Goal: Task Accomplishment & Management: Use online tool/utility

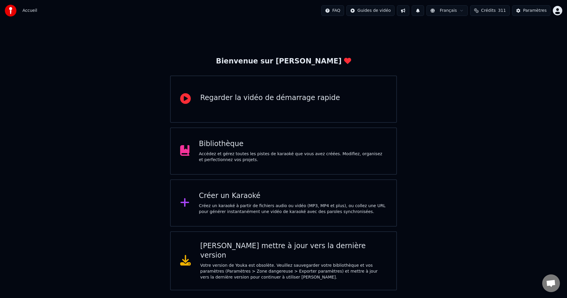
click at [259, 144] on div "Bibliothèque" at bounding box center [293, 143] width 188 height 9
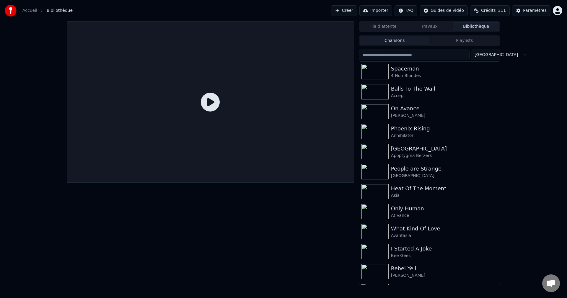
click at [341, 10] on button "Créer" at bounding box center [344, 10] width 26 height 11
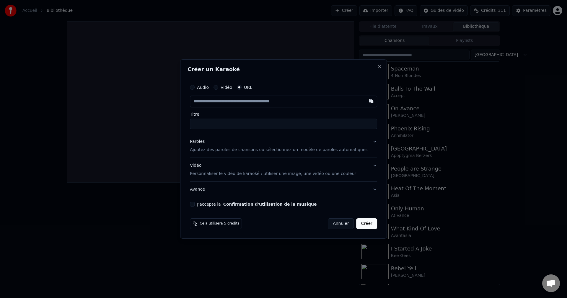
click at [195, 88] on button "Audio" at bounding box center [192, 87] width 5 height 5
click at [215, 100] on div "Choisir un fichier" at bounding box center [212, 101] width 44 height 11
type input "**********"
click at [367, 142] on button "Paroles Ajoutez des paroles de chansons ou sélectionnez un modèle de paroles au…" at bounding box center [283, 146] width 187 height 24
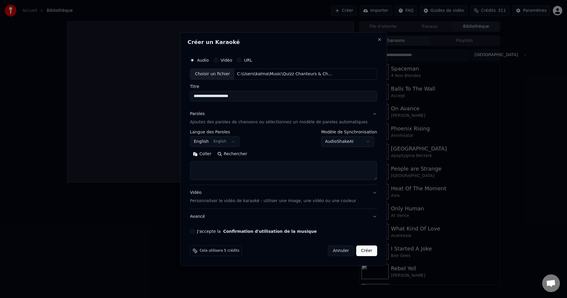
click at [247, 155] on button "Rechercher" at bounding box center [233, 154] width 36 height 9
click at [361, 140] on body "**********" at bounding box center [283, 149] width 567 height 298
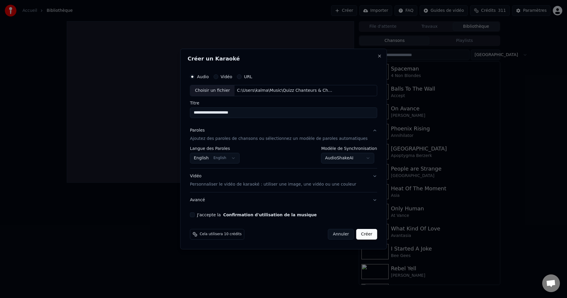
click at [195, 214] on button "J'accepte la Confirmation d'utilisation de la musique" at bounding box center [192, 215] width 5 height 5
click at [357, 237] on button "Créer" at bounding box center [367, 234] width 21 height 11
select select "**********"
select select
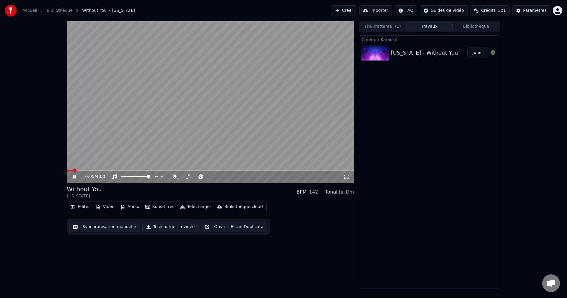
click at [73, 177] on icon at bounding box center [74, 177] width 3 height 4
click at [105, 206] on button "Vidéo" at bounding box center [104, 207] width 23 height 8
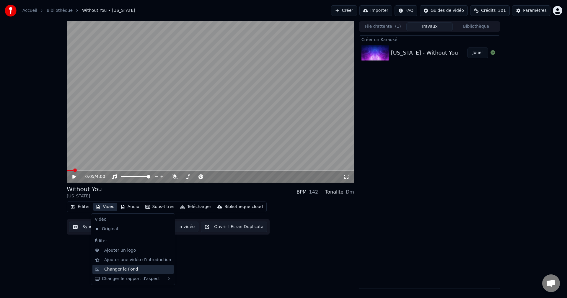
click at [127, 271] on div "Changer le Fond" at bounding box center [121, 270] width 34 height 6
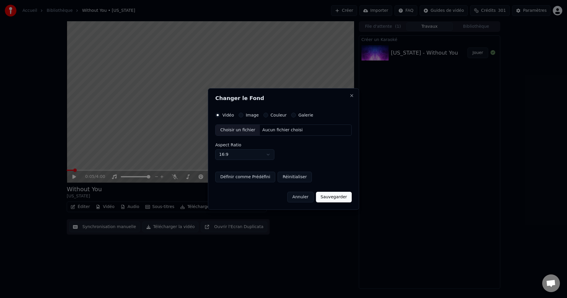
click at [240, 130] on div "Choisir un fichier" at bounding box center [238, 130] width 44 height 11
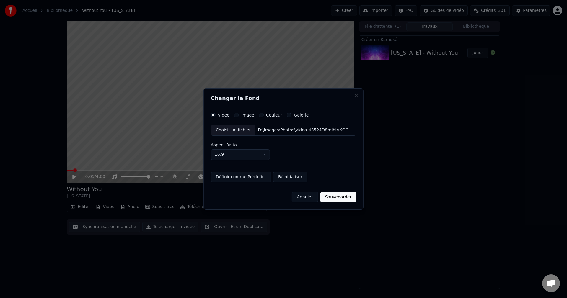
click at [339, 196] on button "Sauvegarder" at bounding box center [339, 197] width 36 height 11
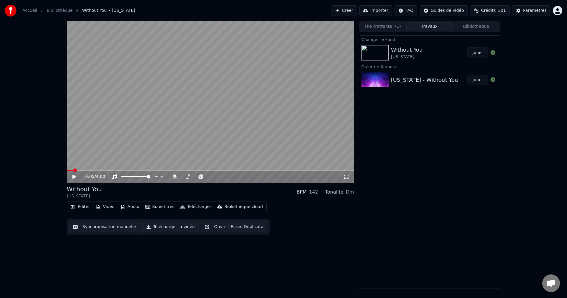
click at [476, 53] on button "Jouer" at bounding box center [478, 53] width 21 height 11
click at [75, 177] on icon at bounding box center [74, 177] width 3 height 4
click at [82, 209] on button "Éditer" at bounding box center [80, 207] width 24 height 8
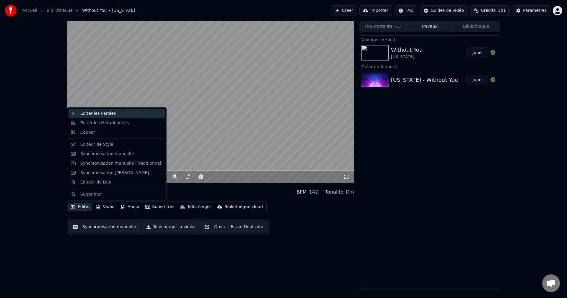
click at [108, 114] on div "Éditer les Paroles" at bounding box center [97, 114] width 35 height 6
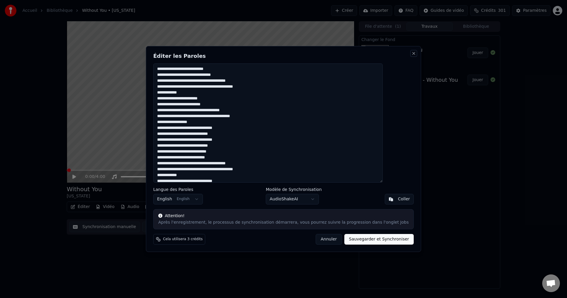
click at [412, 53] on button "Close" at bounding box center [414, 53] width 5 height 5
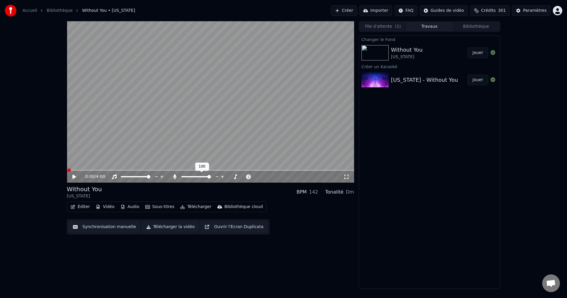
click at [211, 179] on span at bounding box center [209, 177] width 4 height 4
click at [74, 176] on icon at bounding box center [74, 177] width 4 height 4
click at [180, 171] on span at bounding box center [123, 170] width 113 height 1
click at [185, 178] on div at bounding box center [202, 177] width 48 height 6
click at [185, 177] on span at bounding box center [183, 176] width 4 height 1
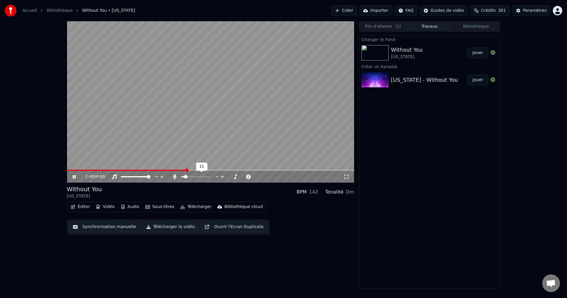
click at [185, 177] on span at bounding box center [186, 177] width 4 height 4
click at [75, 177] on icon at bounding box center [74, 177] width 3 height 4
click at [175, 225] on button "Télécharger la vidéo" at bounding box center [170, 227] width 56 height 11
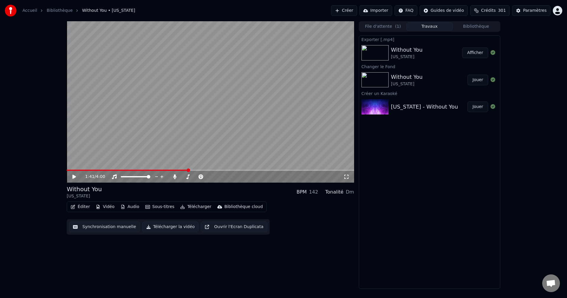
click at [346, 8] on button "Créer" at bounding box center [344, 10] width 26 height 11
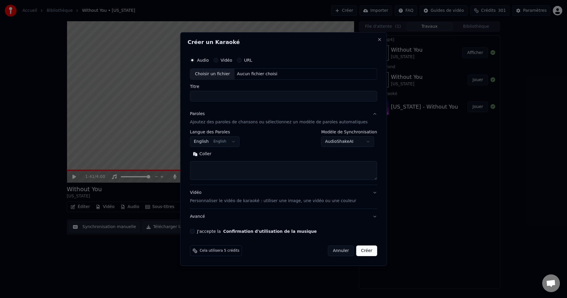
click at [220, 73] on div "Choisir un fichier" at bounding box center [212, 74] width 44 height 11
click at [336, 251] on button "Annuler" at bounding box center [341, 251] width 26 height 11
select select
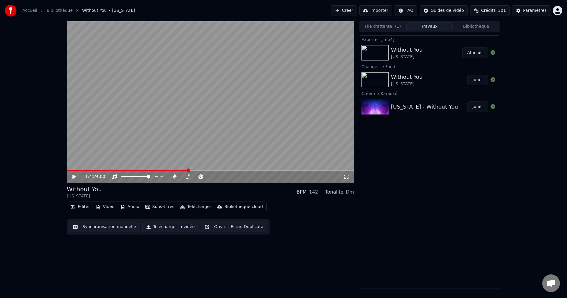
click at [347, 11] on button "Créer" at bounding box center [344, 10] width 26 height 11
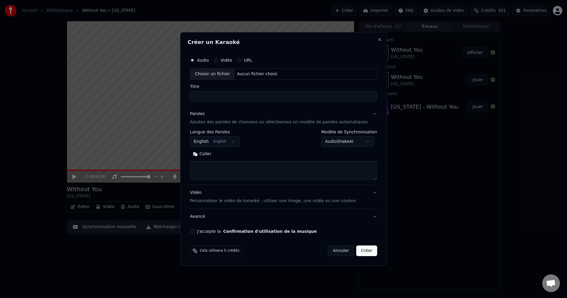
click at [225, 73] on div "Choisir un fichier" at bounding box center [212, 74] width 44 height 11
click at [248, 156] on button "Rechercher" at bounding box center [233, 154] width 36 height 9
click at [208, 97] on input "**********" at bounding box center [283, 96] width 187 height 11
type input "**********"
click at [243, 155] on button "Rechercher" at bounding box center [233, 154] width 36 height 9
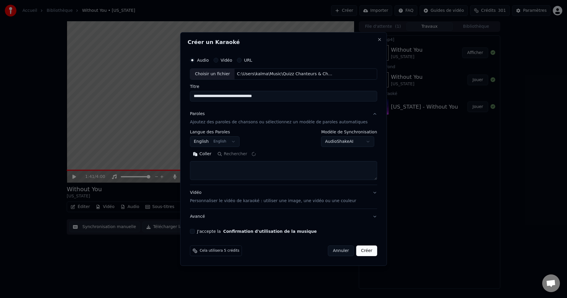
type textarea "**********"
click at [195, 231] on button "J'accepte la Confirmation d'utilisation de la musique" at bounding box center [192, 231] width 5 height 5
click at [357, 251] on button "Créer" at bounding box center [367, 251] width 21 height 11
select select
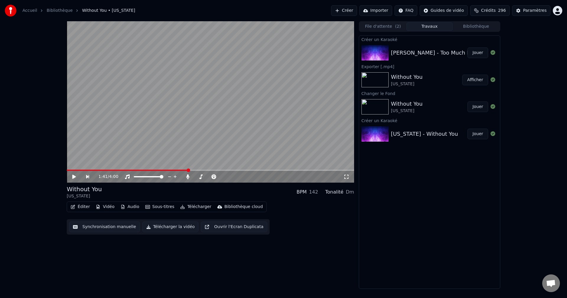
click at [477, 51] on button "Jouer" at bounding box center [478, 53] width 21 height 11
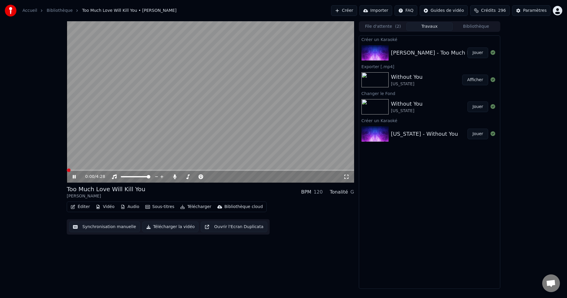
click at [74, 176] on icon at bounding box center [74, 177] width 3 height 4
click at [104, 205] on button "Vidéo" at bounding box center [104, 207] width 23 height 8
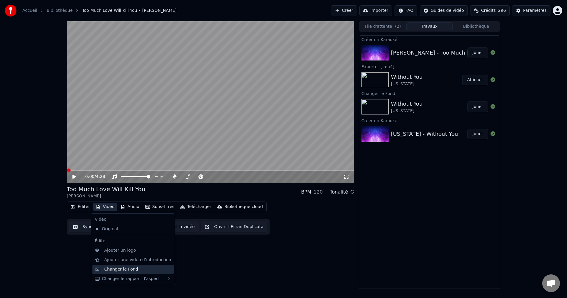
click at [117, 269] on div "Changer le Fond" at bounding box center [121, 270] width 34 height 6
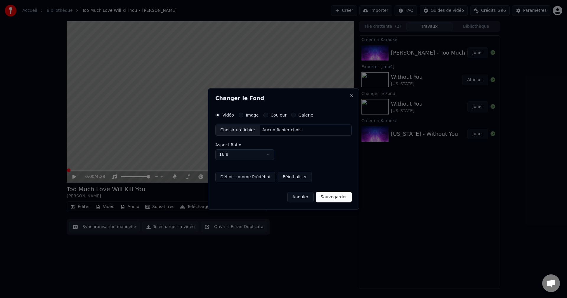
click at [240, 132] on div "Choisir un fichier" at bounding box center [238, 130] width 44 height 11
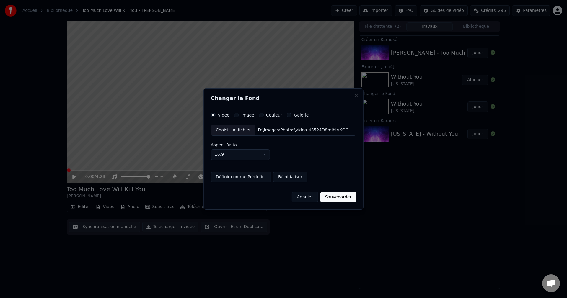
click at [331, 196] on button "Sauvegarder" at bounding box center [339, 197] width 36 height 11
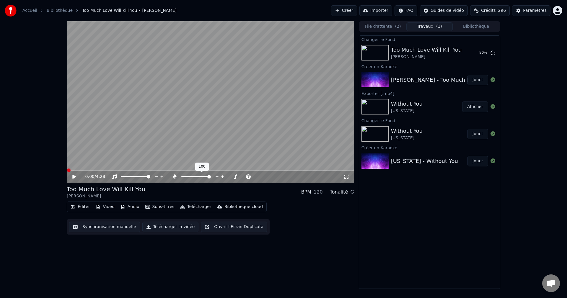
click at [211, 178] on span at bounding box center [209, 177] width 4 height 4
click at [477, 51] on button "Jouer" at bounding box center [478, 53] width 21 height 11
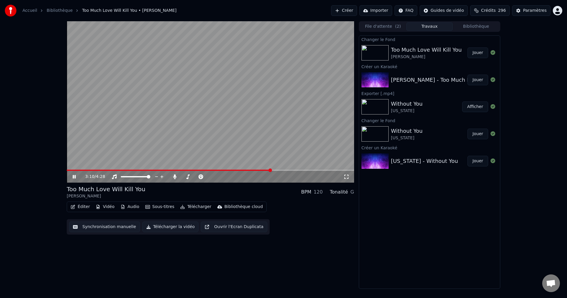
click at [281, 171] on span at bounding box center [210, 170] width 287 height 1
click at [289, 171] on span at bounding box center [210, 170] width 287 height 1
click at [296, 171] on span at bounding box center [210, 170] width 287 height 1
click at [187, 177] on span at bounding box center [196, 176] width 30 height 1
click at [184, 177] on span at bounding box center [186, 177] width 4 height 4
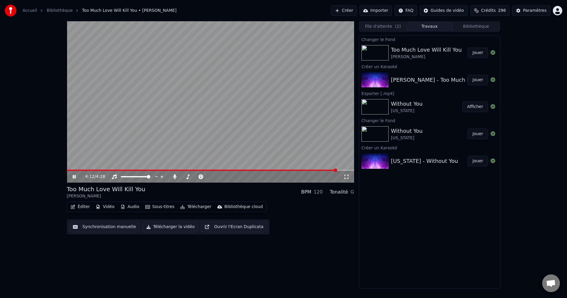
click at [74, 176] on icon at bounding box center [79, 177] width 14 height 5
click at [172, 227] on button "Télécharger la vidéo" at bounding box center [170, 227] width 56 height 11
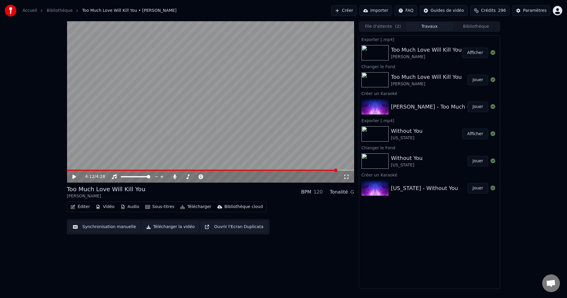
click at [347, 9] on button "Créer" at bounding box center [344, 10] width 26 height 11
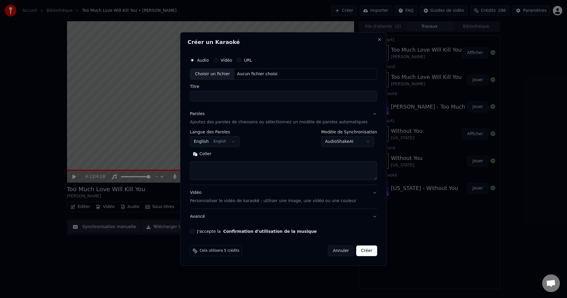
click at [221, 71] on div "Choisir un fichier" at bounding box center [212, 74] width 44 height 11
type input "**********"
click at [249, 154] on button "Rechercher" at bounding box center [233, 154] width 36 height 9
type textarea "**********"
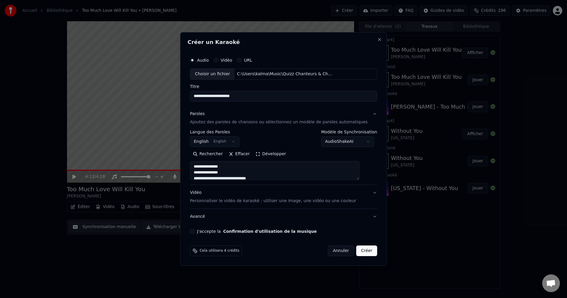
click at [195, 231] on button "J'accepte la Confirmation d'utilisation de la musique" at bounding box center [192, 231] width 5 height 5
click at [361, 253] on button "Créer" at bounding box center [367, 251] width 21 height 11
select select
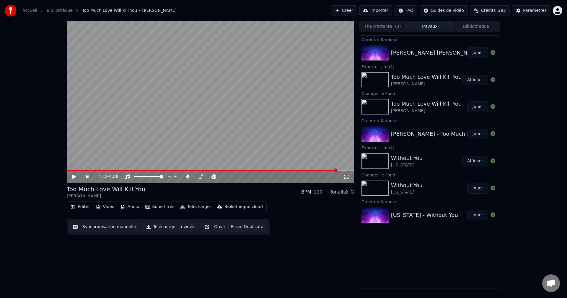
click at [485, 53] on button "Jouer" at bounding box center [478, 53] width 21 height 11
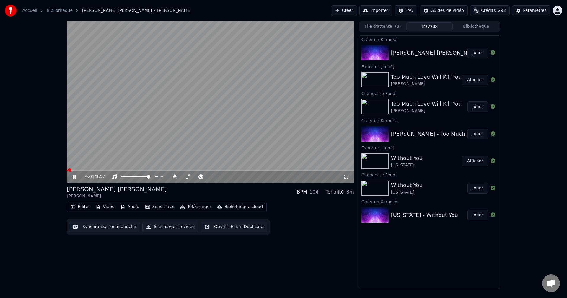
click at [73, 176] on icon at bounding box center [79, 177] width 14 height 5
click at [103, 206] on button "Vidéo" at bounding box center [104, 207] width 23 height 8
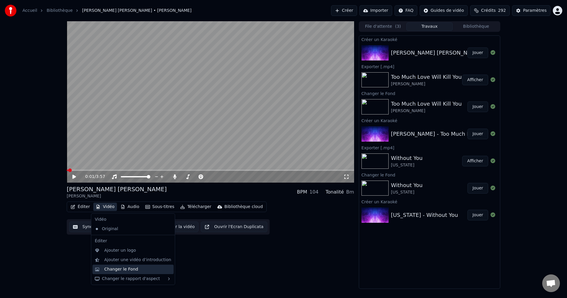
click at [118, 269] on div "Changer le Fond" at bounding box center [121, 270] width 34 height 6
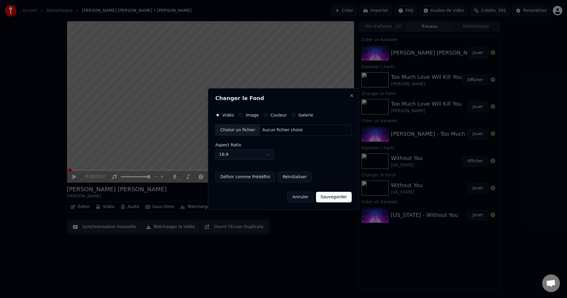
click at [241, 130] on div "Choisir un fichier" at bounding box center [238, 130] width 44 height 11
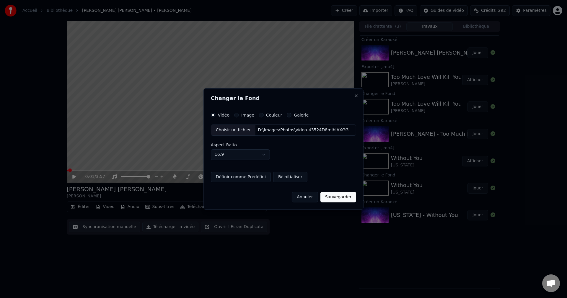
click at [332, 196] on button "Sauvegarder" at bounding box center [339, 197] width 36 height 11
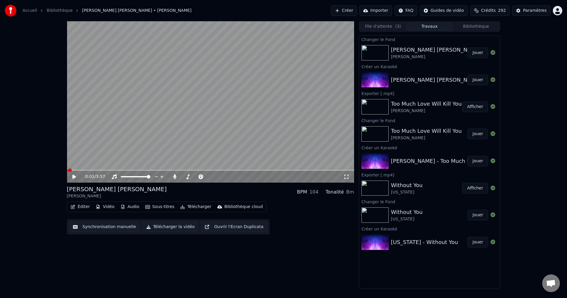
click at [480, 54] on button "Jouer" at bounding box center [478, 53] width 21 height 11
click at [211, 179] on span at bounding box center [209, 177] width 4 height 4
click at [72, 178] on icon at bounding box center [79, 177] width 14 height 5
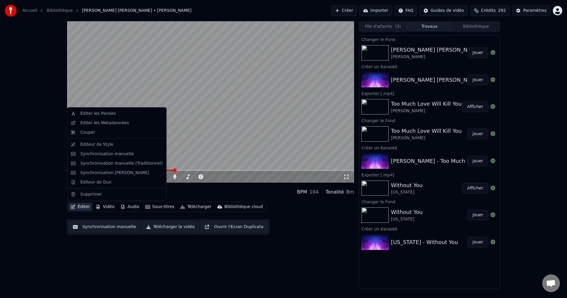
click at [74, 209] on icon "button" at bounding box center [73, 207] width 5 height 4
click at [89, 114] on div "Éditer les Paroles" at bounding box center [97, 114] width 35 height 6
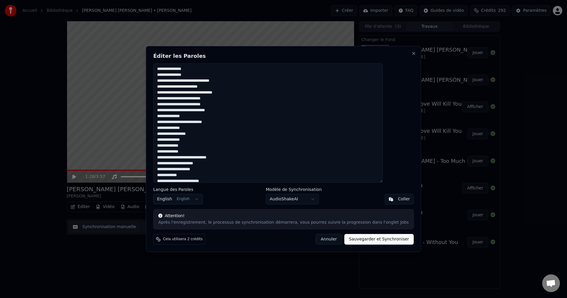
click at [217, 76] on textarea "**********" at bounding box center [268, 123] width 230 height 119
click at [239, 105] on textarea "**********" at bounding box center [268, 123] width 230 height 119
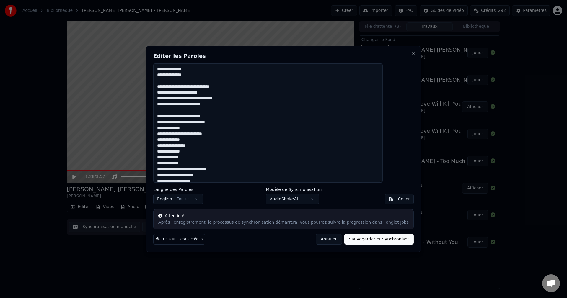
click at [204, 152] on textarea "**********" at bounding box center [268, 123] width 230 height 119
drag, startPoint x: 172, startPoint y: 116, endPoint x: 206, endPoint y: 156, distance: 51.9
click at [206, 156] on textarea "**********" at bounding box center [268, 123] width 230 height 119
click at [206, 155] on textarea "**********" at bounding box center [268, 123] width 230 height 119
click at [174, 165] on textarea "**********" at bounding box center [268, 123] width 230 height 119
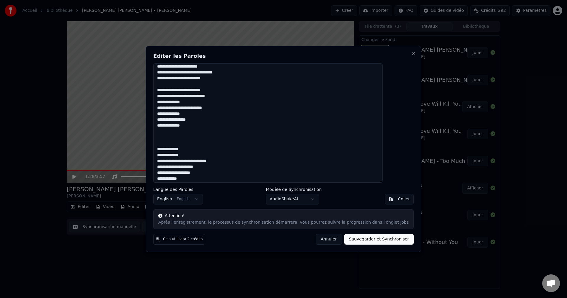
scroll to position [30, 0]
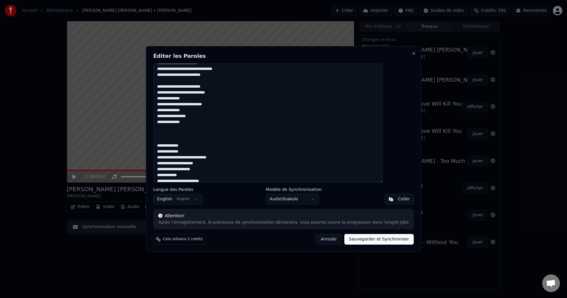
paste textarea "**********"
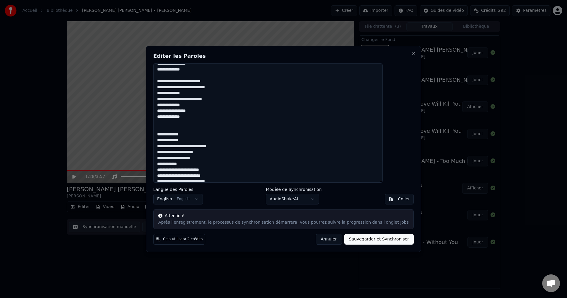
scroll to position [89, 0]
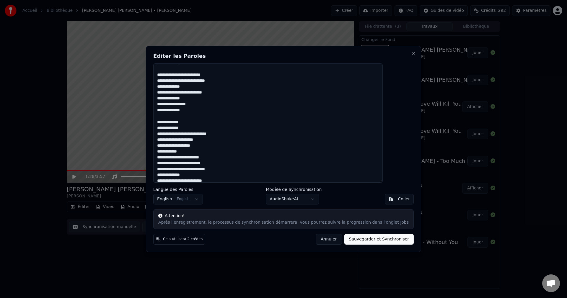
click at [204, 127] on textarea "**********" at bounding box center [268, 123] width 230 height 119
click at [233, 163] on textarea "**********" at bounding box center [268, 123] width 230 height 119
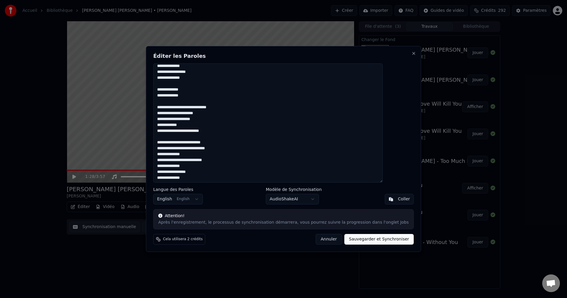
scroll to position [122, 0]
click at [209, 178] on textarea "**********" at bounding box center [268, 123] width 230 height 119
paste textarea "**********"
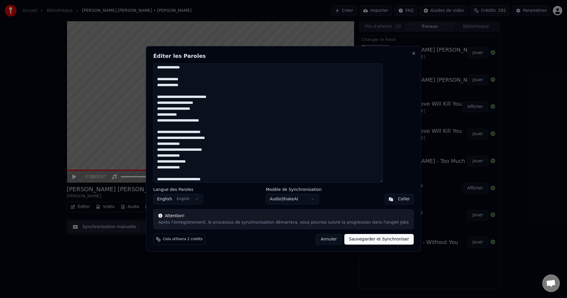
scroll to position [173, 0]
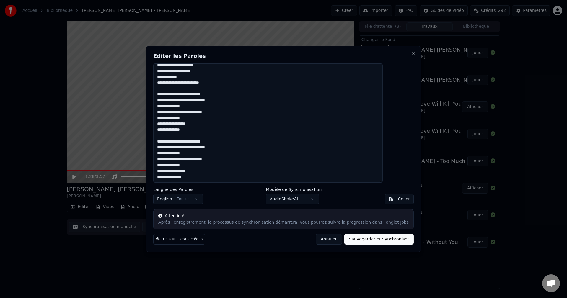
drag, startPoint x: 277, startPoint y: 132, endPoint x: 277, endPoint y: 147, distance: 15.4
click at [213, 176] on textarea "**********" at bounding box center [268, 123] width 230 height 119
click at [173, 179] on textarea "**********" at bounding box center [268, 123] width 230 height 119
click at [176, 179] on textarea "**********" at bounding box center [268, 123] width 230 height 119
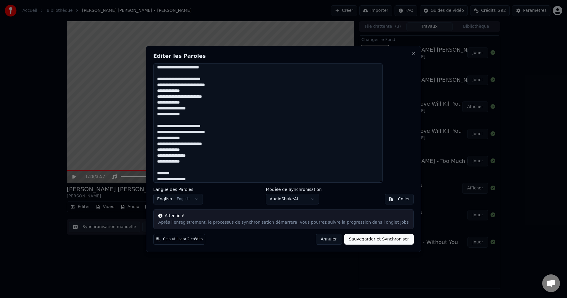
scroll to position [191, 0]
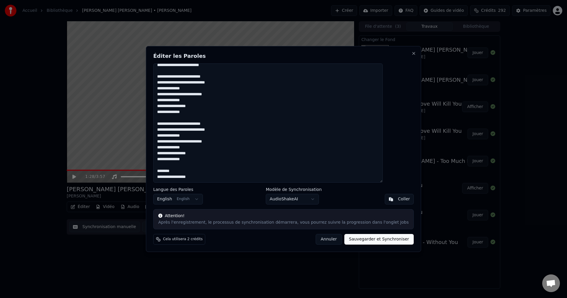
drag, startPoint x: 173, startPoint y: 168, endPoint x: 209, endPoint y: 174, distance: 35.6
click at [209, 174] on textarea "**********" at bounding box center [268, 123] width 230 height 119
paste textarea "**********"
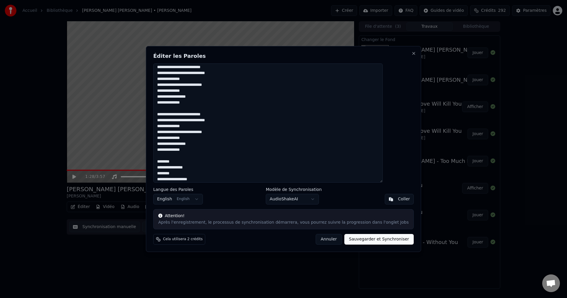
scroll to position [202, 0]
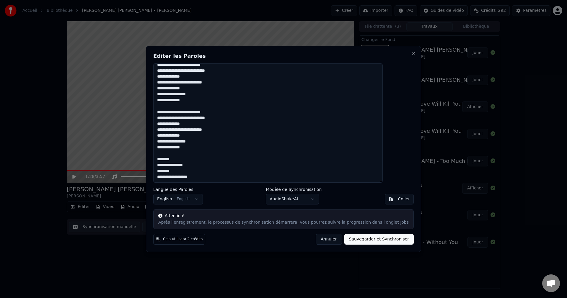
drag, startPoint x: 172, startPoint y: 107, endPoint x: 206, endPoint y: 144, distance: 50.4
click at [206, 144] on textarea at bounding box center [268, 123] width 230 height 119
click at [218, 174] on textarea at bounding box center [268, 123] width 230 height 119
paste textarea "**********"
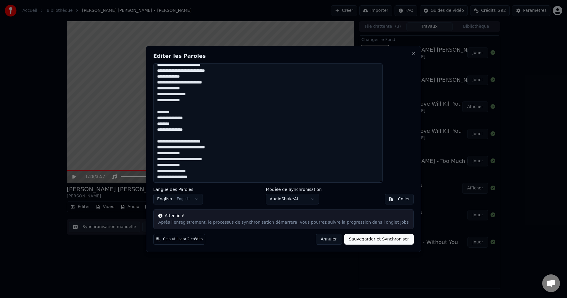
scroll to position [256, 0]
paste textarea "**********"
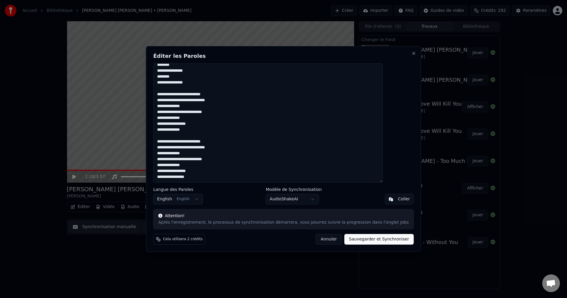
scroll to position [311, 0]
drag, startPoint x: 203, startPoint y: 162, endPoint x: 172, endPoint y: 155, distance: 31.8
click at [172, 155] on textarea at bounding box center [268, 123] width 230 height 119
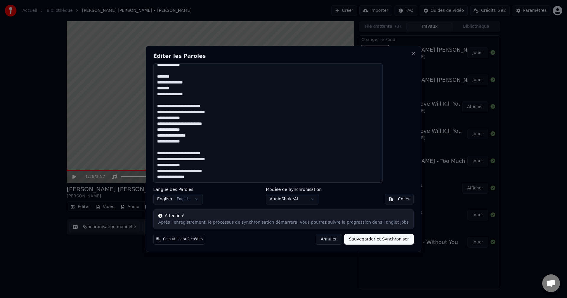
scroll to position [299, 0]
click at [351, 238] on button "Sauvegarder et Synchroniser" at bounding box center [380, 239] width 70 height 11
type textarea "**********"
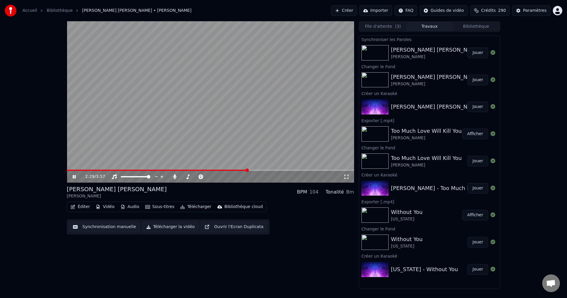
click at [75, 175] on icon at bounding box center [79, 177] width 14 height 5
click at [85, 207] on button "Éditer" at bounding box center [80, 207] width 24 height 8
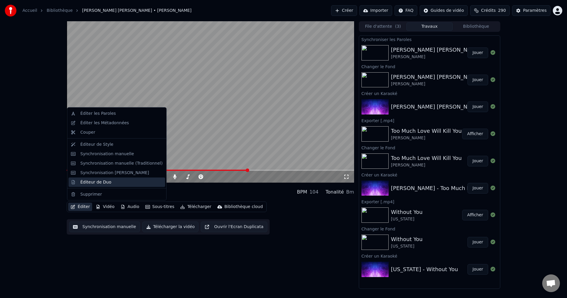
click at [92, 179] on div "Éditeur de Duo" at bounding box center [95, 182] width 31 height 6
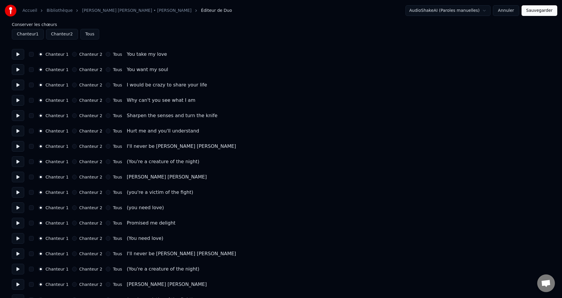
scroll to position [59, 0]
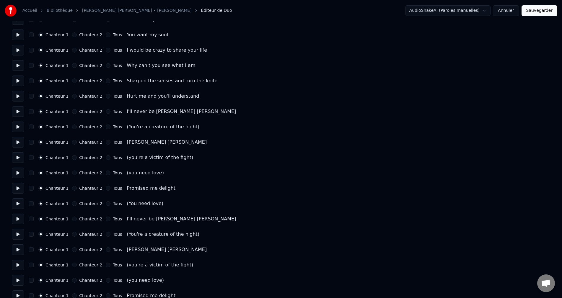
click at [74, 127] on button "Chanteur 2" at bounding box center [74, 127] width 5 height 5
click at [73, 157] on button "Chanteur 2" at bounding box center [74, 157] width 5 height 5
click at [75, 173] on button "Chanteur 2" at bounding box center [74, 173] width 5 height 5
click at [75, 205] on button "Chanteur 2" at bounding box center [74, 204] width 5 height 5
click at [74, 234] on button "Chanteur 2" at bounding box center [74, 234] width 5 height 5
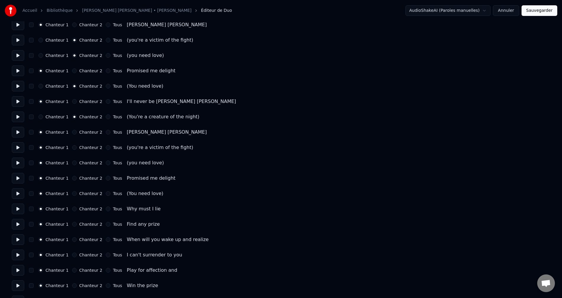
scroll to position [177, 0]
click at [74, 146] on button "Chanteur 2" at bounding box center [74, 147] width 5 height 5
click at [74, 163] on button "Chanteur 2" at bounding box center [74, 162] width 5 height 5
click at [73, 192] on button "Chanteur 2" at bounding box center [74, 193] width 5 height 5
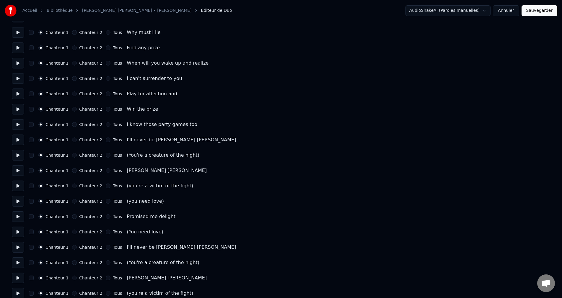
scroll to position [355, 0]
click at [74, 154] on button "Chanteur 2" at bounding box center [74, 154] width 5 height 5
click at [75, 185] on button "Chanteur 2" at bounding box center [74, 185] width 5 height 5
click at [75, 199] on button "Chanteur 2" at bounding box center [74, 200] width 5 height 5
click at [75, 230] on button "Chanteur 2" at bounding box center [74, 231] width 5 height 5
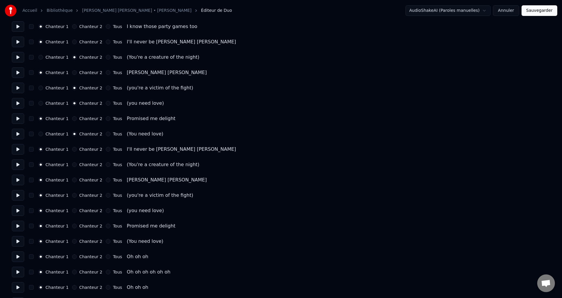
scroll to position [473, 0]
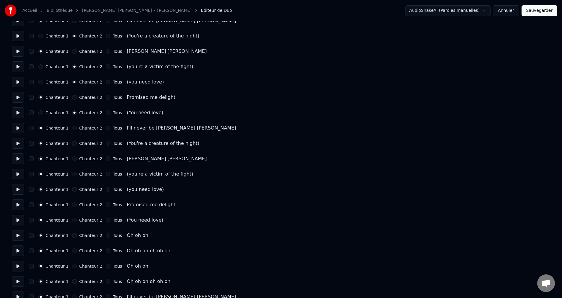
click at [74, 143] on button "Chanteur 2" at bounding box center [74, 143] width 5 height 5
click at [75, 173] on button "Chanteur 2" at bounding box center [74, 174] width 5 height 5
click at [75, 189] on button "Chanteur 2" at bounding box center [74, 189] width 5 height 5
click at [73, 220] on button "Chanteur 2" at bounding box center [74, 220] width 5 height 5
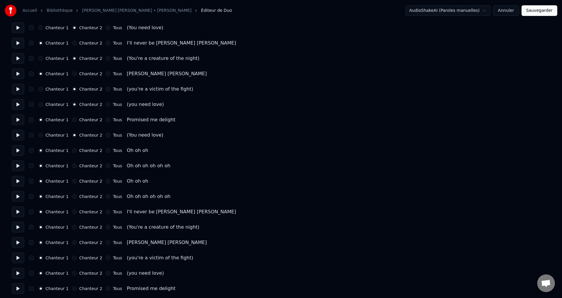
scroll to position [561, 0]
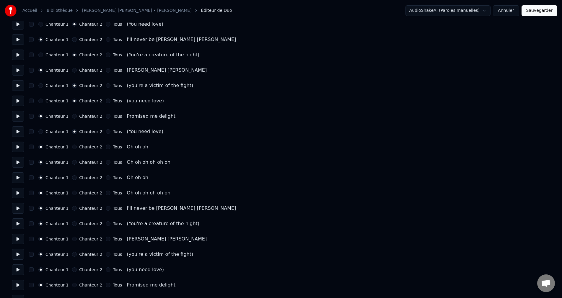
click at [75, 147] on button "Chanteur 2" at bounding box center [74, 147] width 5 height 5
click at [75, 163] on button "Chanteur 2" at bounding box center [74, 162] width 5 height 5
click at [74, 176] on button "Chanteur 2" at bounding box center [74, 178] width 5 height 5
click at [74, 192] on button "Chanteur 2" at bounding box center [74, 193] width 5 height 5
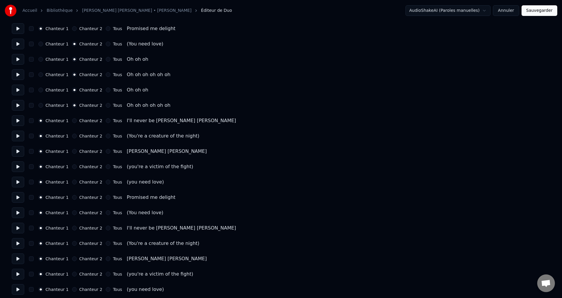
scroll to position [650, 0]
click at [75, 136] on button "Chanteur 2" at bounding box center [74, 135] width 5 height 5
click at [75, 166] on button "Chanteur 2" at bounding box center [74, 166] width 5 height 5
click at [75, 180] on button "Chanteur 2" at bounding box center [74, 181] width 5 height 5
click at [74, 212] on button "Chanteur 2" at bounding box center [74, 212] width 5 height 5
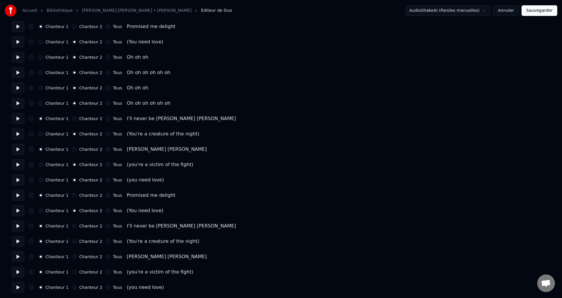
scroll to position [652, 0]
click at [76, 241] on button "Chanteur 2" at bounding box center [74, 241] width 5 height 5
click at [76, 271] on div "Chanteur 2" at bounding box center [87, 271] width 30 height 5
click at [73, 273] on button "Chanteur 2" at bounding box center [74, 271] width 5 height 5
click at [74, 285] on button "Chanteur 2" at bounding box center [74, 287] width 5 height 5
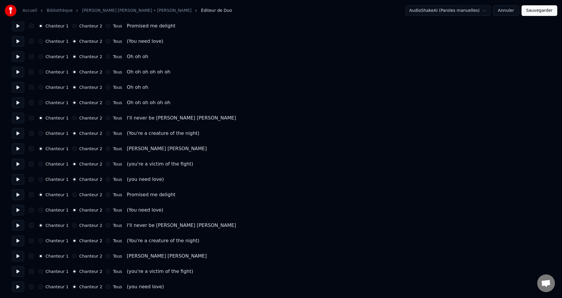
click at [534, 12] on button "Sauvegarder" at bounding box center [540, 10] width 36 height 11
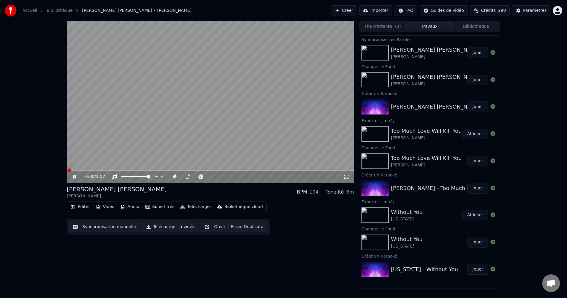
click at [76, 177] on icon at bounding box center [79, 177] width 14 height 5
click at [84, 205] on button "Éditer" at bounding box center [80, 207] width 24 height 8
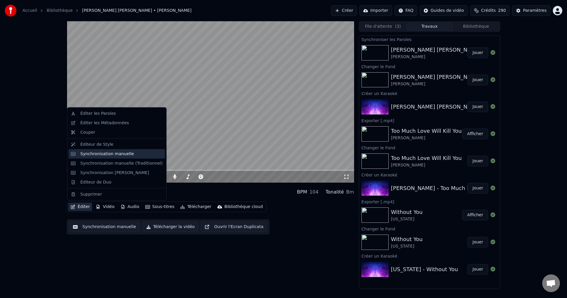
click at [111, 155] on div "Synchronisation manuelle" at bounding box center [107, 154] width 54 height 6
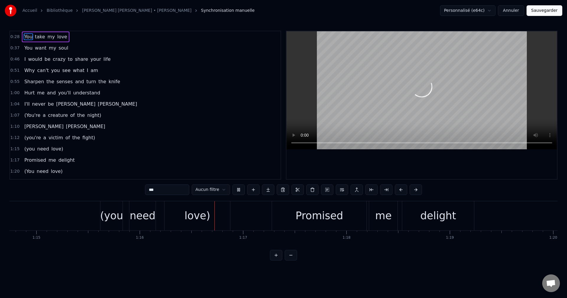
scroll to position [0, 7844]
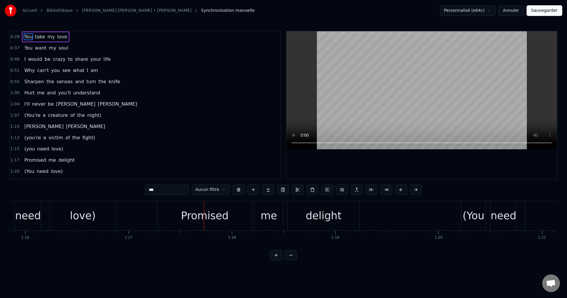
click at [384, 93] on video at bounding box center [422, 90] width 271 height 118
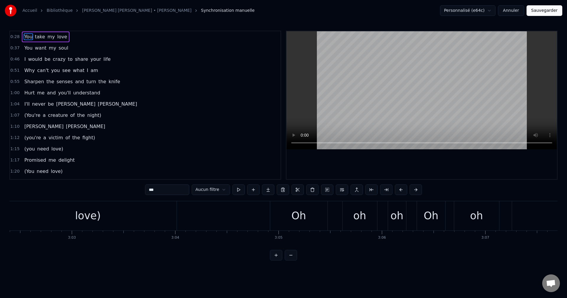
scroll to position [0, 18896]
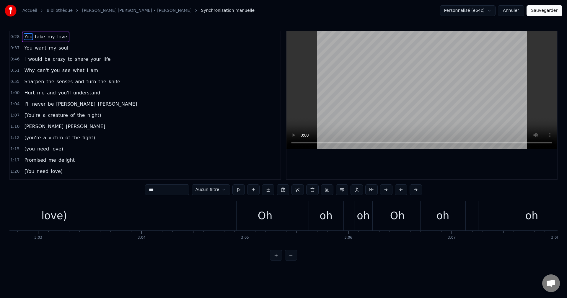
click at [280, 213] on div "Oh" at bounding box center [265, 216] width 57 height 29
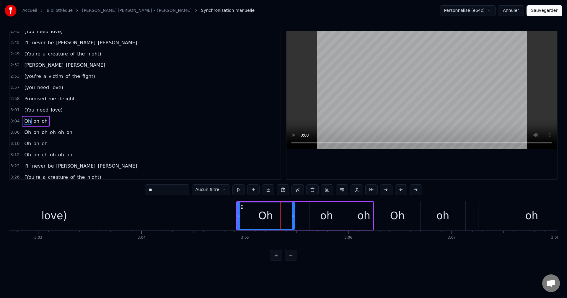
scroll to position [392, 0]
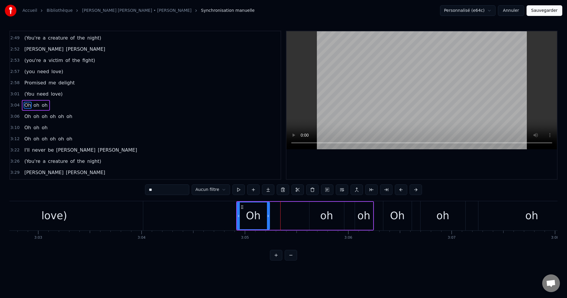
drag, startPoint x: 293, startPoint y: 216, endPoint x: 268, endPoint y: 220, distance: 25.0
click at [268, 220] on div at bounding box center [268, 216] width 2 height 27
click at [319, 217] on div "oh" at bounding box center [327, 216] width 35 height 28
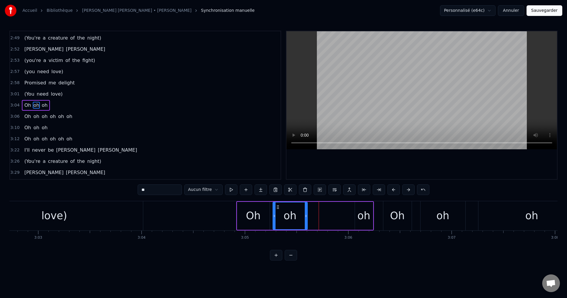
drag, startPoint x: 313, startPoint y: 207, endPoint x: 277, endPoint y: 213, distance: 37.0
click at [277, 213] on div "oh" at bounding box center [290, 216] width 34 height 27
click at [362, 215] on div "oh" at bounding box center [364, 216] width 13 height 16
drag, startPoint x: 360, startPoint y: 206, endPoint x: 315, endPoint y: 213, distance: 45.9
click at [315, 213] on div "oh" at bounding box center [318, 216] width 17 height 27
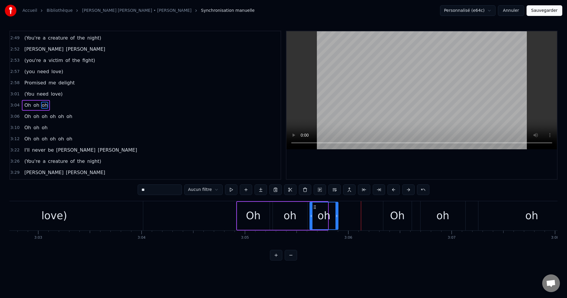
drag, startPoint x: 327, startPoint y: 217, endPoint x: 337, endPoint y: 218, distance: 10.4
click at [337, 218] on icon at bounding box center [337, 216] width 2 height 5
click at [435, 218] on div "oh" at bounding box center [443, 216] width 45 height 29
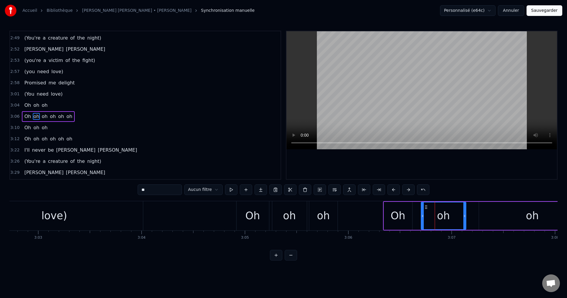
scroll to position [403, 0]
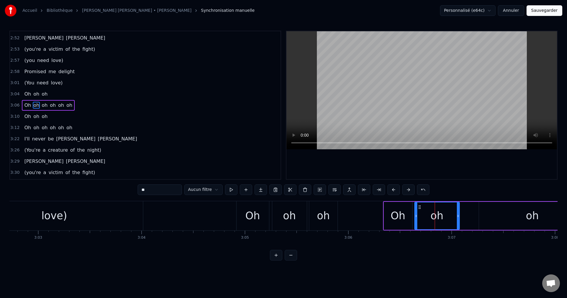
drag, startPoint x: 428, startPoint y: 207, endPoint x: 421, endPoint y: 208, distance: 6.7
click at [421, 208] on icon at bounding box center [419, 207] width 5 height 5
drag, startPoint x: 459, startPoint y: 216, endPoint x: 456, endPoint y: 216, distance: 3.5
click at [456, 216] on icon at bounding box center [455, 216] width 2 height 5
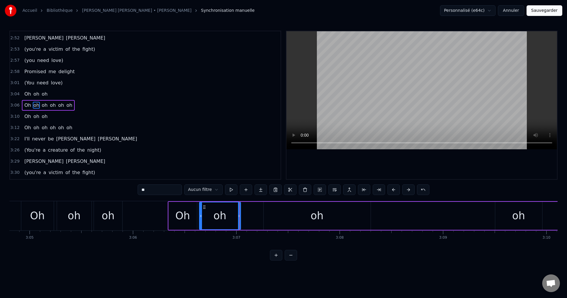
scroll to position [0, 19118]
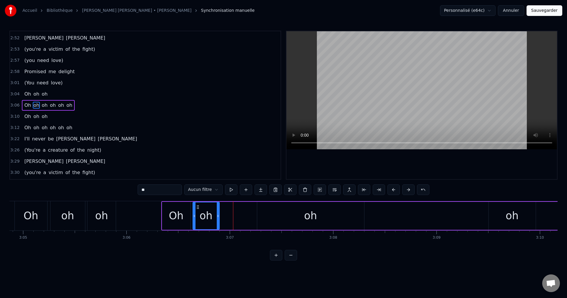
drag, startPoint x: 233, startPoint y: 217, endPoint x: 219, endPoint y: 220, distance: 15.0
click at [219, 220] on div at bounding box center [218, 216] width 2 height 27
click at [273, 220] on div "oh" at bounding box center [310, 216] width 107 height 28
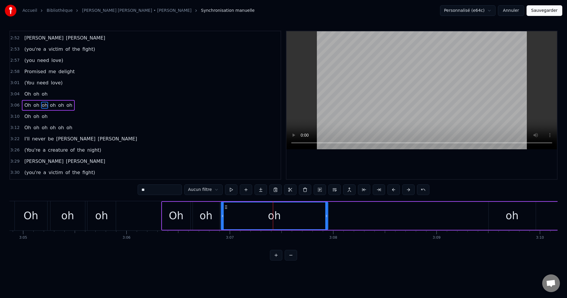
drag, startPoint x: 262, startPoint y: 207, endPoint x: 226, endPoint y: 212, distance: 36.5
click at [226, 212] on div "oh" at bounding box center [274, 216] width 106 height 27
drag, startPoint x: 326, startPoint y: 217, endPoint x: 245, endPoint y: 224, distance: 81.3
click at [245, 224] on div at bounding box center [245, 216] width 2 height 27
drag, startPoint x: 513, startPoint y: 216, endPoint x: 498, endPoint y: 211, distance: 15.9
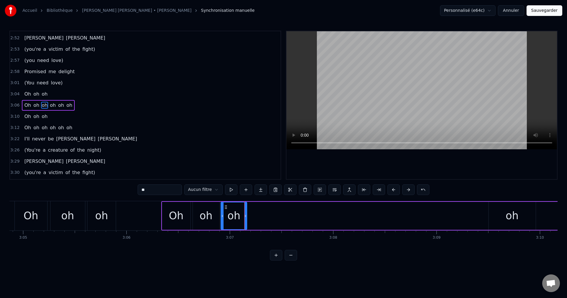
click at [510, 214] on div "oh" at bounding box center [512, 216] width 13 height 16
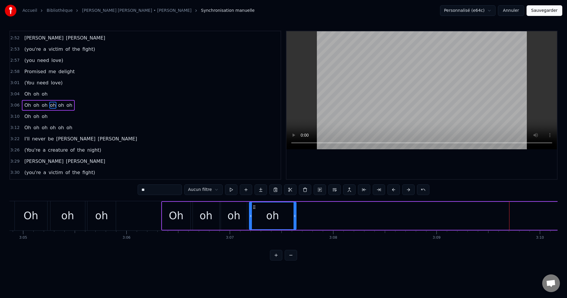
drag, startPoint x: 493, startPoint y: 207, endPoint x: 254, endPoint y: 225, distance: 240.3
click at [254, 225] on div "oh" at bounding box center [273, 216] width 46 height 27
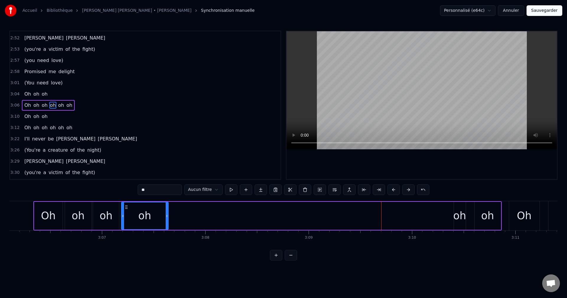
scroll to position [0, 19272]
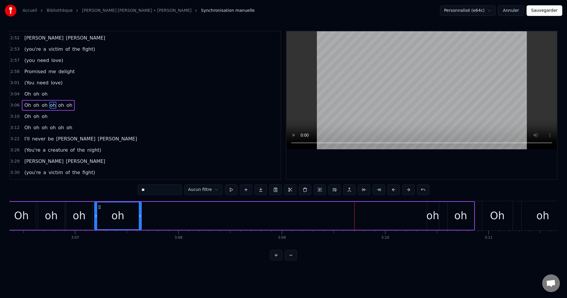
click at [434, 219] on div "oh" at bounding box center [433, 216] width 13 height 16
drag, startPoint x: 430, startPoint y: 208, endPoint x: 147, endPoint y: 225, distance: 283.8
click at [147, 225] on div "oh" at bounding box center [149, 216] width 11 height 27
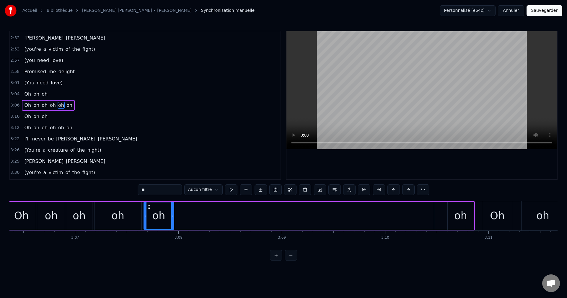
drag, startPoint x: 155, startPoint y: 217, endPoint x: 173, endPoint y: 220, distance: 18.6
click at [173, 220] on div at bounding box center [172, 216] width 2 height 27
click at [454, 218] on div "oh" at bounding box center [461, 216] width 26 height 28
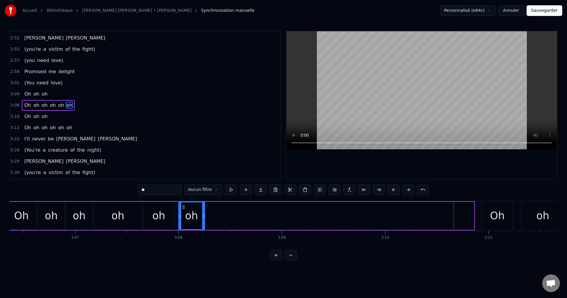
drag, startPoint x: 454, startPoint y: 206, endPoint x: 185, endPoint y: 231, distance: 270.4
click at [185, 231] on div "You take my love You want my soul I would be crazy to share your life Why can't…" at bounding box center [283, 223] width 548 height 44
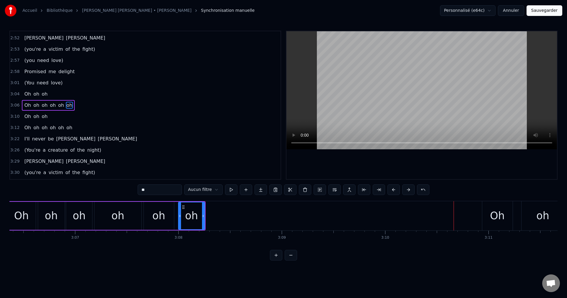
click at [24, 98] on span "Oh" at bounding box center [28, 94] width 8 height 7
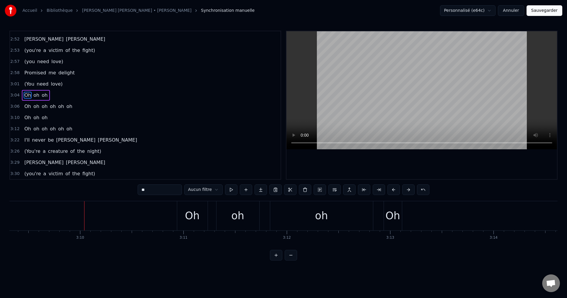
scroll to position [0, 19583]
click at [189, 219] on div "Oh" at bounding box center [187, 216] width 15 height 16
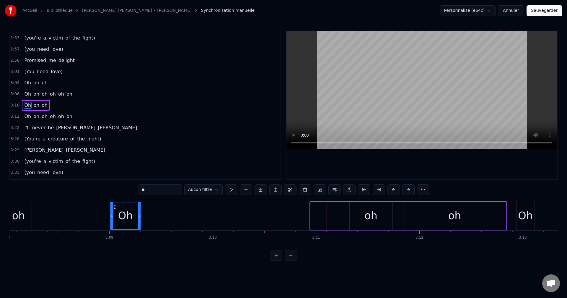
scroll to position [0, 19445]
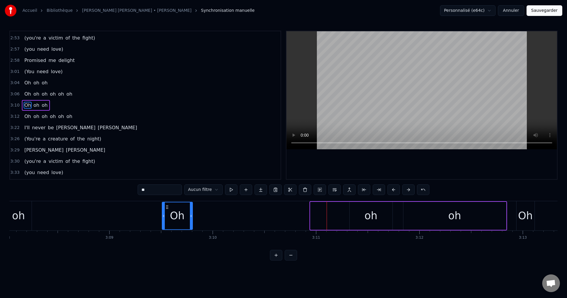
drag, startPoint x: 178, startPoint y: 206, endPoint x: 167, endPoint y: 222, distance: 19.4
click at [167, 222] on div "Oh" at bounding box center [178, 216] width 30 height 27
click at [369, 217] on div "oh" at bounding box center [371, 216] width 13 height 16
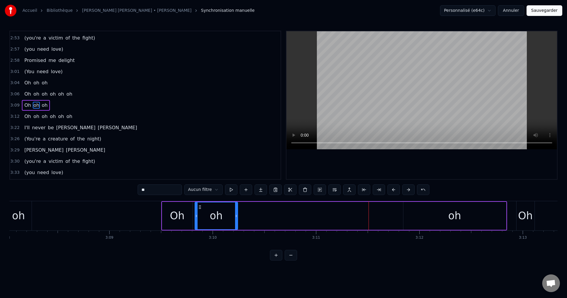
drag, startPoint x: 356, startPoint y: 207, endPoint x: 201, endPoint y: 221, distance: 155.4
click at [201, 221] on div "oh" at bounding box center [216, 216] width 42 height 27
click at [453, 222] on div "oh" at bounding box center [455, 216] width 13 height 16
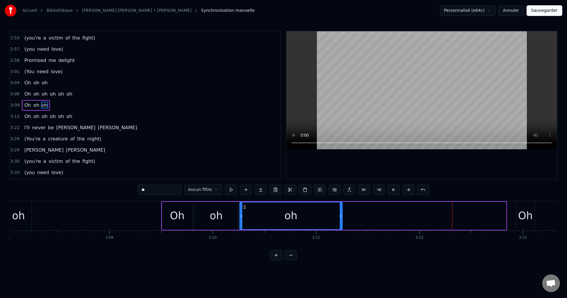
drag, startPoint x: 409, startPoint y: 207, endPoint x: 246, endPoint y: 221, distance: 164.3
click at [246, 221] on div "oh" at bounding box center [291, 216] width 102 height 27
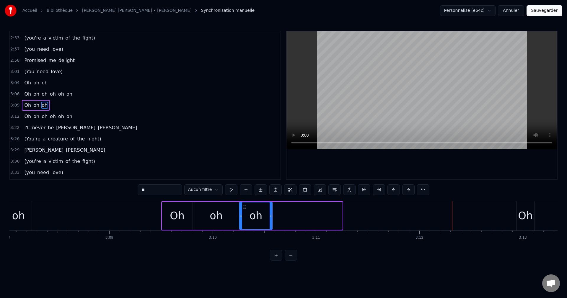
drag, startPoint x: 341, startPoint y: 217, endPoint x: 271, endPoint y: 223, distance: 70.2
click at [271, 223] on div at bounding box center [271, 216] width 2 height 27
click at [520, 213] on div "Oh" at bounding box center [525, 216] width 15 height 16
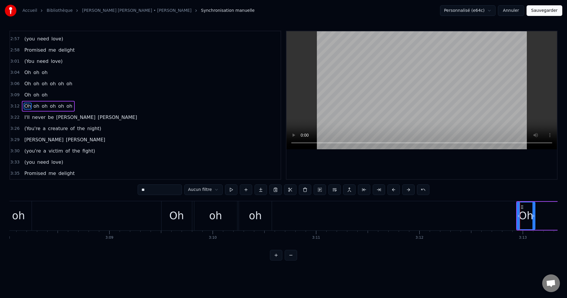
scroll to position [425, 0]
drag, startPoint x: 521, startPoint y: 208, endPoint x: 313, endPoint y: 220, distance: 208.4
click at [313, 220] on div "Oh" at bounding box center [317, 216] width 17 height 27
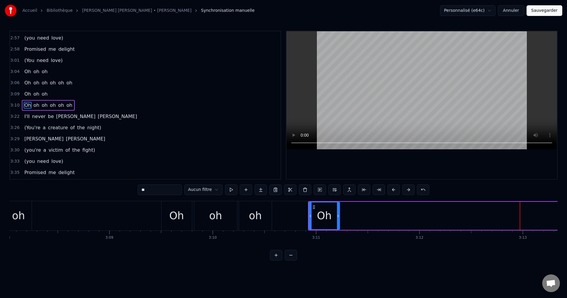
drag, startPoint x: 326, startPoint y: 216, endPoint x: 339, endPoint y: 219, distance: 13.0
click at [339, 219] on div at bounding box center [338, 216] width 2 height 27
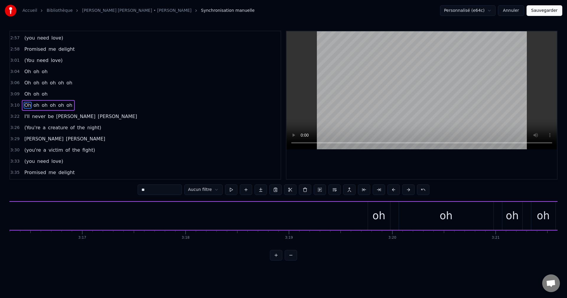
scroll to position [0, 20360]
click at [323, 219] on div "oh" at bounding box center [318, 216] width 13 height 16
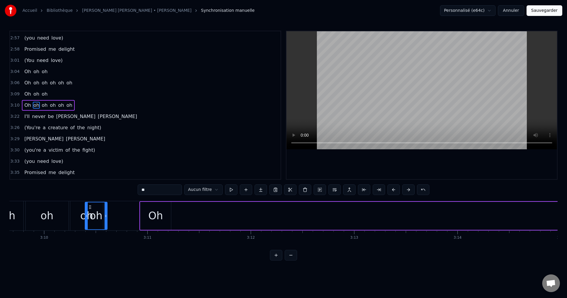
scroll to position [0, 19610]
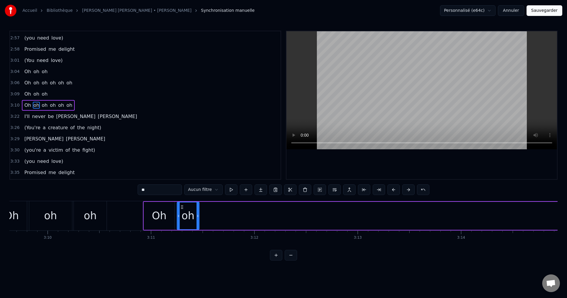
drag, startPoint x: 312, startPoint y: 208, endPoint x: 182, endPoint y: 233, distance: 132.8
click at [182, 233] on div "You take my love You want my soul I would be crazy to share your life Why can't…" at bounding box center [283, 223] width 548 height 44
drag, startPoint x: 199, startPoint y: 216, endPoint x: 206, endPoint y: 218, distance: 8.0
click at [206, 218] on icon at bounding box center [205, 216] width 2 height 5
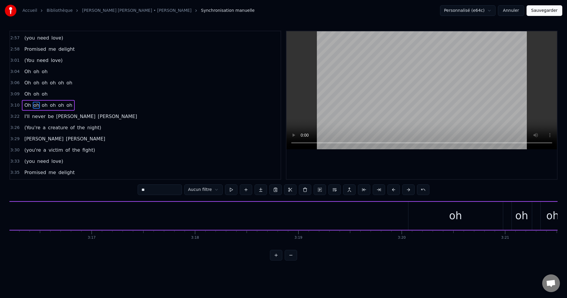
scroll to position [0, 20297]
click at [466, 222] on div "oh" at bounding box center [449, 216] width 95 height 28
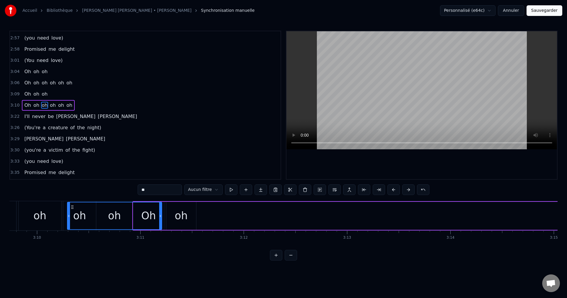
scroll to position [0, 19616]
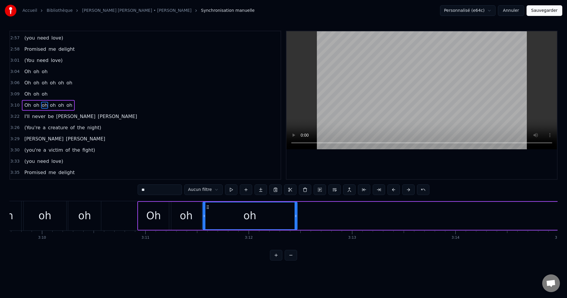
drag, startPoint x: 408, startPoint y: 206, endPoint x: 209, endPoint y: 230, distance: 200.6
drag, startPoint x: 296, startPoint y: 216, endPoint x: 228, endPoint y: 220, distance: 68.0
click at [228, 220] on div at bounding box center [228, 216] width 2 height 27
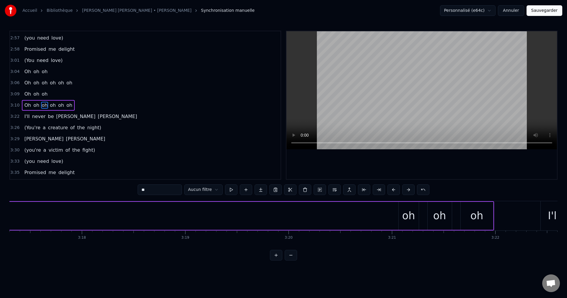
scroll to position [0, 20430]
click at [384, 216] on div "oh" at bounding box center [382, 216] width 13 height 16
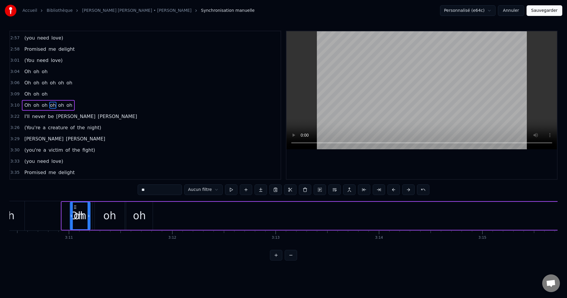
scroll to position [0, 19688]
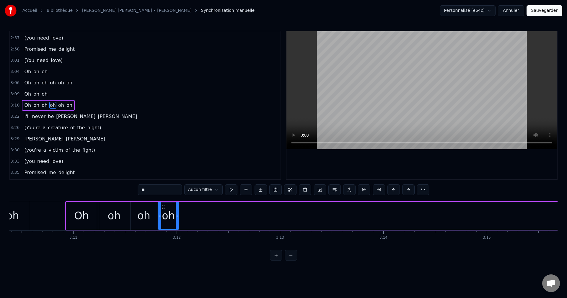
drag, startPoint x: 376, startPoint y: 205, endPoint x: 162, endPoint y: 240, distance: 216.4
click at [162, 240] on div "You take my love You want my soul I would be crazy to share your life Why can't…" at bounding box center [283, 223] width 548 height 44
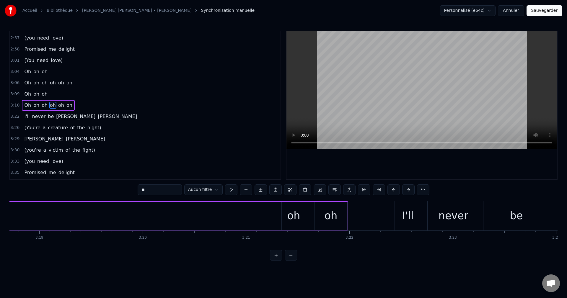
scroll to position [0, 20596]
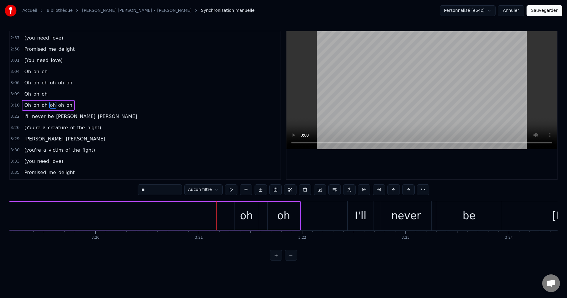
click at [240, 219] on div "oh" at bounding box center [247, 216] width 24 height 28
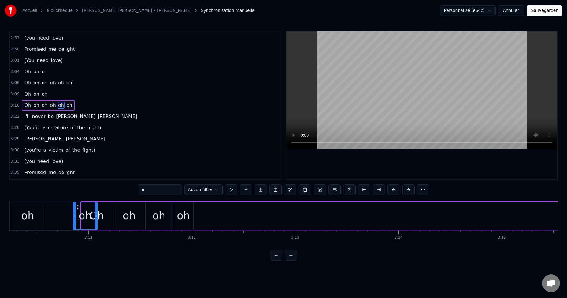
scroll to position [0, 19656]
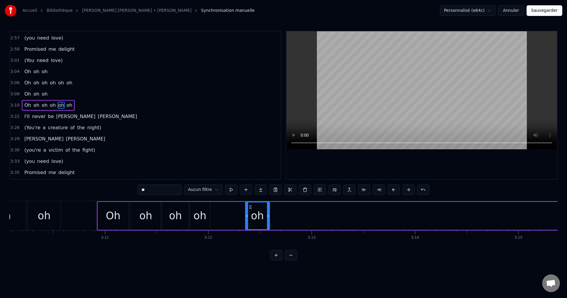
drag, startPoint x: 241, startPoint y: 206, endPoint x: 252, endPoint y: 235, distance: 30.7
click at [252, 235] on div "You take my love You want my soul I would be crazy to share your life Why can't…" at bounding box center [283, 223] width 548 height 44
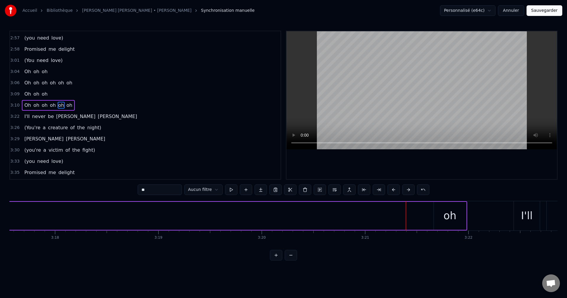
scroll to position [0, 20450]
click at [437, 220] on div "oh" at bounding box center [430, 216] width 33 height 28
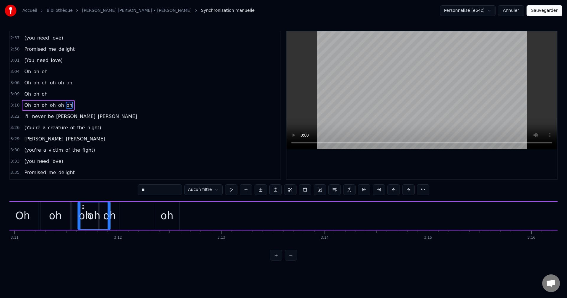
scroll to position [0, 19746]
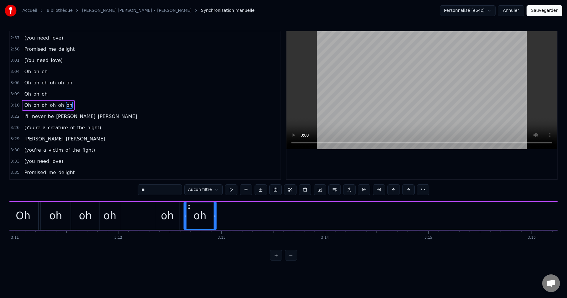
drag, startPoint x: 419, startPoint y: 206, endPoint x: 189, endPoint y: 235, distance: 231.9
click at [189, 235] on div "You take my love You want my soul I would be crazy to share your life Why can't…" at bounding box center [283, 223] width 548 height 44
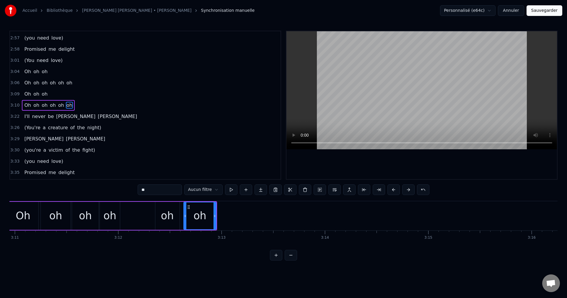
click at [107, 214] on div "oh" at bounding box center [109, 216] width 13 height 16
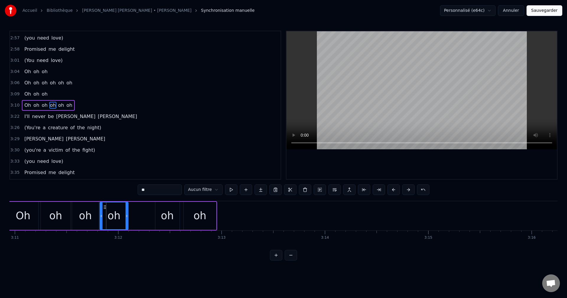
drag, startPoint x: 119, startPoint y: 216, endPoint x: 127, endPoint y: 218, distance: 8.6
click at [127, 218] on div at bounding box center [127, 216] width 2 height 27
drag, startPoint x: 104, startPoint y: 207, endPoint x: 121, endPoint y: 211, distance: 17.8
click at [121, 211] on div "oh" at bounding box center [131, 216] width 28 height 27
click at [93, 214] on div "oh" at bounding box center [85, 216] width 27 height 28
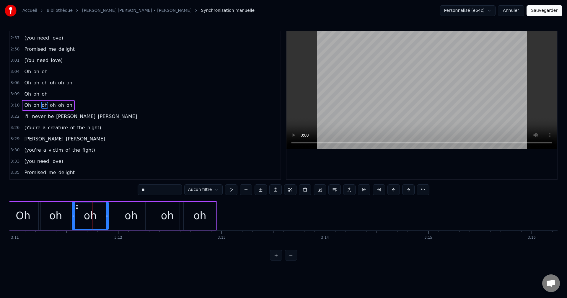
drag, startPoint x: 97, startPoint y: 216, endPoint x: 107, endPoint y: 217, distance: 9.9
click at [107, 217] on icon at bounding box center [107, 216] width 2 height 5
click at [25, 69] on span "Oh" at bounding box center [28, 71] width 8 height 7
type input "**"
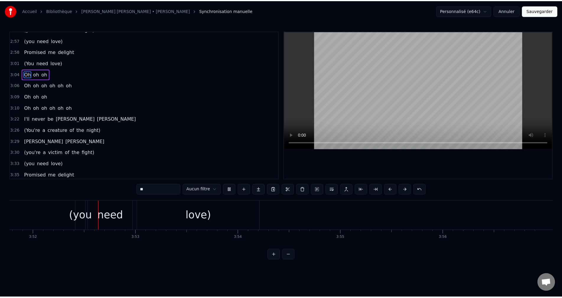
scroll to position [0, 23969]
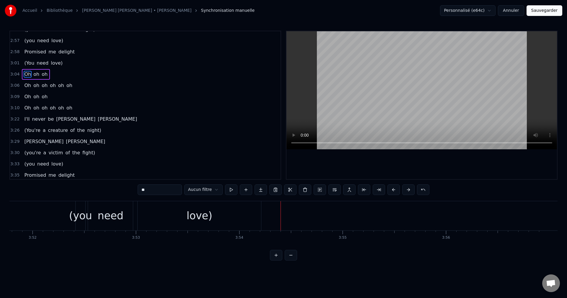
click at [555, 12] on button "Sauvegarder" at bounding box center [545, 10] width 36 height 11
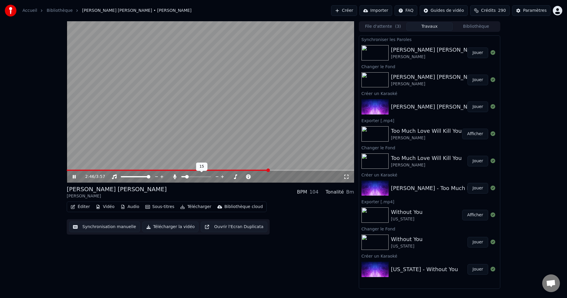
click at [186, 177] on span at bounding box center [183, 176] width 4 height 1
click at [184, 177] on span at bounding box center [186, 177] width 4 height 4
click at [74, 177] on icon at bounding box center [74, 177] width 3 height 4
click at [160, 225] on button "Télécharger la vidéo" at bounding box center [170, 227] width 56 height 11
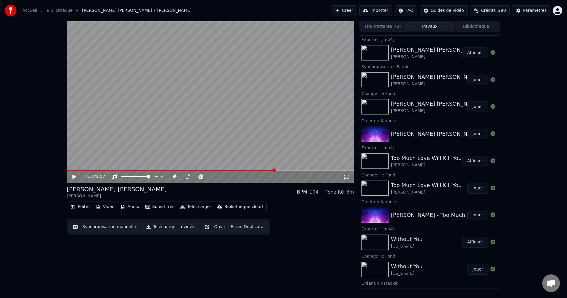
click at [339, 13] on button "Créer" at bounding box center [344, 10] width 26 height 11
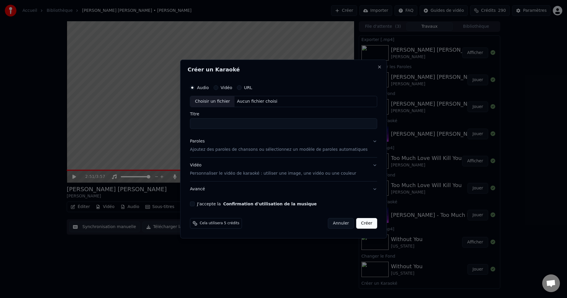
click at [208, 100] on div "Choisir un fichier" at bounding box center [212, 101] width 44 height 11
type input "**********"
click at [367, 141] on button "Paroles Ajoutez des paroles de chansons ou sélectionnez un modèle de paroles au…" at bounding box center [283, 146] width 187 height 24
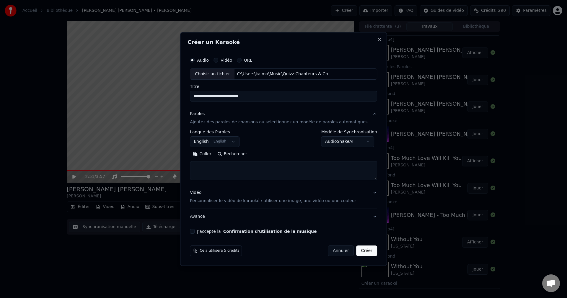
click at [243, 154] on button "Rechercher" at bounding box center [233, 154] width 36 height 9
type textarea "**********"
click at [195, 233] on button "J'accepte la Confirmation d'utilisation de la musique" at bounding box center [192, 231] width 5 height 5
click at [357, 253] on button "Créer" at bounding box center [367, 251] width 21 height 11
select select
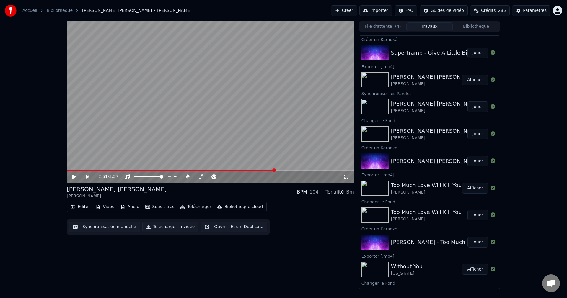
click at [471, 51] on button "Jouer" at bounding box center [478, 53] width 21 height 11
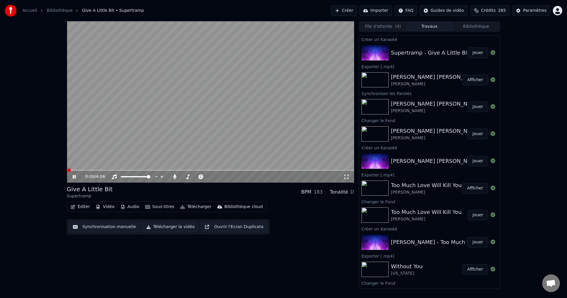
click at [74, 179] on icon at bounding box center [79, 177] width 14 height 5
click at [83, 206] on button "Éditer" at bounding box center [80, 207] width 24 height 8
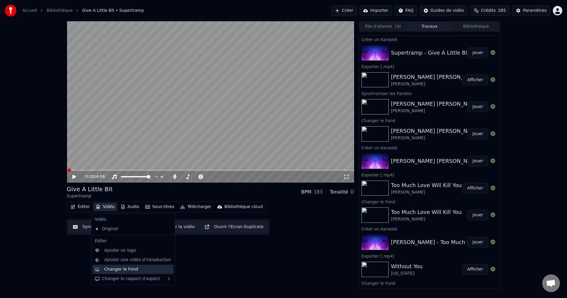
click at [112, 269] on div "Changer le Fond" at bounding box center [121, 270] width 34 height 6
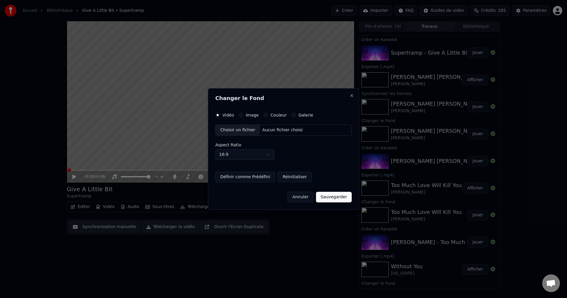
click at [228, 131] on div "Choisir un fichier" at bounding box center [238, 130] width 44 height 11
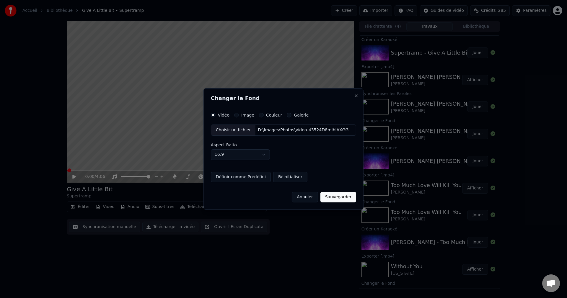
click at [335, 197] on button "Sauvegarder" at bounding box center [339, 197] width 36 height 11
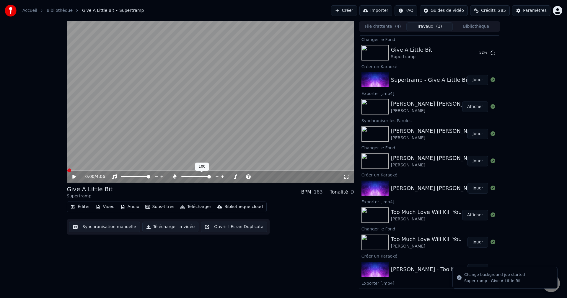
click at [211, 179] on span at bounding box center [209, 177] width 4 height 4
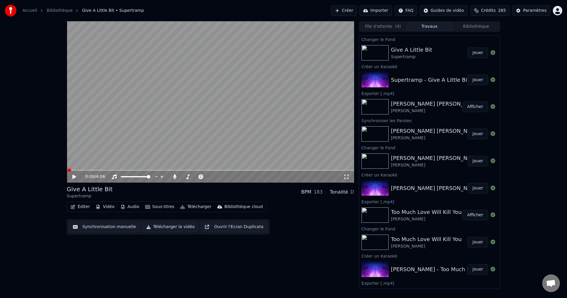
click at [475, 55] on button "Jouer" at bounding box center [478, 53] width 21 height 11
click at [244, 150] on video at bounding box center [210, 102] width 287 height 162
click at [178, 134] on video at bounding box center [210, 102] width 287 height 162
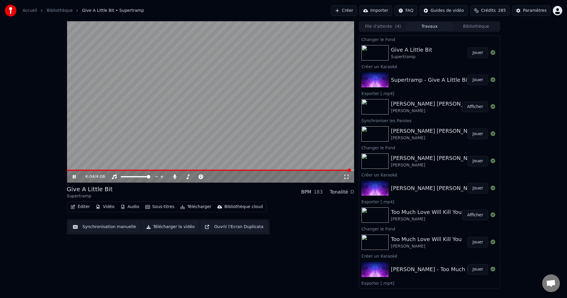
click at [74, 177] on icon at bounding box center [74, 177] width 3 height 4
click at [83, 206] on button "Éditer" at bounding box center [80, 207] width 24 height 8
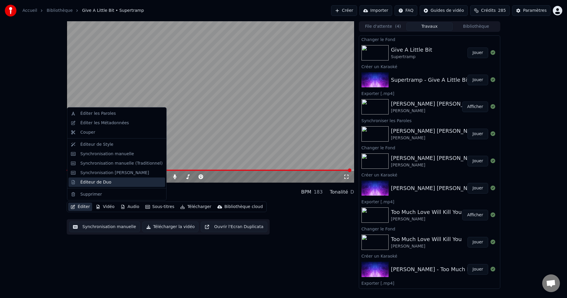
click at [106, 184] on div "Éditeur de Duo" at bounding box center [95, 182] width 31 height 6
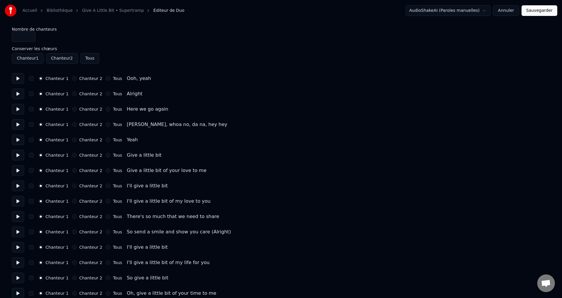
click at [75, 78] on button "Chanteur 2" at bounding box center [74, 78] width 5 height 5
click at [74, 125] on button "Chanteur 2" at bounding box center [74, 124] width 5 height 5
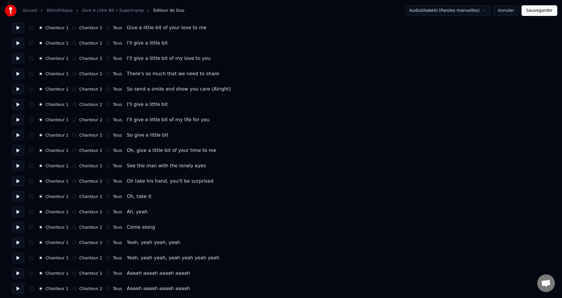
scroll to position [148, 0]
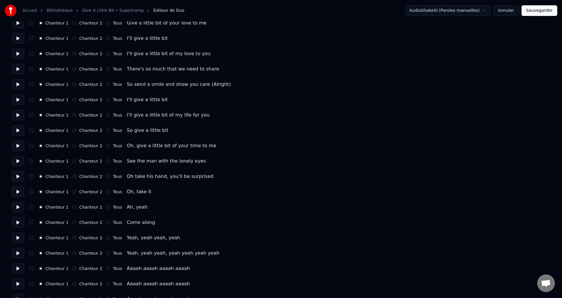
click at [74, 238] on button "Chanteur 2" at bounding box center [74, 238] width 5 height 5
click at [74, 252] on button "Chanteur 2" at bounding box center [74, 253] width 5 height 5
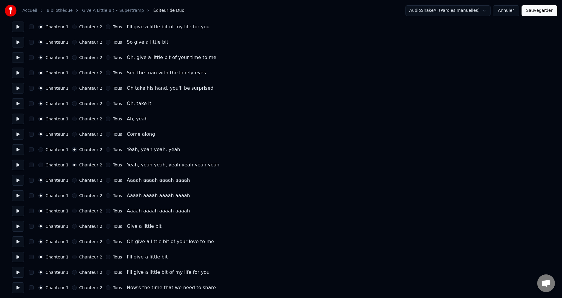
scroll to position [236, 0]
click at [74, 181] on button "Chanteur 2" at bounding box center [74, 180] width 5 height 5
click at [71, 196] on div "Chanteur 1 Chanteur 2 Tous" at bounding box center [80, 195] width 84 height 5
click at [73, 210] on button "Chanteur 2" at bounding box center [74, 211] width 5 height 5
click at [74, 196] on button "Chanteur 2" at bounding box center [74, 195] width 5 height 5
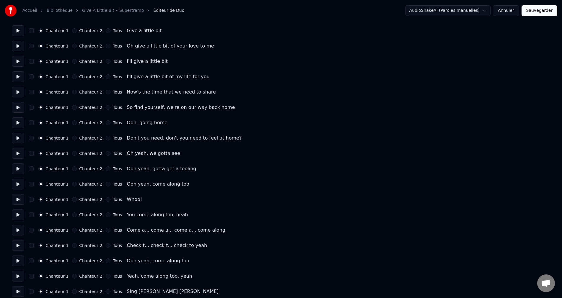
scroll to position [443, 0]
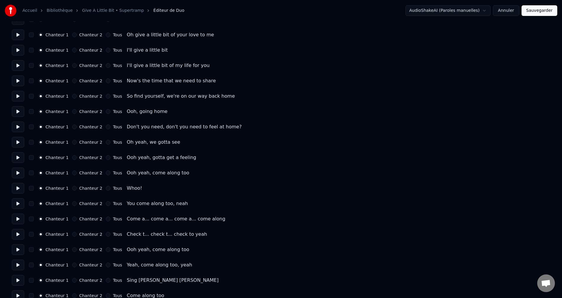
click at [74, 189] on button "Chanteur 2" at bounding box center [74, 188] width 5 height 5
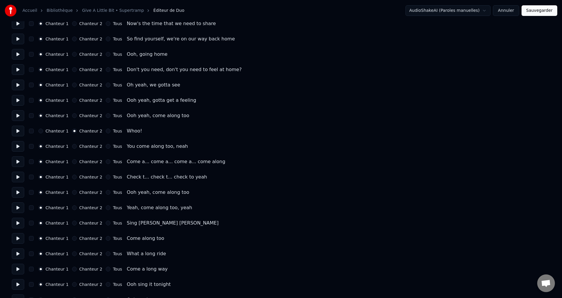
scroll to position [502, 0]
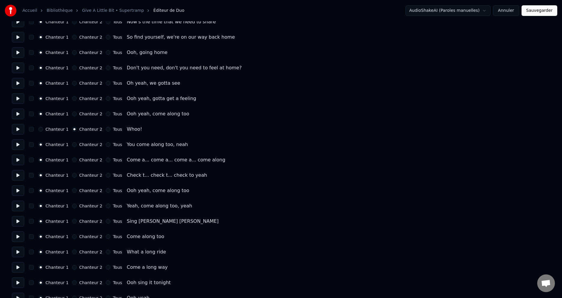
click at [72, 162] on div "Chanteur 2" at bounding box center [87, 160] width 30 height 5
click at [74, 162] on button "Chanteur 2" at bounding box center [74, 160] width 5 height 5
click at [75, 176] on button "Chanteur 2" at bounding box center [74, 175] width 5 height 5
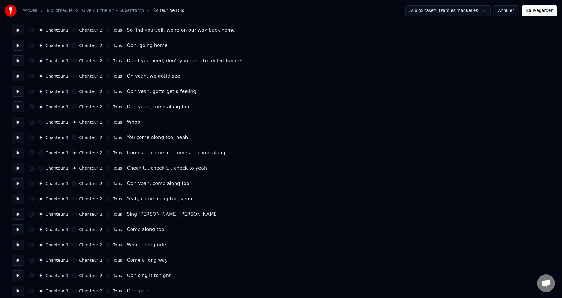
scroll to position [514, 0]
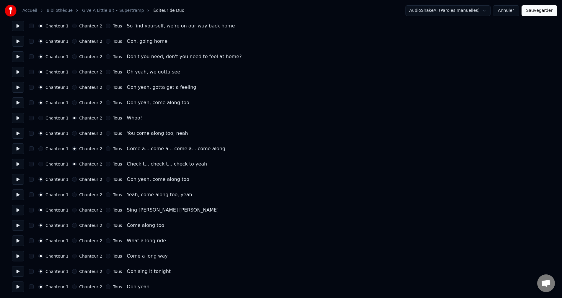
click at [540, 10] on button "Sauvegarder" at bounding box center [540, 10] width 36 height 11
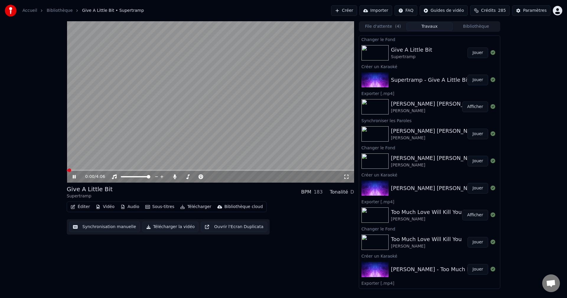
click at [76, 176] on icon at bounding box center [79, 177] width 14 height 5
click at [82, 207] on button "Éditer" at bounding box center [80, 207] width 24 height 8
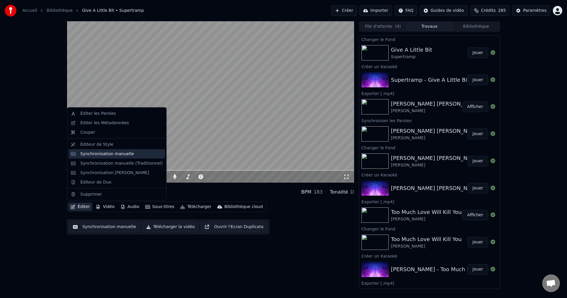
click at [101, 157] on div "Synchronisation manuelle" at bounding box center [117, 153] width 97 height 9
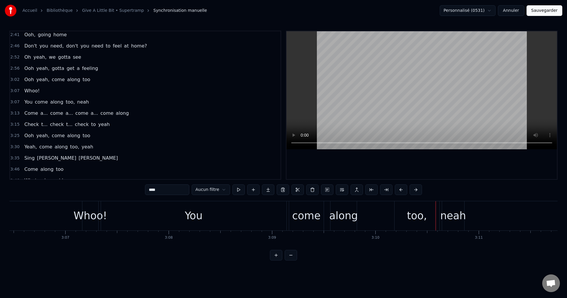
scroll to position [355, 0]
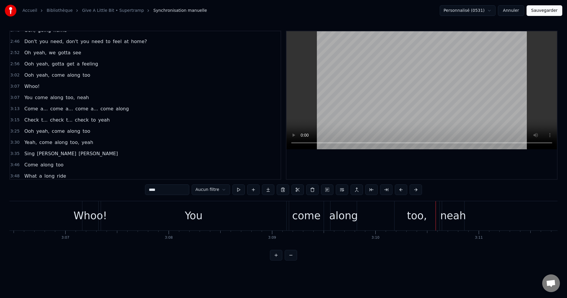
click at [181, 217] on div "You" at bounding box center [194, 216] width 186 height 29
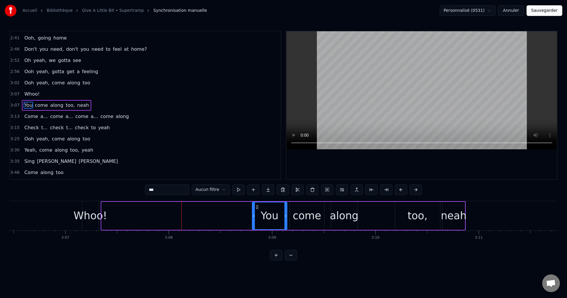
drag, startPoint x: 103, startPoint y: 217, endPoint x: 253, endPoint y: 223, distance: 150.8
click at [253, 223] on div at bounding box center [254, 216] width 2 height 27
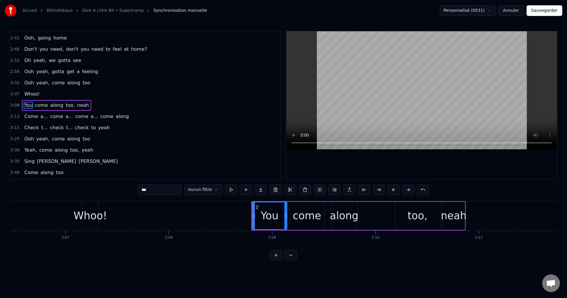
click at [86, 218] on div "Whoo!" at bounding box center [91, 216] width 34 height 16
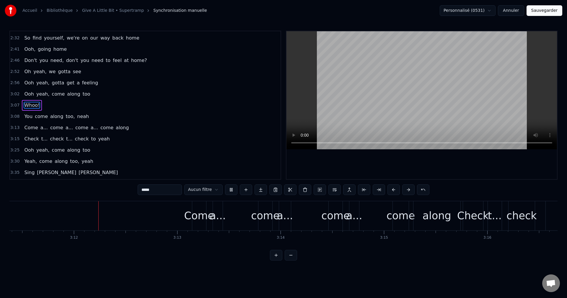
scroll to position [0, 19791]
click at [25, 114] on span "You" at bounding box center [28, 116] width 9 height 7
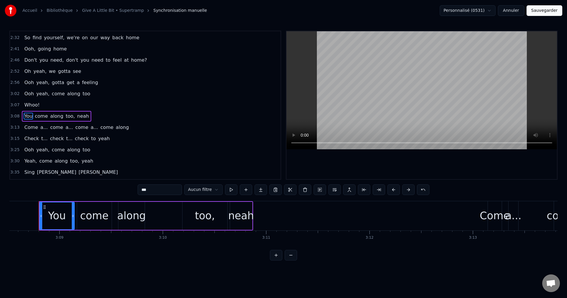
scroll to position [0, 19495]
click at [133, 218] on div "along" at bounding box center [132, 216] width 29 height 16
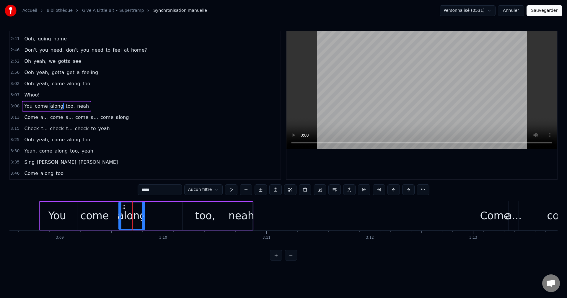
scroll to position [347, 0]
drag, startPoint x: 123, startPoint y: 206, endPoint x: 151, endPoint y: 214, distance: 29.7
click at [151, 214] on div "along" at bounding box center [161, 216] width 26 height 27
click at [95, 214] on div "come" at bounding box center [94, 216] width 28 height 16
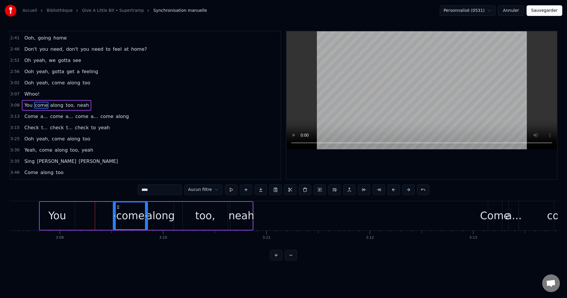
drag, startPoint x: 83, startPoint y: 207, endPoint x: 118, endPoint y: 214, distance: 36.5
click at [118, 214] on div "come" at bounding box center [130, 216] width 34 height 27
click at [62, 215] on div "You" at bounding box center [57, 216] width 18 height 16
type input "***"
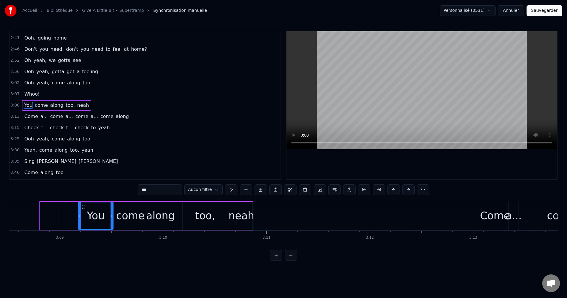
drag, startPoint x: 44, startPoint y: 206, endPoint x: 82, endPoint y: 213, distance: 39.1
click at [82, 213] on div "You" at bounding box center [96, 216] width 34 height 27
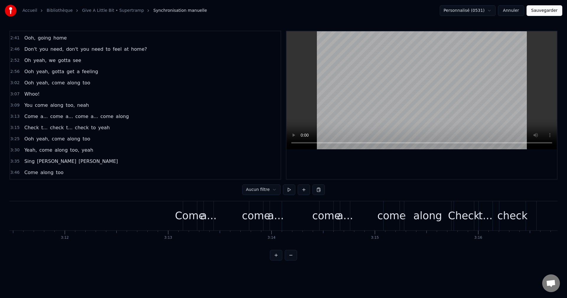
scroll to position [0, 19828]
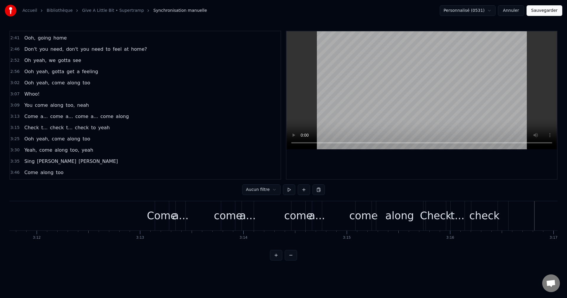
click at [409, 223] on div "along" at bounding box center [400, 216] width 29 height 16
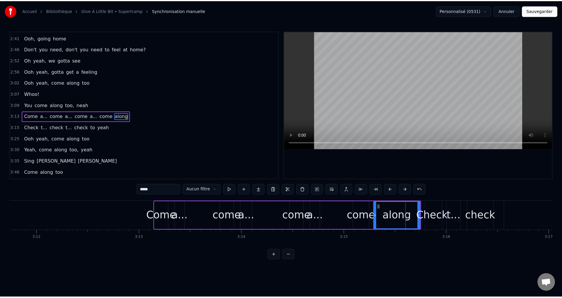
scroll to position [358, 0]
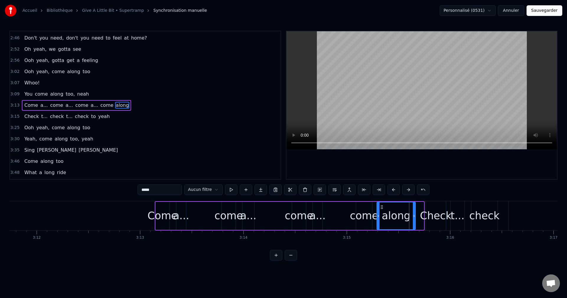
drag, startPoint x: 422, startPoint y: 215, endPoint x: 414, endPoint y: 218, distance: 8.7
click at [414, 218] on icon at bounding box center [414, 216] width 2 height 5
click at [546, 10] on button "Sauvegarder" at bounding box center [545, 10] width 36 height 11
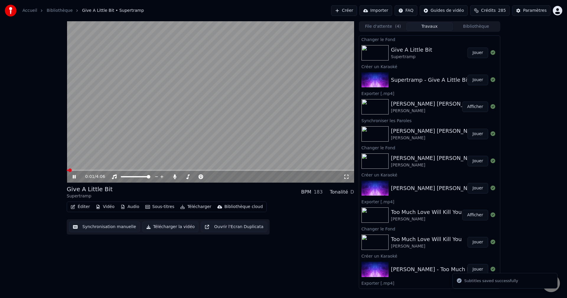
click at [74, 175] on icon at bounding box center [79, 177] width 14 height 5
click at [82, 208] on button "Éditer" at bounding box center [80, 207] width 24 height 8
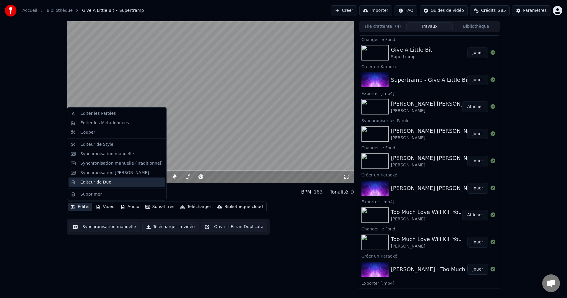
click at [88, 182] on div "Éditeur de Duo" at bounding box center [95, 182] width 31 height 6
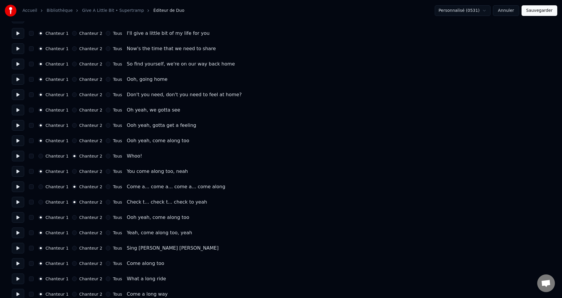
scroll to position [514, 0]
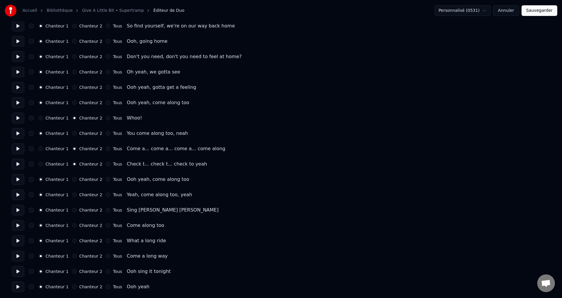
click at [43, 148] on button "Chanteur 1" at bounding box center [40, 149] width 5 height 5
click at [531, 10] on button "Sauvegarder" at bounding box center [540, 10] width 36 height 11
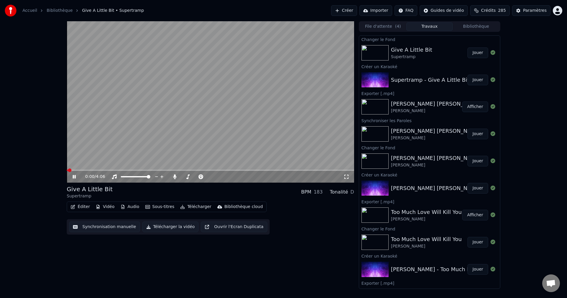
click at [73, 179] on icon at bounding box center [74, 177] width 3 height 4
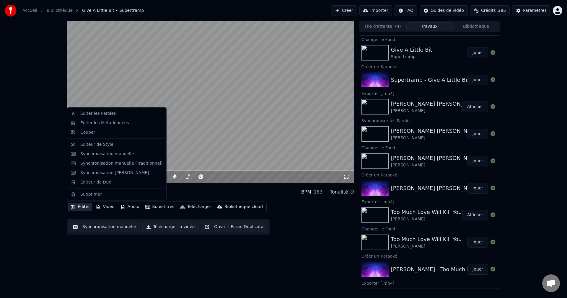
click at [77, 208] on button "Éditer" at bounding box center [80, 207] width 24 height 8
click at [99, 154] on div "Synchronisation manuelle" at bounding box center [107, 154] width 54 height 6
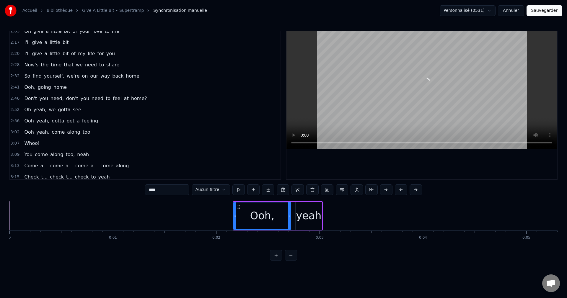
scroll to position [325, 0]
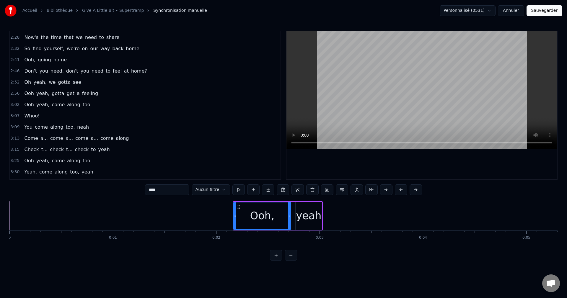
click at [25, 116] on span "Whoo!" at bounding box center [32, 116] width 17 height 7
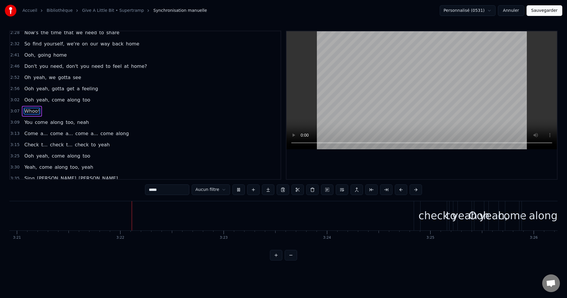
scroll to position [0, 20806]
click at [403, 219] on div "check" at bounding box center [406, 216] width 30 height 16
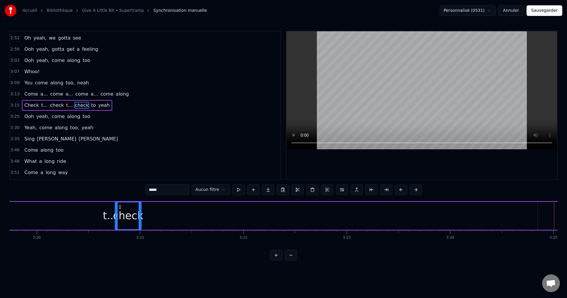
scroll to position [0, 20650]
drag, startPoint x: 397, startPoint y: 206, endPoint x: 127, endPoint y: 222, distance: 270.3
click at [127, 222] on div "check" at bounding box center [137, 216] width 26 height 27
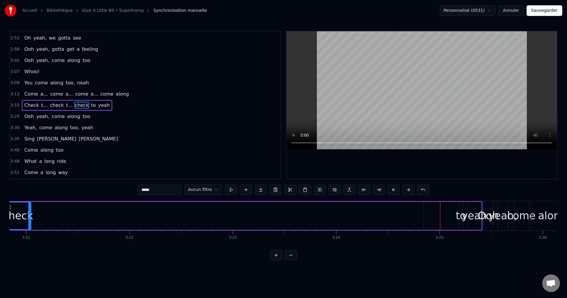
scroll to position [0, 20783]
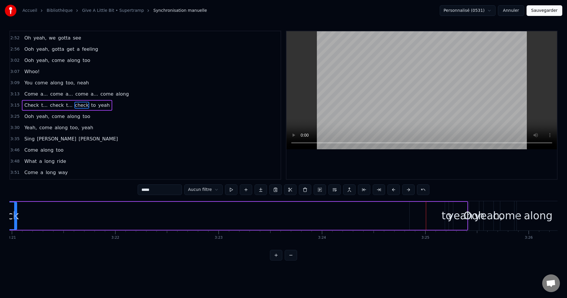
click at [447, 216] on div "to" at bounding box center [447, 216] width 10 height 16
drag, startPoint x: 447, startPoint y: 208, endPoint x: 451, endPoint y: 213, distance: 6.5
click at [451, 213] on div at bounding box center [451, 216] width 2 height 27
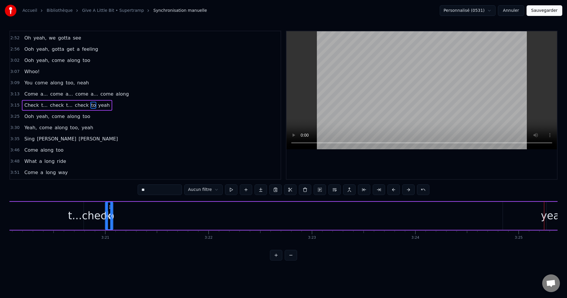
scroll to position [0, 20686]
drag, startPoint x: 450, startPoint y: 207, endPoint x: 122, endPoint y: 230, distance: 328.5
click at [122, 230] on div "Check t... check t... check to yeah" at bounding box center [67, 216] width 998 height 29
click at [553, 216] on div "yeah" at bounding box center [557, 216] width 25 height 16
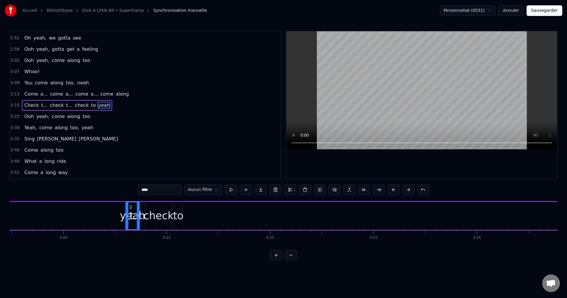
scroll to position [0, 20624]
drag, startPoint x: 43, startPoint y: 206, endPoint x: 197, endPoint y: 216, distance: 154.5
click at [197, 216] on div "yeah" at bounding box center [198, 216] width 13 height 27
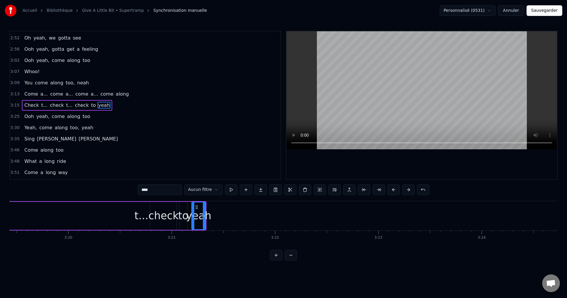
drag, startPoint x: 451, startPoint y: 251, endPoint x: 457, endPoint y: 252, distance: 5.4
click at [457, 252] on div "0:02 Ooh, yeah 0:07 Alright 0:10 Here we go again 0:16 [PERSON_NAME], whoa no, …" at bounding box center [283, 146] width 548 height 230
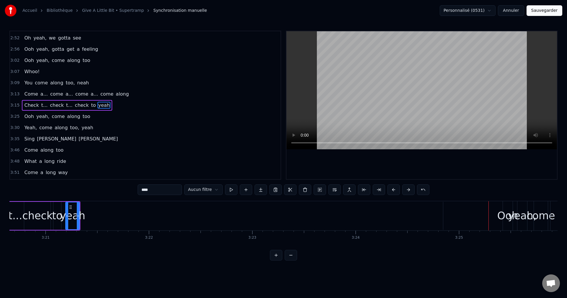
scroll to position [0, 20771]
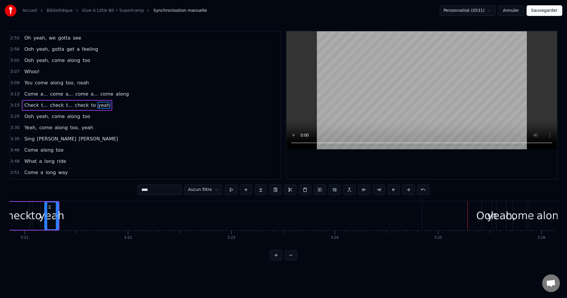
click at [481, 217] on div "Ooh" at bounding box center [487, 216] width 21 height 16
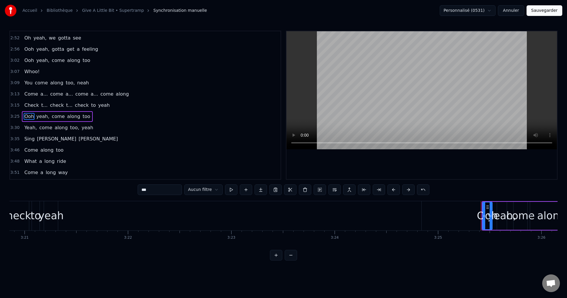
scroll to position [381, 0]
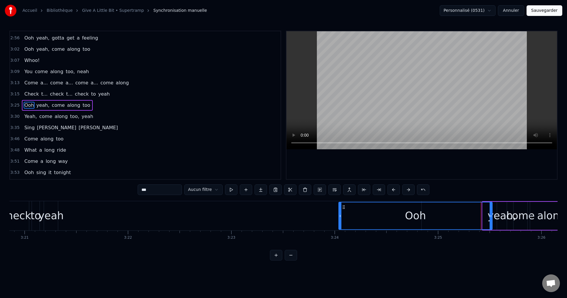
drag, startPoint x: 485, startPoint y: 212, endPoint x: 341, endPoint y: 227, distance: 144.7
click at [341, 227] on div at bounding box center [340, 216] width 2 height 27
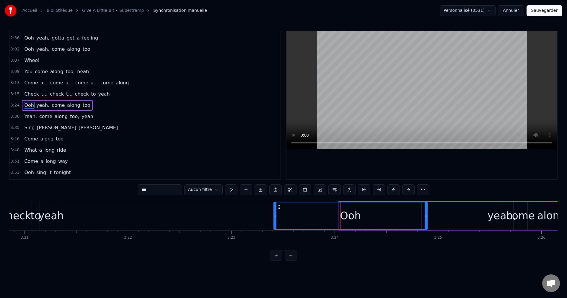
drag, startPoint x: 345, startPoint y: 206, endPoint x: 280, endPoint y: 213, distance: 65.4
click at [280, 213] on div "Ooh" at bounding box center [350, 216] width 153 height 27
drag, startPoint x: 275, startPoint y: 216, endPoint x: 289, endPoint y: 220, distance: 14.3
click at [289, 220] on div at bounding box center [289, 216] width 2 height 27
click at [498, 216] on div "yeah," at bounding box center [502, 216] width 29 height 16
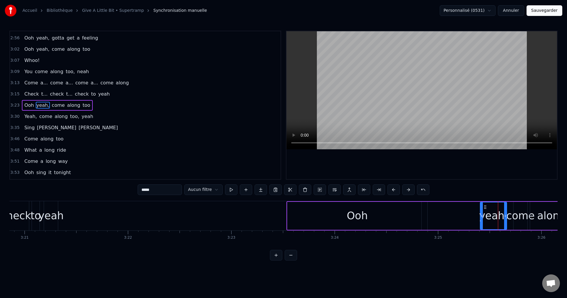
drag, startPoint x: 498, startPoint y: 216, endPoint x: 482, endPoint y: 219, distance: 17.1
click at [482, 219] on div at bounding box center [482, 216] width 2 height 27
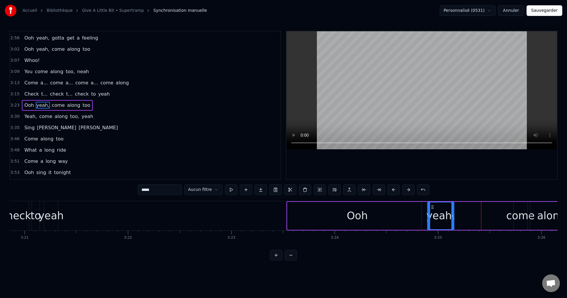
drag, startPoint x: 485, startPoint y: 207, endPoint x: 433, endPoint y: 216, distance: 53.5
click at [433, 216] on div "yeah," at bounding box center [441, 216] width 26 height 27
click at [519, 217] on div "come" at bounding box center [520, 216] width 28 height 16
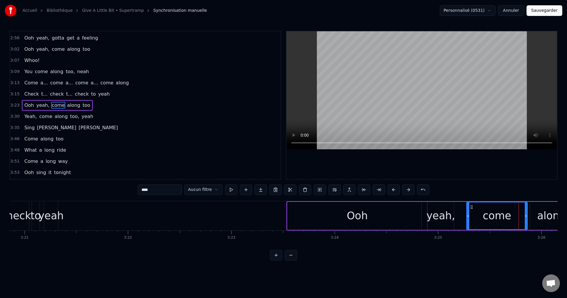
drag, startPoint x: 514, startPoint y: 215, endPoint x: 467, endPoint y: 222, distance: 47.4
click at [467, 222] on div at bounding box center [468, 216] width 2 height 27
click at [27, 73] on span "You" at bounding box center [28, 71] width 9 height 7
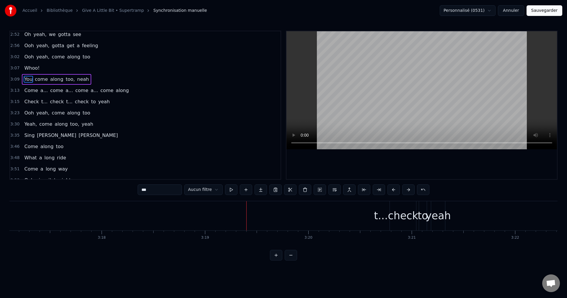
scroll to position [0, 20180]
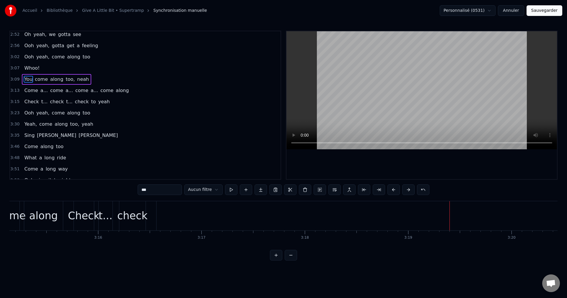
click at [138, 220] on div "check" at bounding box center [132, 216] width 30 height 16
type input "*****"
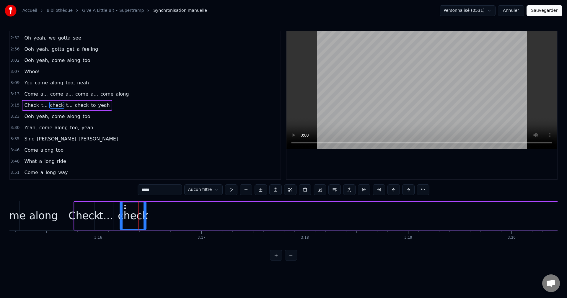
drag, startPoint x: 124, startPoint y: 205, endPoint x: 260, endPoint y: 218, distance: 136.5
click at [260, 218] on div "Check t... check t... check to yeah" at bounding box center [362, 216] width 577 height 29
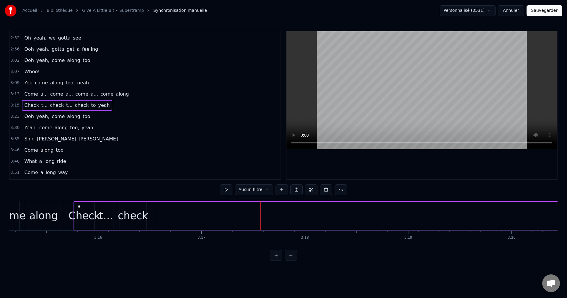
drag, startPoint x: 159, startPoint y: 218, endPoint x: 547, endPoint y: 229, distance: 388.4
click at [547, 229] on div at bounding box center [547, 216] width 2 height 27
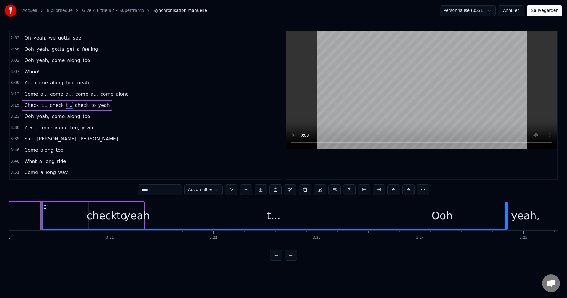
scroll to position [0, 20687]
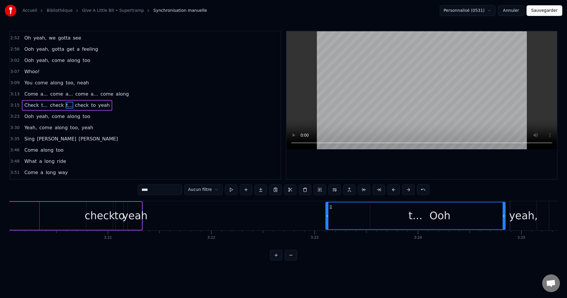
drag, startPoint x: 39, startPoint y: 215, endPoint x: 326, endPoint y: 225, distance: 288.0
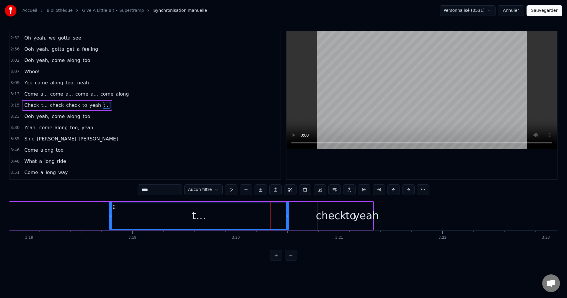
scroll to position [0, 20455]
drag, startPoint x: 331, startPoint y: 207, endPoint x: 126, endPoint y: 221, distance: 206.2
click at [126, 221] on div "t..." at bounding box center [210, 216] width 179 height 27
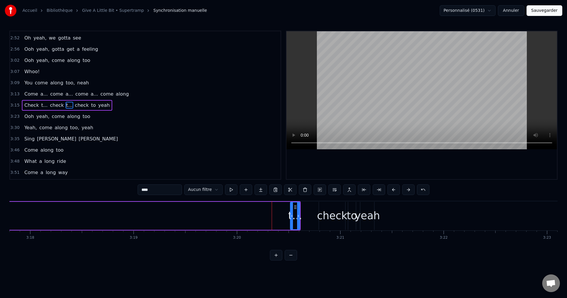
drag, startPoint x: 121, startPoint y: 215, endPoint x: 291, endPoint y: 232, distance: 171.0
click at [291, 232] on div "Ooh, yeah Alright Here we go again Neah neah, whoa no, da na, hey hey Yeah Give…" at bounding box center [283, 223] width 548 height 44
drag, startPoint x: 296, startPoint y: 206, endPoint x: 275, endPoint y: 212, distance: 22.2
click at [275, 212] on div "t..." at bounding box center [274, 216] width 9 height 27
click at [331, 215] on div "check" at bounding box center [332, 216] width 30 height 16
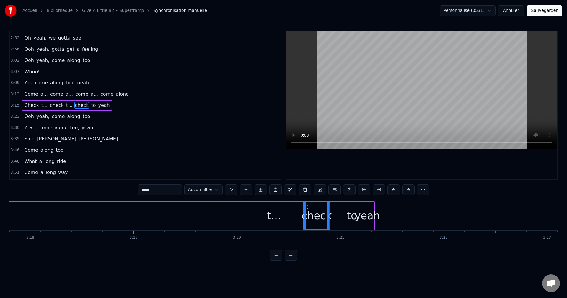
drag, startPoint x: 324, startPoint y: 207, endPoint x: 309, endPoint y: 211, distance: 15.2
click at [309, 211] on div "check" at bounding box center [317, 216] width 26 height 27
click at [351, 215] on div "to" at bounding box center [352, 216] width 10 height 16
drag, startPoint x: 349, startPoint y: 215, endPoint x: 337, endPoint y: 221, distance: 13.4
click at [338, 221] on div at bounding box center [339, 216] width 2 height 27
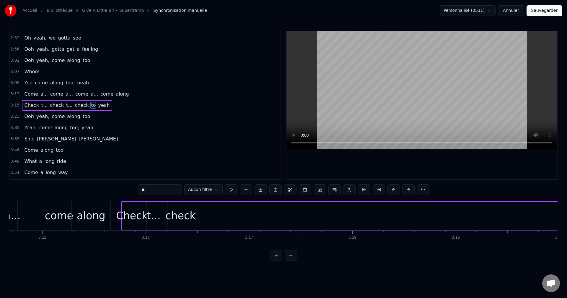
scroll to position [0, 20105]
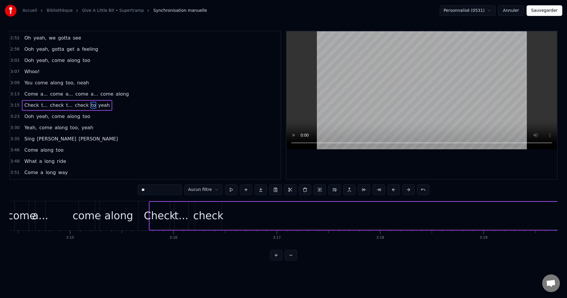
click at [213, 224] on div "check" at bounding box center [208, 216] width 30 height 16
drag, startPoint x: 200, startPoint y: 206, endPoint x: 439, endPoint y: 212, distance: 239.7
click at [448, 212] on div "check" at bounding box center [457, 216] width 26 height 27
click at [182, 219] on div "t..." at bounding box center [182, 216] width 14 height 16
type input "****"
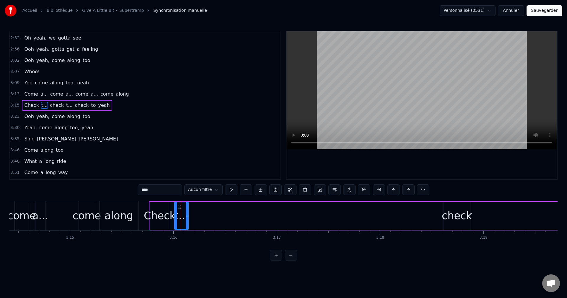
drag, startPoint x: 179, startPoint y: 204, endPoint x: 235, endPoint y: 207, distance: 55.9
click at [235, 207] on div "Check t... check t... check to yeah" at bounding box center [437, 216] width 577 height 29
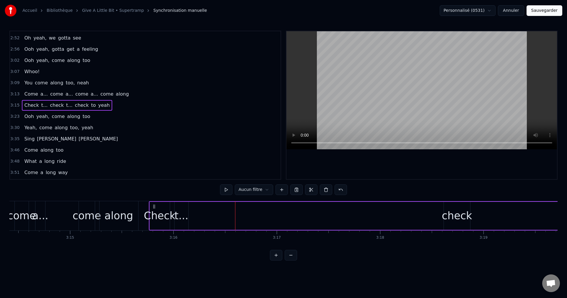
click at [181, 209] on div "t..." at bounding box center [182, 216] width 14 height 16
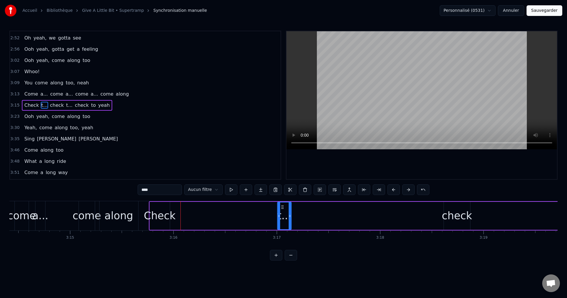
drag, startPoint x: 180, startPoint y: 208, endPoint x: 283, endPoint y: 212, distance: 103.2
click at [283, 212] on div "t..." at bounding box center [284, 216] width 13 height 27
click at [164, 217] on div "Check" at bounding box center [160, 216] width 32 height 16
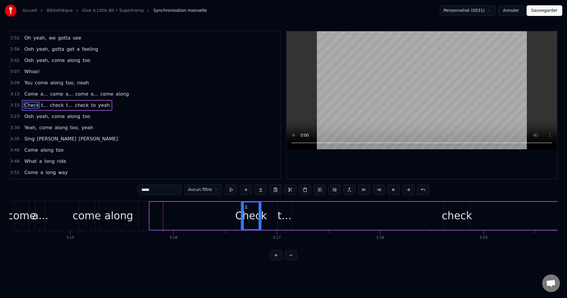
drag, startPoint x: 154, startPoint y: 206, endPoint x: 245, endPoint y: 215, distance: 91.8
click at [245, 215] on div "Check" at bounding box center [251, 216] width 20 height 27
click at [36, 220] on div "a..." at bounding box center [40, 216] width 16 height 16
type input "****"
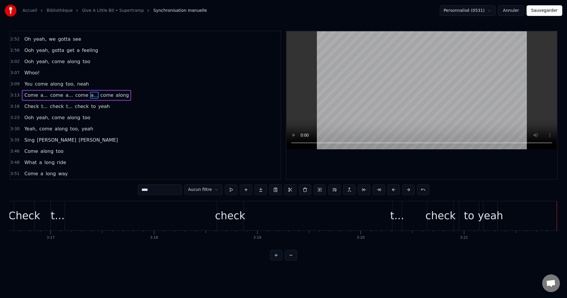
scroll to position [0, 20282]
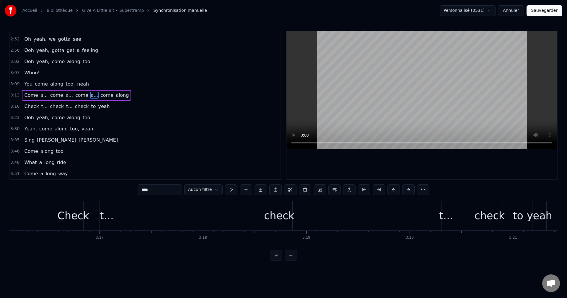
drag, startPoint x: 282, startPoint y: 220, endPoint x: 296, endPoint y: 222, distance: 14.0
click at [298, 223] on div "Check t... check t... check to yeah" at bounding box center [305, 216] width 485 height 29
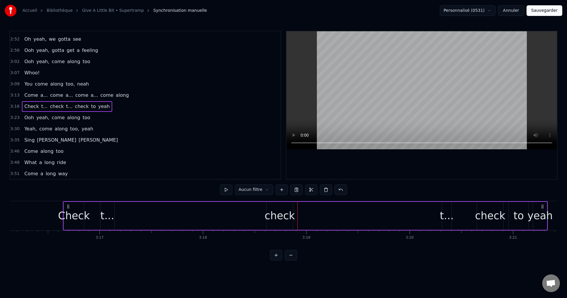
click at [279, 214] on div "check" at bounding box center [280, 216] width 30 height 16
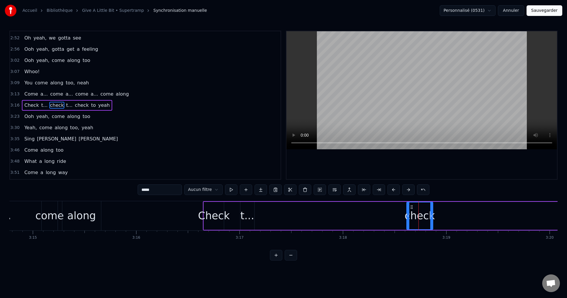
scroll to position [0, 20135]
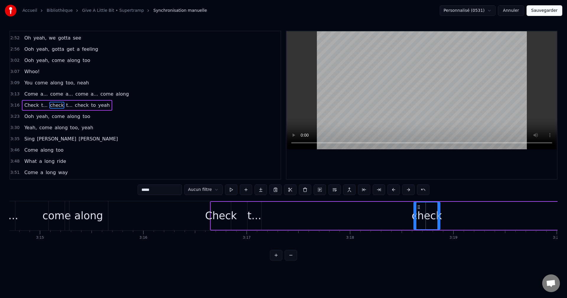
click at [225, 215] on div "Check" at bounding box center [221, 216] width 32 height 16
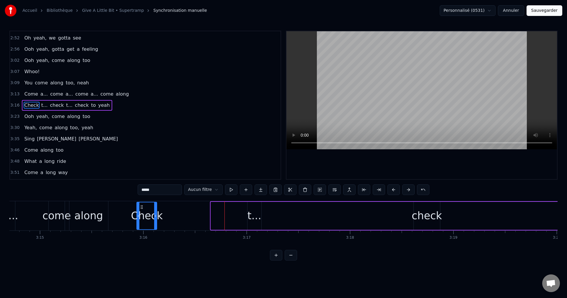
drag, startPoint x: 215, startPoint y: 209, endPoint x: 141, endPoint y: 220, distance: 75.4
click at [141, 220] on div "Check" at bounding box center [147, 216] width 20 height 27
click at [257, 218] on div "t..." at bounding box center [255, 216] width 14 height 16
type input "****"
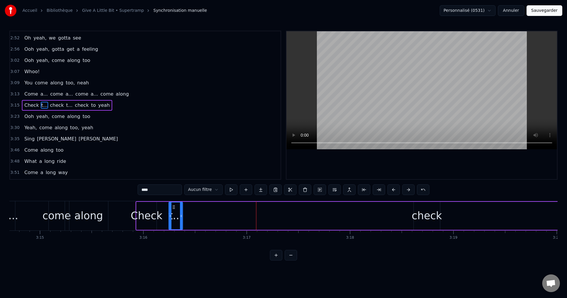
drag, startPoint x: 252, startPoint y: 207, endPoint x: 173, endPoint y: 216, distance: 79.8
click at [173, 216] on div "t..." at bounding box center [175, 216] width 13 height 27
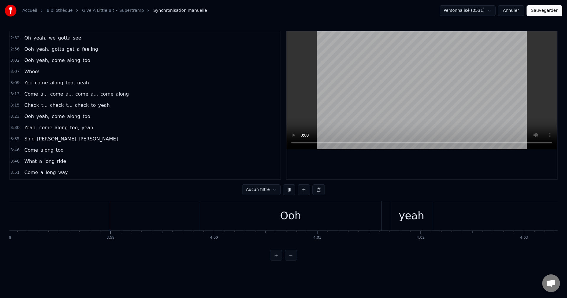
scroll to position [0, 24615]
click at [550, 12] on button "Sauvegarder" at bounding box center [545, 10] width 36 height 11
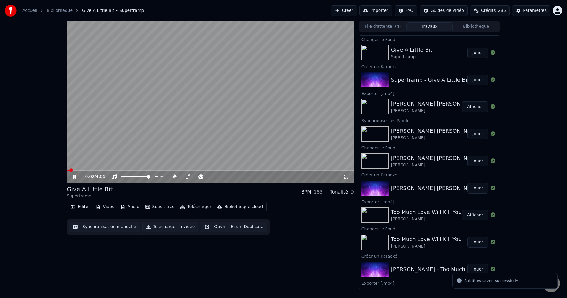
click at [178, 170] on span at bounding box center [210, 170] width 287 height 1
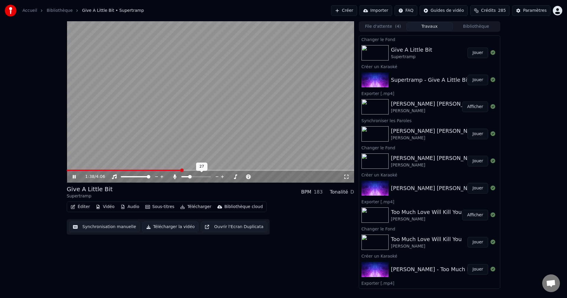
click at [189, 177] on span at bounding box center [185, 176] width 8 height 1
click at [189, 177] on span at bounding box center [190, 177] width 4 height 4
click at [127, 171] on span at bounding box center [97, 170] width 61 height 1
click at [185, 177] on span at bounding box center [187, 177] width 4 height 4
click at [76, 178] on icon at bounding box center [79, 177] width 14 height 5
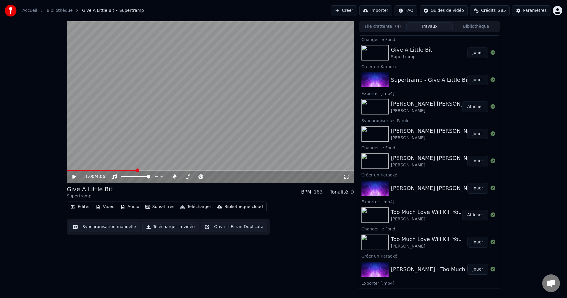
click at [183, 226] on button "Télécharger la vidéo" at bounding box center [170, 227] width 56 height 11
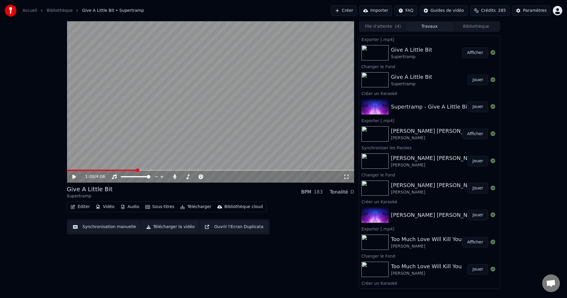
click at [345, 11] on button "Créer" at bounding box center [344, 10] width 26 height 11
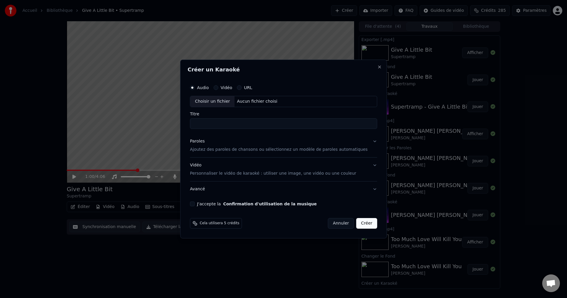
click at [220, 103] on div "Choisir un fichier" at bounding box center [212, 101] width 44 height 11
type input "**********"
click at [365, 142] on button "Paroles Ajoutez des paroles de chansons ou sélectionnez un modèle de paroles au…" at bounding box center [283, 146] width 187 height 24
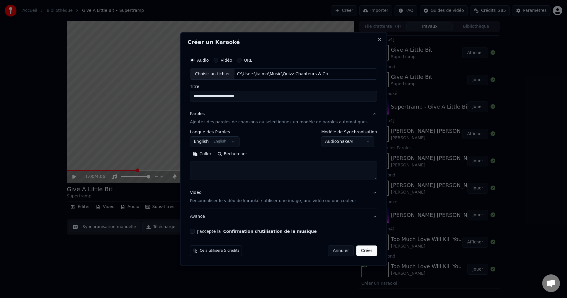
click at [245, 157] on button "Rechercher" at bounding box center [233, 154] width 36 height 9
drag, startPoint x: 265, startPoint y: 98, endPoint x: 189, endPoint y: 102, distance: 76.4
click at [189, 102] on body "Accueil Bibliothèque Give A Little Bit • Supertramp Créer Importer FAQ Guides d…" at bounding box center [283, 149] width 567 height 298
click at [223, 165] on textarea at bounding box center [283, 170] width 187 height 19
paste textarea "**********"
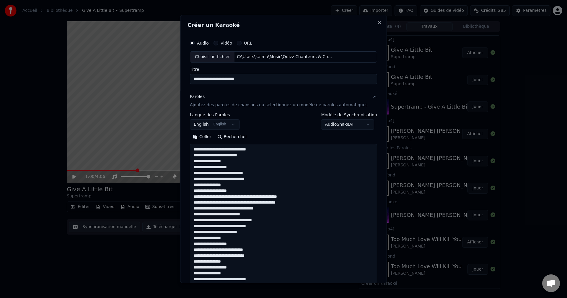
scroll to position [267, 0]
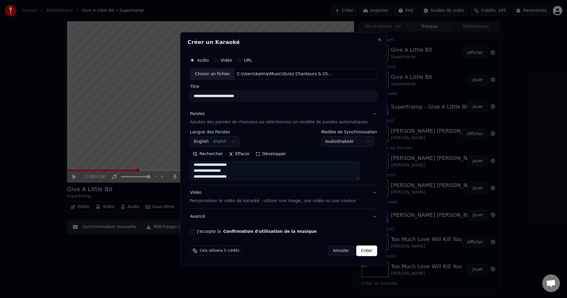
type textarea "**********"
click at [195, 232] on button "J'accepte la Confirmation d'utilisation de la musique" at bounding box center [192, 231] width 5 height 5
click at [359, 252] on button "Créer" at bounding box center [367, 251] width 21 height 11
select select
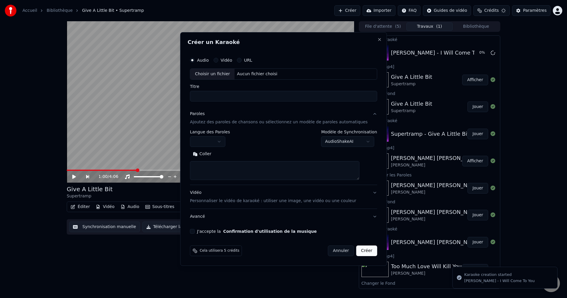
scroll to position [0, 0]
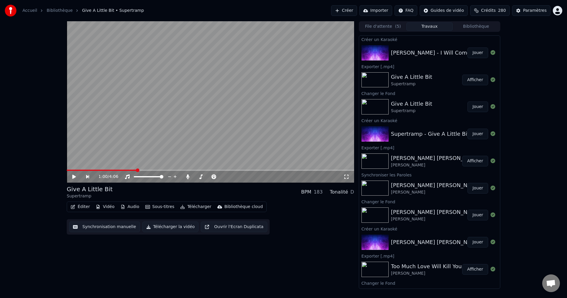
click at [471, 53] on button "Jouer" at bounding box center [478, 53] width 21 height 11
click at [72, 177] on icon at bounding box center [79, 177] width 14 height 5
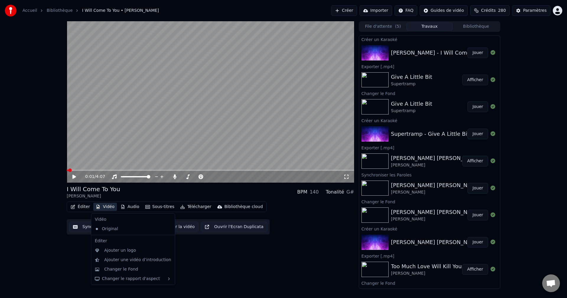
click at [110, 206] on button "Vidéo" at bounding box center [104, 207] width 23 height 8
click at [127, 267] on div "Changer le Fond" at bounding box center [121, 270] width 34 height 6
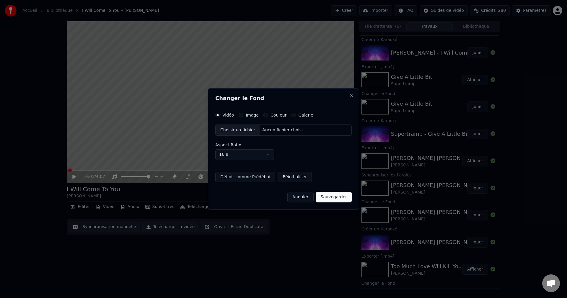
click at [227, 129] on div "Choisir un fichier" at bounding box center [238, 130] width 44 height 11
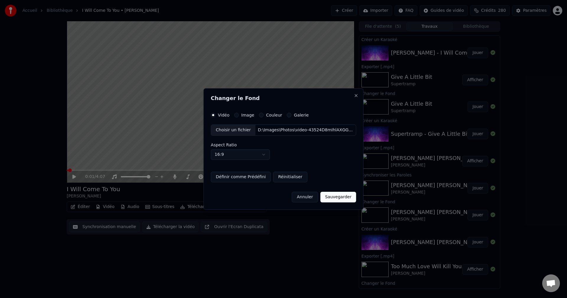
click at [333, 196] on button "Sauvegarder" at bounding box center [339, 197] width 36 height 11
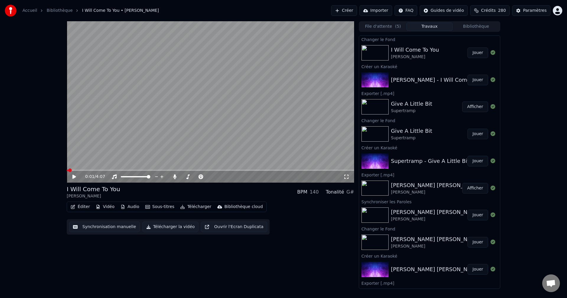
click at [472, 53] on button "Jouer" at bounding box center [478, 53] width 21 height 11
click at [75, 176] on icon at bounding box center [74, 177] width 3 height 4
click at [76, 208] on button "Éditer" at bounding box center [80, 207] width 24 height 8
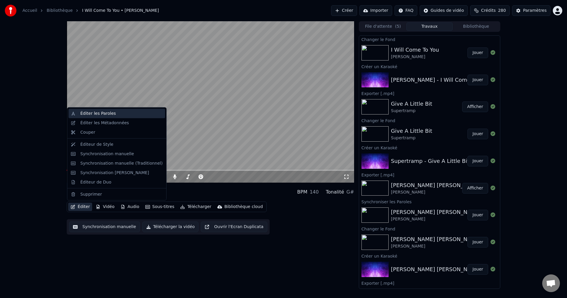
click at [98, 116] on div "Éditer les Paroles" at bounding box center [97, 114] width 35 height 6
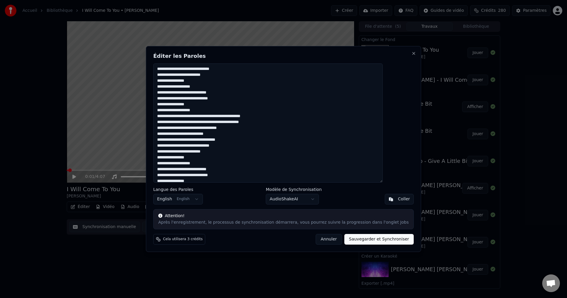
click at [173, 68] on textarea at bounding box center [268, 123] width 230 height 119
click at [172, 68] on textarea at bounding box center [268, 123] width 230 height 119
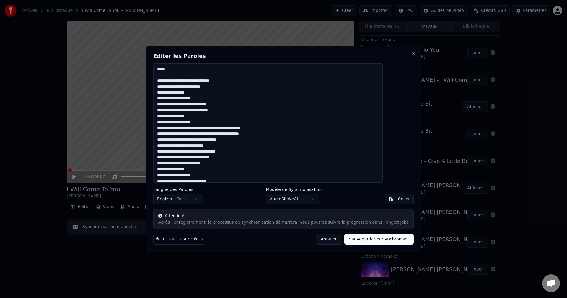
click at [222, 100] on textarea at bounding box center [268, 123] width 230 height 119
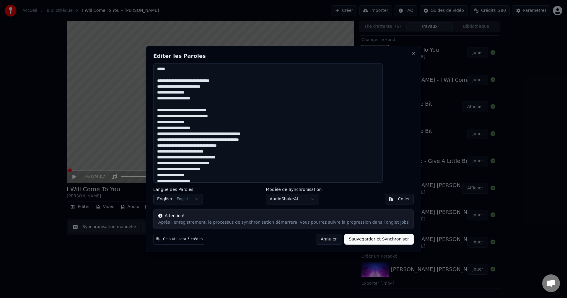
click at [225, 128] on textarea at bounding box center [268, 123] width 230 height 119
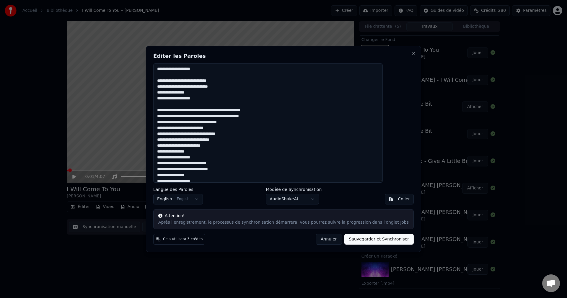
click at [225, 98] on textarea at bounding box center [268, 123] width 230 height 119
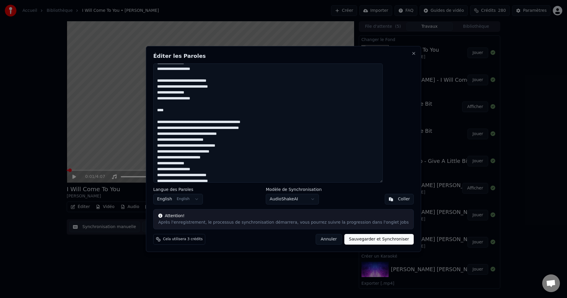
click at [250, 147] on textarea at bounding box center [268, 123] width 230 height 119
click at [176, 155] on textarea at bounding box center [268, 123] width 230 height 119
click at [173, 159] on textarea at bounding box center [268, 123] width 230 height 119
drag, startPoint x: 210, startPoint y: 158, endPoint x: 173, endPoint y: 160, distance: 37.0
click at [173, 160] on textarea at bounding box center [268, 123] width 230 height 119
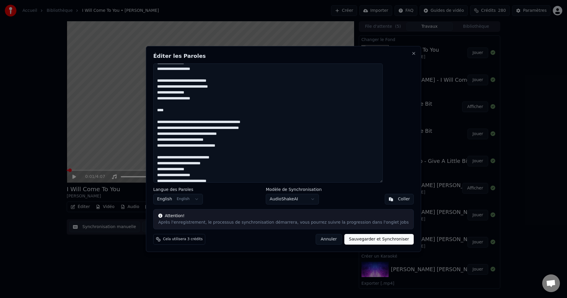
scroll to position [59, 0]
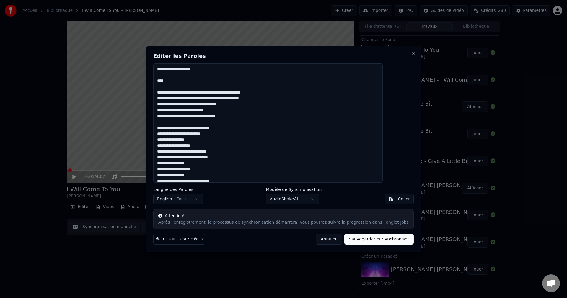
click at [217, 145] on textarea at bounding box center [268, 123] width 230 height 119
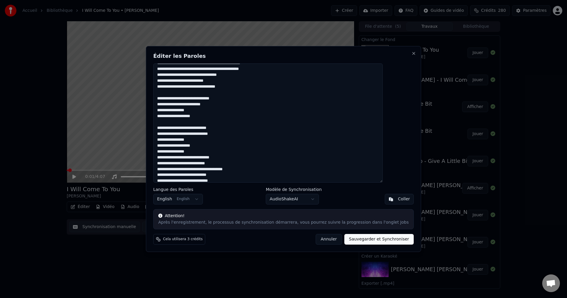
click at [216, 148] on textarea at bounding box center [268, 123] width 230 height 119
click at [218, 147] on textarea at bounding box center [268, 123] width 230 height 119
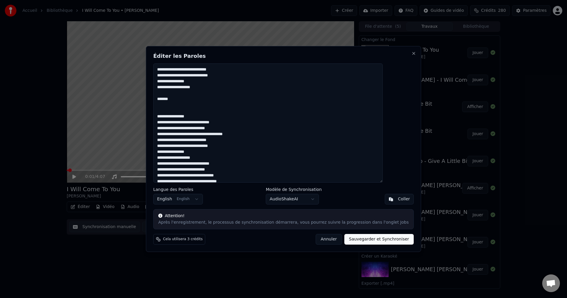
scroll to position [148, 0]
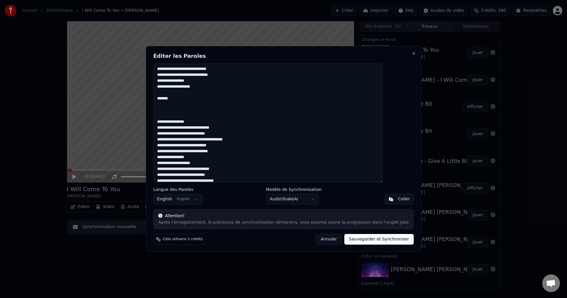
click at [174, 110] on textarea at bounding box center [268, 123] width 230 height 119
drag, startPoint x: 175, startPoint y: 111, endPoint x: 178, endPoint y: 111, distance: 3.5
click at [175, 111] on textarea at bounding box center [268, 123] width 230 height 119
click at [202, 116] on textarea at bounding box center [268, 123] width 230 height 119
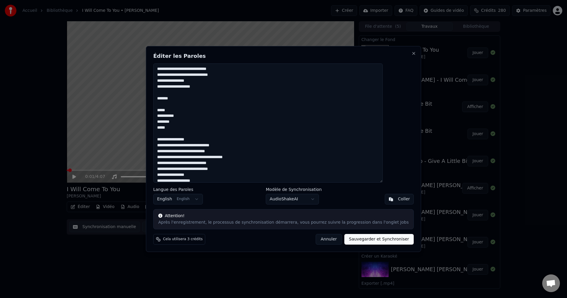
drag, startPoint x: 173, startPoint y: 110, endPoint x: 186, endPoint y: 129, distance: 23.1
click at [186, 129] on textarea at bounding box center [268, 123] width 230 height 119
paste textarea "**********"
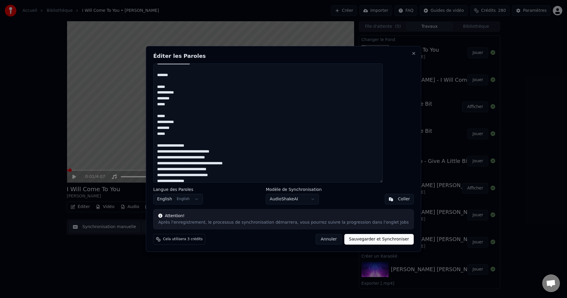
scroll to position [177, 0]
drag, startPoint x: 208, startPoint y: 139, endPoint x: 173, endPoint y: 139, distance: 34.9
click at [173, 139] on textarea at bounding box center [268, 123] width 230 height 119
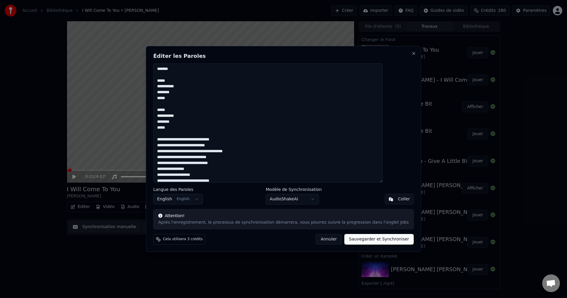
click at [258, 153] on textarea at bounding box center [268, 123] width 230 height 119
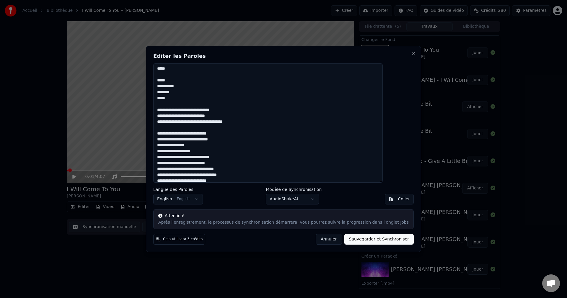
click at [222, 152] on textarea at bounding box center [268, 123] width 230 height 119
click at [174, 162] on textarea at bounding box center [268, 123] width 230 height 119
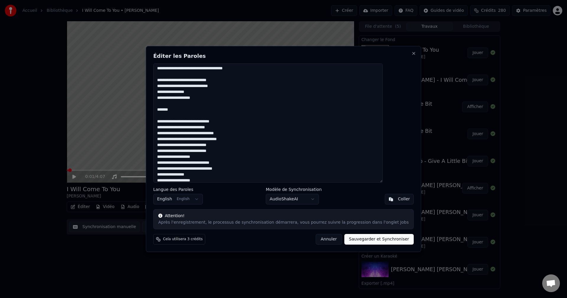
scroll to position [266, 0]
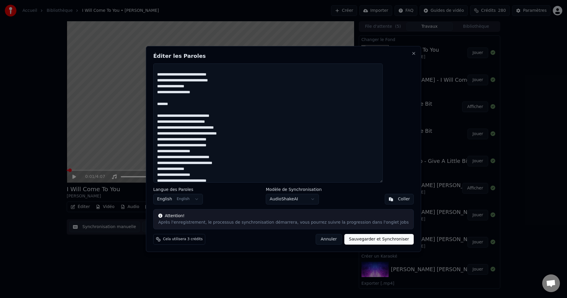
click at [245, 116] on textarea at bounding box center [268, 123] width 230 height 119
click at [176, 128] on textarea at bounding box center [268, 123] width 230 height 119
click at [241, 141] on textarea at bounding box center [268, 123] width 230 height 119
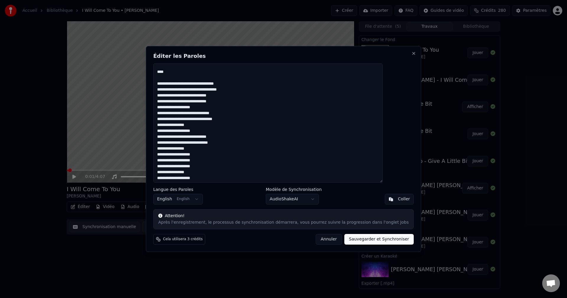
scroll to position [347, 0]
click at [236, 95] on textarea at bounding box center [268, 123] width 230 height 119
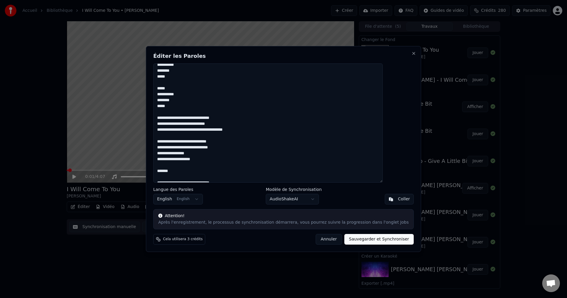
scroll to position [169, 0]
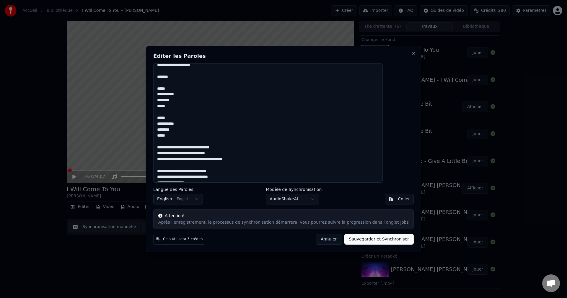
drag, startPoint x: 171, startPoint y: 89, endPoint x: 190, endPoint y: 137, distance: 51.5
click at [190, 137] on textarea at bounding box center [268, 123] width 230 height 119
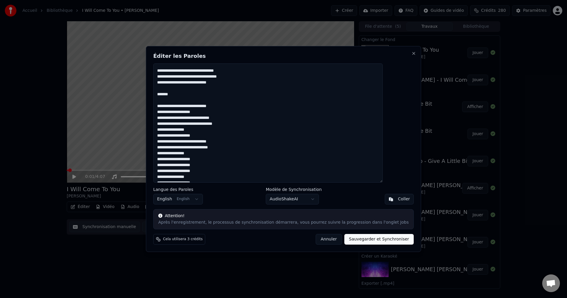
scroll to position [364, 0]
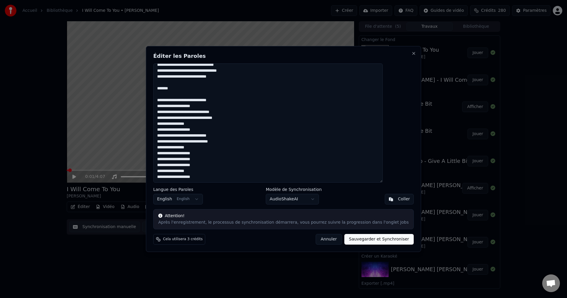
click at [198, 90] on textarea at bounding box center [268, 123] width 230 height 119
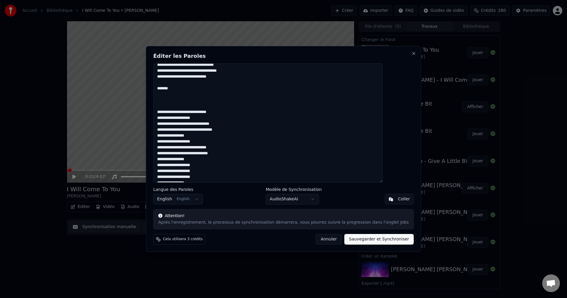
paste textarea "**********"
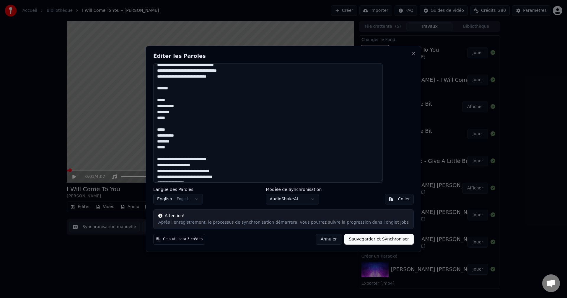
drag, startPoint x: 233, startPoint y: 159, endPoint x: 172, endPoint y: 160, distance: 60.9
click at [172, 160] on textarea at bounding box center [268, 123] width 230 height 119
click at [196, 119] on textarea at bounding box center [268, 123] width 230 height 119
paste textarea "**********"
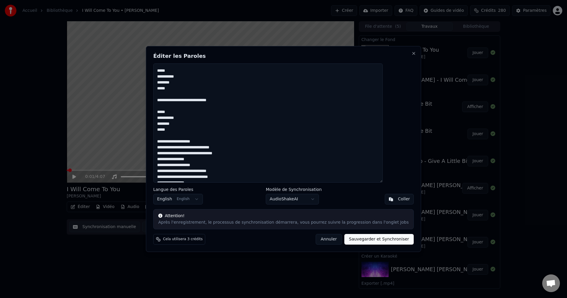
scroll to position [423, 0]
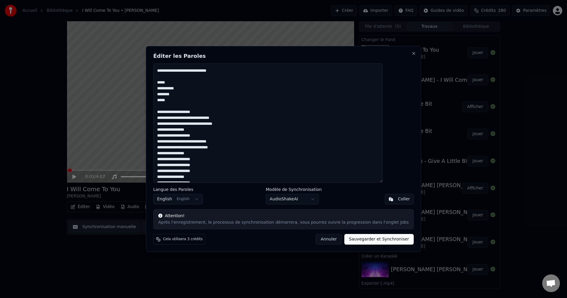
click at [220, 138] on textarea at bounding box center [268, 123] width 230 height 119
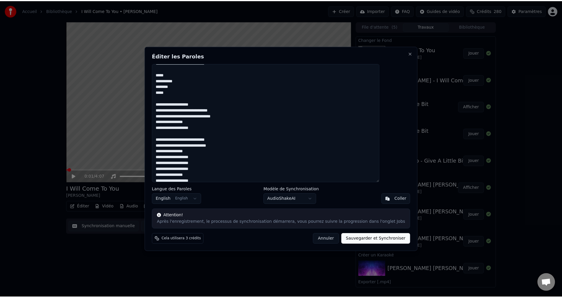
scroll to position [435, 0]
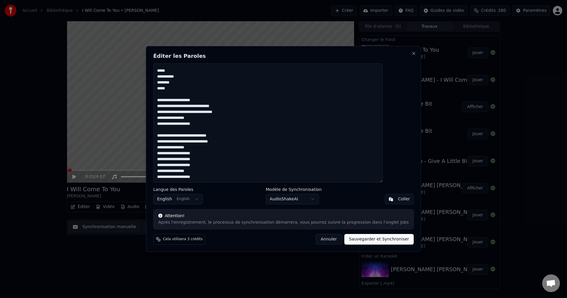
type textarea "**********"
click at [347, 238] on button "Sauvegarder et Synchroniser" at bounding box center [380, 239] width 70 height 11
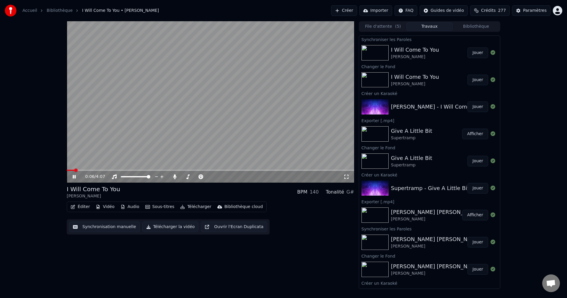
click at [74, 175] on icon at bounding box center [79, 177] width 14 height 5
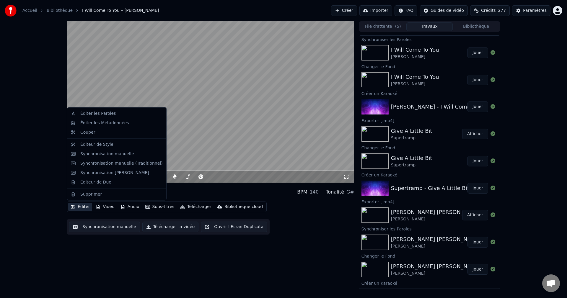
click at [82, 207] on button "Éditer" at bounding box center [80, 207] width 24 height 8
click at [105, 181] on div "Éditeur de Duo" at bounding box center [95, 182] width 31 height 6
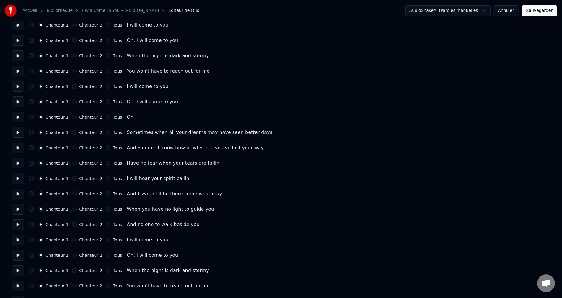
scroll to position [118, 0]
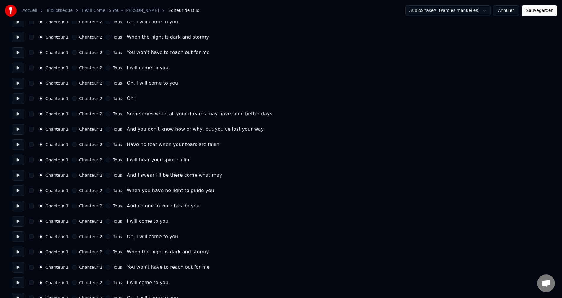
click at [22, 146] on button at bounding box center [18, 144] width 12 height 11
click at [22, 162] on button at bounding box center [18, 160] width 12 height 11
click at [22, 176] on button at bounding box center [18, 175] width 12 height 11
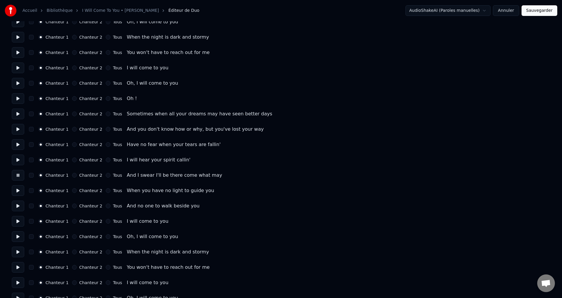
click at [22, 176] on button at bounding box center [18, 175] width 12 height 11
click at [18, 210] on button at bounding box center [18, 206] width 12 height 11
click at [18, 191] on button at bounding box center [18, 191] width 12 height 11
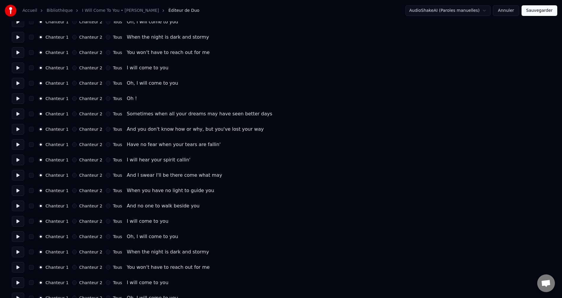
click at [106, 191] on button "Tous" at bounding box center [108, 191] width 5 height 5
click at [43, 191] on button "Chanteur 1" at bounding box center [40, 191] width 5 height 5
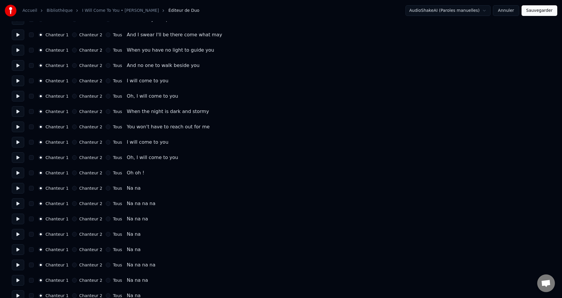
scroll to position [266, 0]
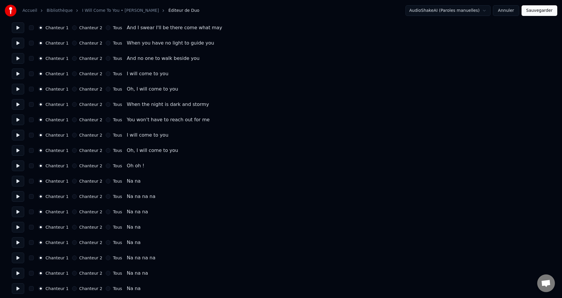
click at [106, 181] on button "Tous" at bounding box center [108, 181] width 5 height 5
click at [106, 196] on button "Tous" at bounding box center [108, 196] width 5 height 5
click at [76, 180] on div "Chanteur 2" at bounding box center [87, 181] width 30 height 5
click at [74, 182] on button "Chanteur 2" at bounding box center [74, 181] width 5 height 5
click at [72, 198] on button "Chanteur 2" at bounding box center [74, 196] width 5 height 5
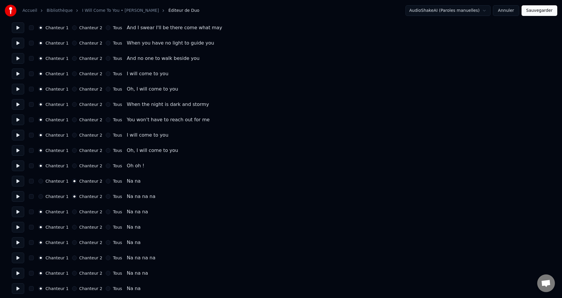
click at [73, 213] on button "Chanteur 2" at bounding box center [74, 212] width 5 height 5
click at [74, 229] on button "Chanteur 2" at bounding box center [74, 227] width 5 height 5
click at [74, 244] on button "Chanteur 2" at bounding box center [74, 243] width 5 height 5
click at [74, 257] on button "Chanteur 2" at bounding box center [74, 258] width 5 height 5
click at [74, 275] on button "Chanteur 2" at bounding box center [74, 273] width 5 height 5
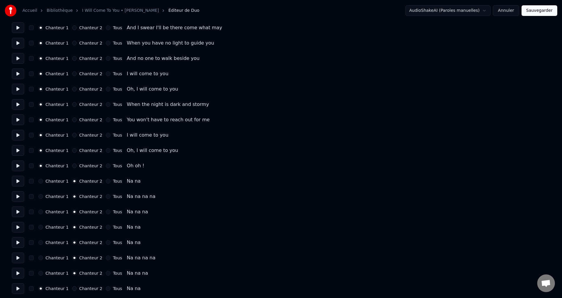
click at [74, 290] on button "Chanteur 2" at bounding box center [74, 289] width 5 height 5
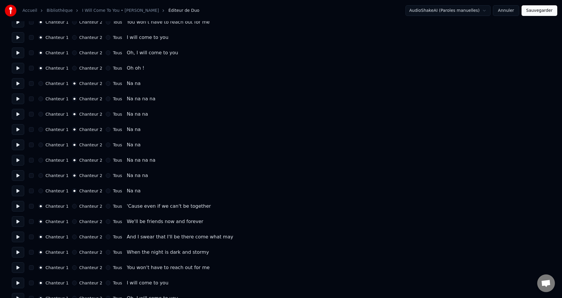
scroll to position [384, 0]
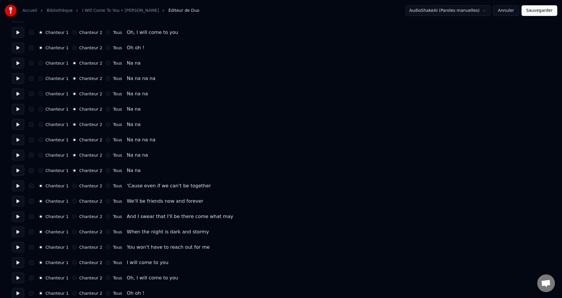
click at [17, 186] on button at bounding box center [18, 186] width 12 height 11
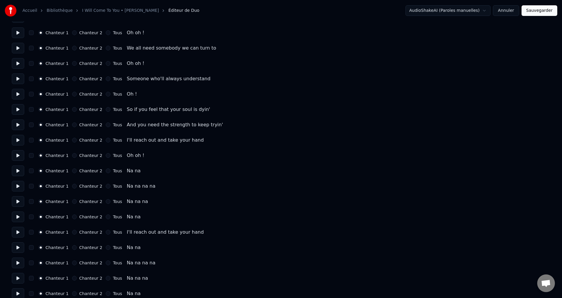
scroll to position [650, 0]
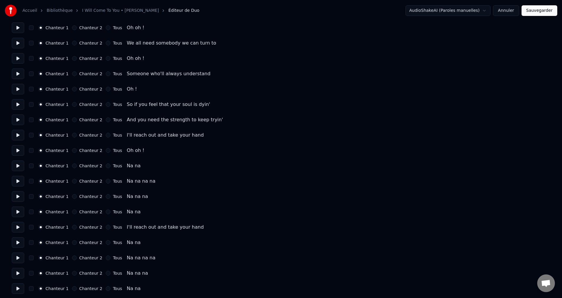
click at [73, 167] on button "Chanteur 2" at bounding box center [74, 166] width 5 height 5
click at [73, 181] on button "Chanteur 2" at bounding box center [74, 181] width 5 height 5
click at [74, 195] on button "Chanteur 2" at bounding box center [74, 196] width 5 height 5
click at [74, 211] on button "Chanteur 2" at bounding box center [74, 212] width 5 height 5
click at [75, 244] on button "Chanteur 2" at bounding box center [74, 243] width 5 height 5
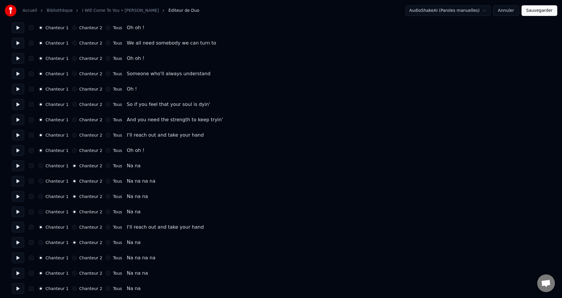
click at [73, 260] on button "Chanteur 2" at bounding box center [74, 258] width 5 height 5
click at [73, 274] on button "Chanteur 2" at bounding box center [74, 273] width 5 height 5
click at [73, 290] on button "Chanteur 2" at bounding box center [74, 289] width 5 height 5
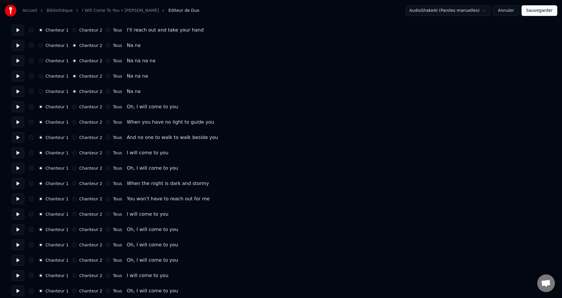
scroll to position [852, 0]
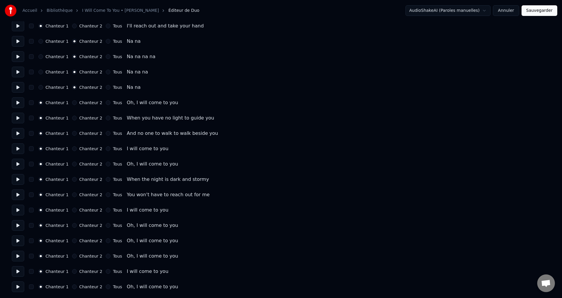
click at [539, 14] on button "Sauvegarder" at bounding box center [540, 10] width 36 height 11
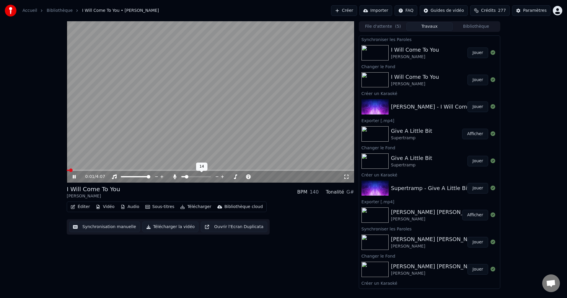
drag, startPoint x: 189, startPoint y: 176, endPoint x: 217, endPoint y: 179, distance: 28.8
click at [217, 179] on div at bounding box center [202, 177] width 48 height 6
click at [211, 179] on span at bounding box center [209, 177] width 4 height 4
click at [72, 179] on icon at bounding box center [79, 177] width 14 height 5
click at [80, 208] on button "Éditer" at bounding box center [80, 207] width 24 height 8
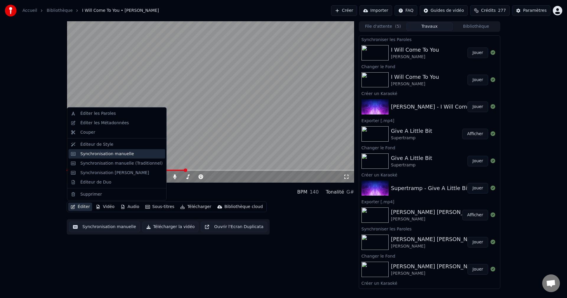
click at [97, 152] on div "Synchronisation manuelle" at bounding box center [107, 154] width 54 height 6
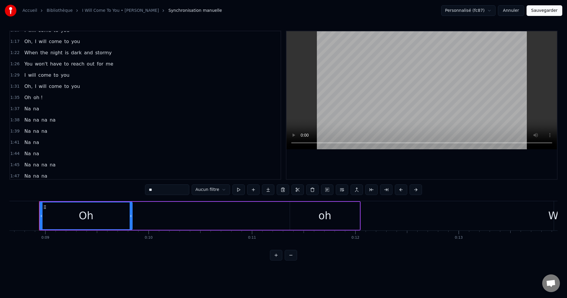
scroll to position [207, 0]
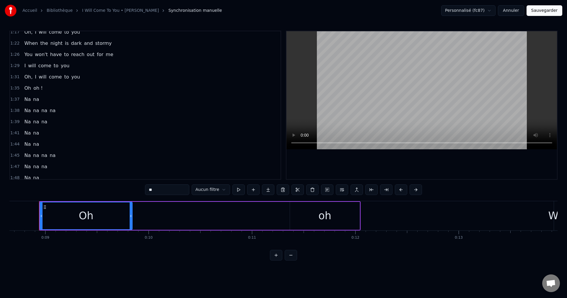
click at [28, 89] on span "Oh" at bounding box center [28, 88] width 8 height 7
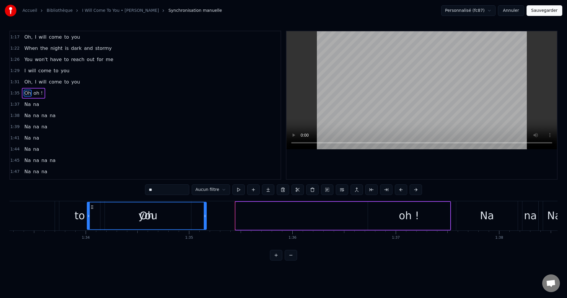
scroll to position [0, 9641]
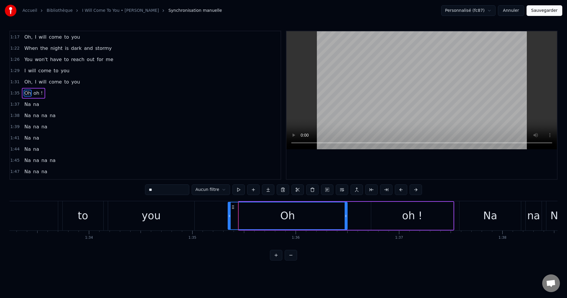
drag, startPoint x: 45, startPoint y: 206, endPoint x: 233, endPoint y: 219, distance: 188.7
click at [233, 219] on div "Oh" at bounding box center [287, 216] width 119 height 27
click at [380, 210] on div "oh !" at bounding box center [412, 216] width 82 height 28
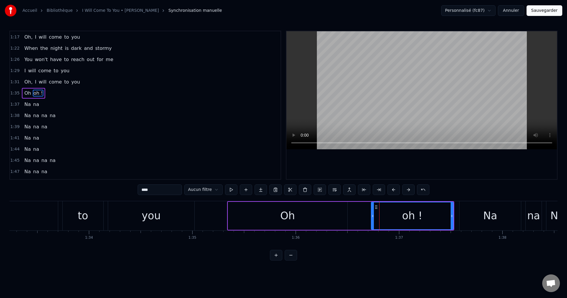
scroll to position [190, 0]
click at [291, 220] on div "Oh" at bounding box center [287, 216] width 15 height 16
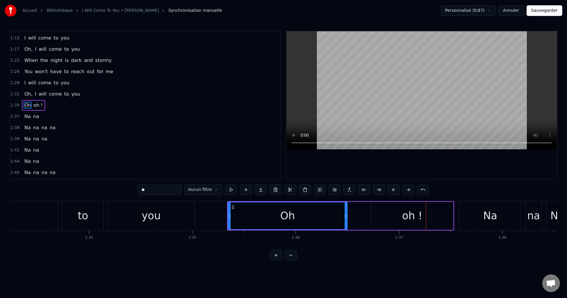
click at [305, 218] on div "Oh" at bounding box center [287, 216] width 119 height 27
drag, startPoint x: 347, startPoint y: 217, endPoint x: 281, endPoint y: 224, distance: 66.5
click at [281, 224] on div at bounding box center [280, 216] width 2 height 27
click at [393, 217] on div "oh !" at bounding box center [412, 216] width 82 height 28
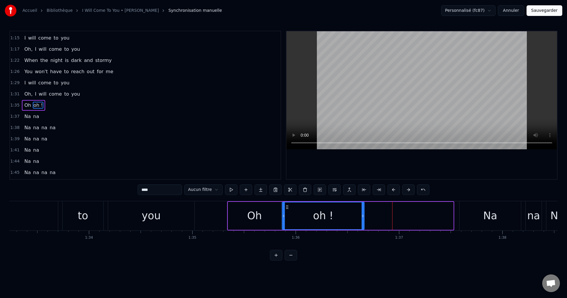
drag, startPoint x: 376, startPoint y: 206, endPoint x: 287, endPoint y: 218, distance: 89.8
click at [287, 218] on div "oh !" at bounding box center [323, 216] width 82 height 27
drag, startPoint x: 364, startPoint y: 216, endPoint x: 356, endPoint y: 218, distance: 8.5
click at [356, 218] on div "oh !" at bounding box center [319, 216] width 74 height 28
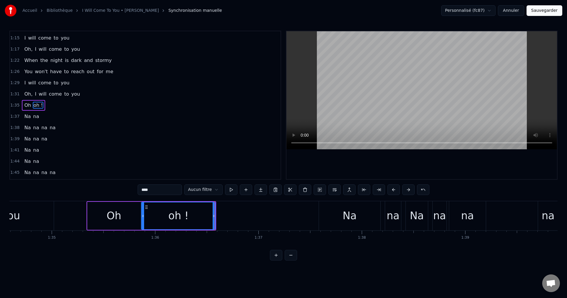
scroll to position [0, 9810]
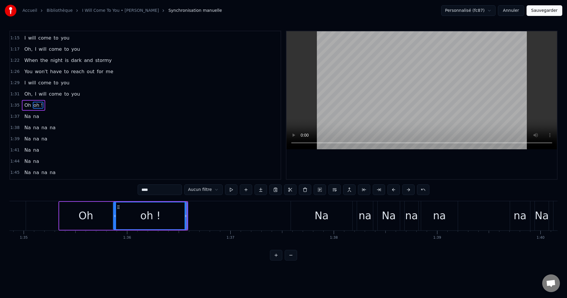
click at [331, 211] on div "Na" at bounding box center [321, 216] width 61 height 29
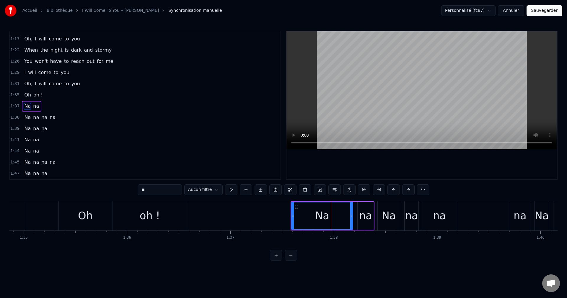
scroll to position [201, 0]
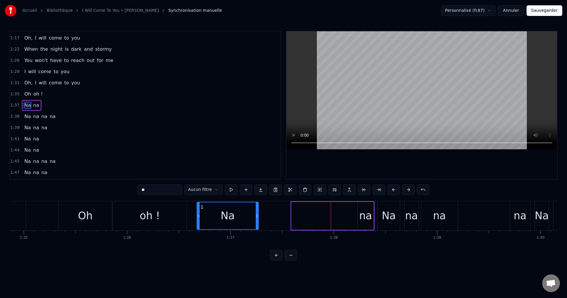
drag, startPoint x: 296, startPoint y: 206, endPoint x: 202, endPoint y: 214, distance: 94.9
click at [202, 214] on div "Na" at bounding box center [227, 216] width 61 height 27
drag, startPoint x: 258, startPoint y: 217, endPoint x: 239, endPoint y: 218, distance: 19.2
click at [239, 218] on icon at bounding box center [238, 216] width 2 height 5
click at [365, 215] on div "na" at bounding box center [365, 216] width 13 height 16
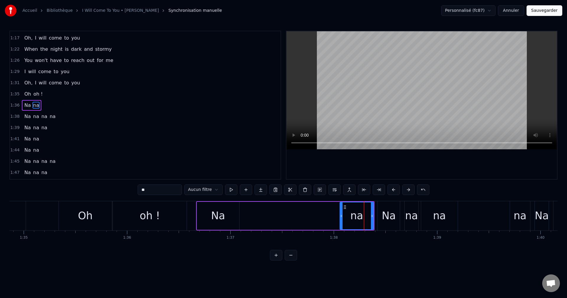
drag, startPoint x: 359, startPoint y: 217, endPoint x: 341, endPoint y: 218, distance: 17.8
click at [341, 218] on icon at bounding box center [341, 216] width 2 height 5
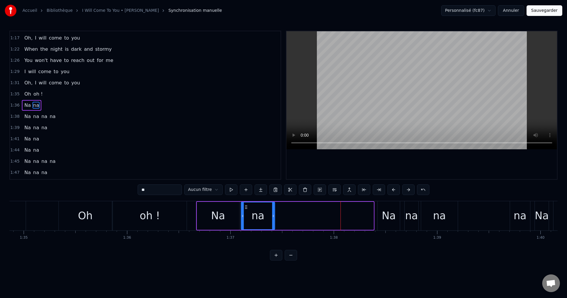
drag, startPoint x: 345, startPoint y: 206, endPoint x: 246, endPoint y: 218, distance: 99.7
click at [246, 218] on div "na" at bounding box center [258, 216] width 33 height 27
click at [385, 217] on div "Na" at bounding box center [389, 216] width 14 height 16
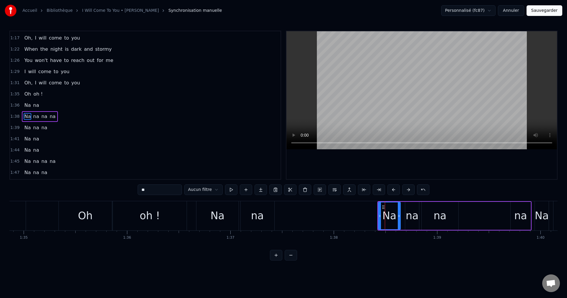
scroll to position [212, 0]
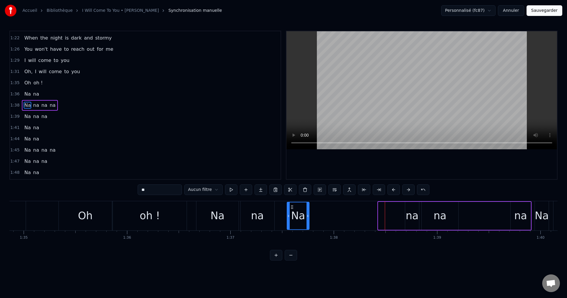
drag, startPoint x: 383, startPoint y: 206, endPoint x: 292, endPoint y: 220, distance: 92.3
click at [292, 220] on div "Na" at bounding box center [298, 216] width 22 height 27
click at [414, 218] on div "na" at bounding box center [412, 216] width 13 height 16
type input "**"
drag, startPoint x: 411, startPoint y: 205, endPoint x: 317, endPoint y: 215, distance: 94.8
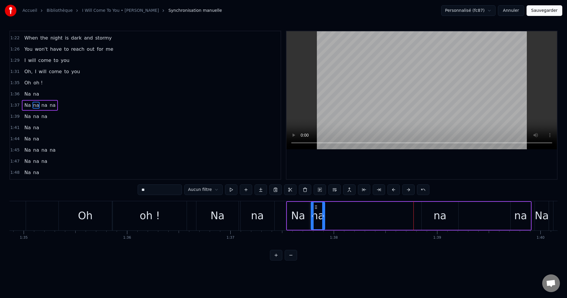
click at [317, 215] on div "na" at bounding box center [317, 216] width 13 height 27
click at [429, 217] on div "na" at bounding box center [440, 216] width 37 height 28
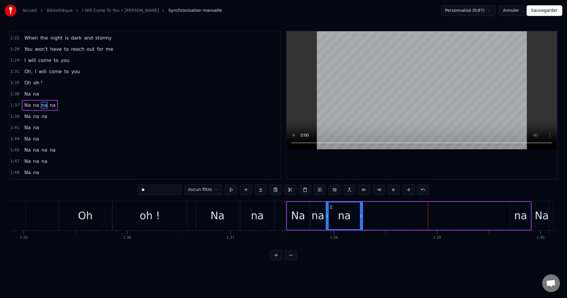
drag, startPoint x: 428, startPoint y: 206, endPoint x: 332, endPoint y: 218, distance: 96.4
click at [332, 218] on div "na" at bounding box center [344, 216] width 36 height 27
drag, startPoint x: 516, startPoint y: 218, endPoint x: 447, endPoint y: 216, distance: 69.5
click at [429, 220] on div "Na na na na" at bounding box center [409, 216] width 246 height 29
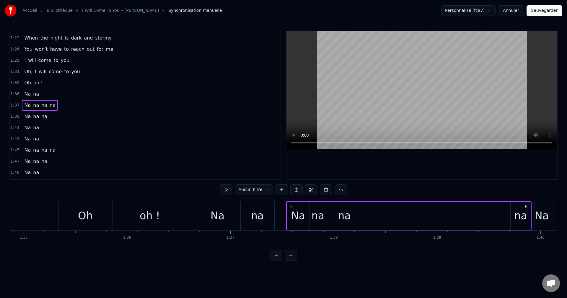
click at [521, 217] on div "na" at bounding box center [520, 216] width 13 height 16
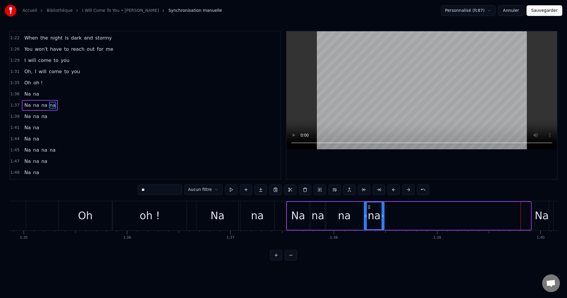
drag, startPoint x: 516, startPoint y: 207, endPoint x: 370, endPoint y: 224, distance: 147.5
click at [370, 224] on div "na" at bounding box center [375, 216] width 20 height 27
click at [158, 217] on div "oh !" at bounding box center [150, 216] width 20 height 16
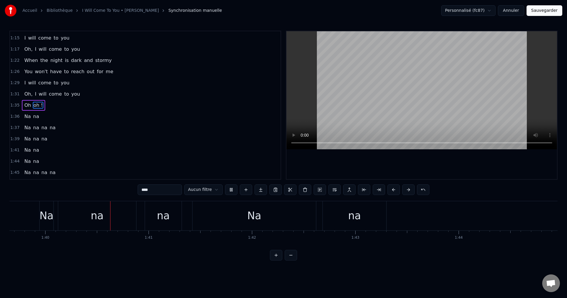
scroll to position [0, 10308]
click at [24, 115] on span "Na" at bounding box center [28, 116] width 8 height 7
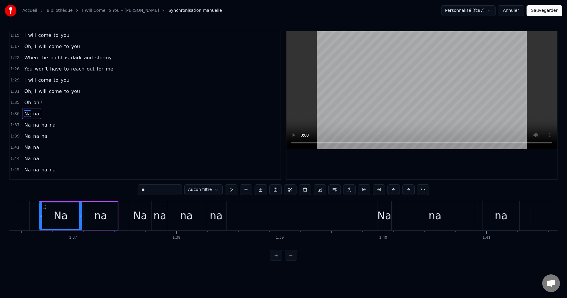
scroll to position [0, 9967]
click at [222, 217] on div "na" at bounding box center [217, 216] width 20 height 29
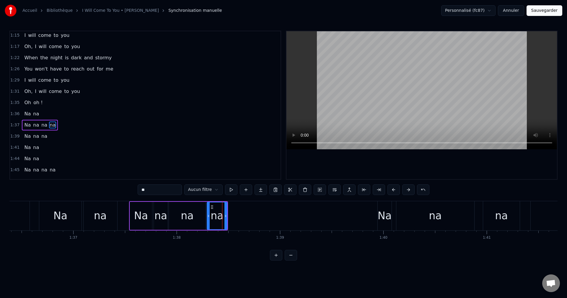
scroll to position [212, 0]
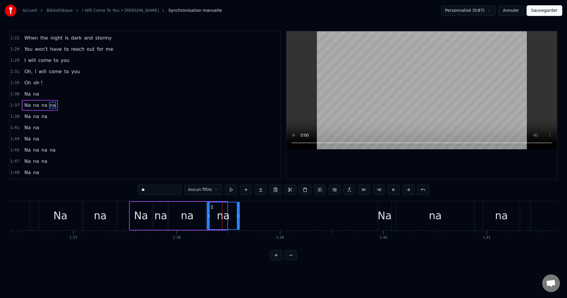
drag, startPoint x: 227, startPoint y: 217, endPoint x: 239, endPoint y: 218, distance: 12.4
click at [239, 218] on icon at bounding box center [238, 216] width 2 height 5
drag, startPoint x: 212, startPoint y: 206, endPoint x: 225, endPoint y: 216, distance: 16.6
click at [225, 216] on div "na" at bounding box center [237, 216] width 32 height 27
click at [66, 217] on div "Na" at bounding box center [60, 216] width 14 height 16
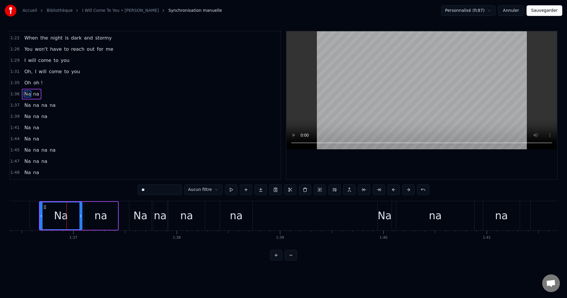
scroll to position [201, 0]
click at [239, 217] on div "na" at bounding box center [236, 216] width 13 height 16
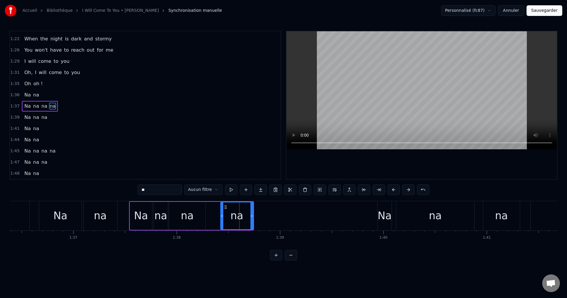
scroll to position [212, 0]
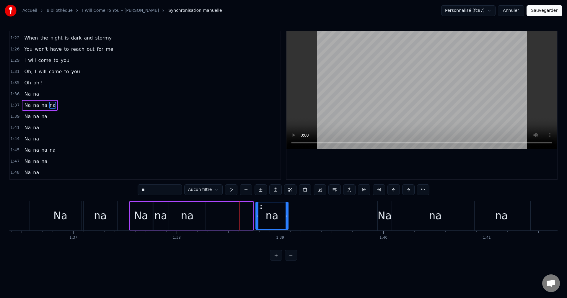
drag, startPoint x: 226, startPoint y: 206, endPoint x: 261, endPoint y: 215, distance: 36.4
click at [261, 215] on div "na" at bounding box center [272, 216] width 32 height 27
click at [190, 217] on div "na" at bounding box center [187, 216] width 13 height 16
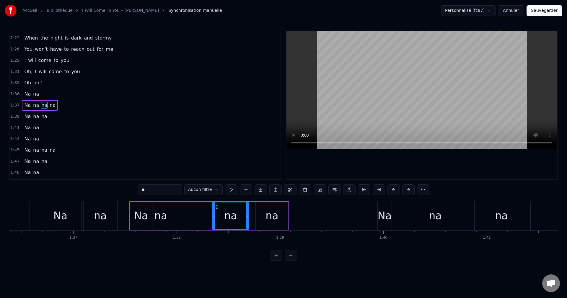
drag, startPoint x: 173, startPoint y: 206, endPoint x: 217, endPoint y: 215, distance: 44.3
click at [217, 215] on div "na" at bounding box center [231, 216] width 36 height 27
click at [163, 216] on div "na" at bounding box center [161, 216] width 13 height 16
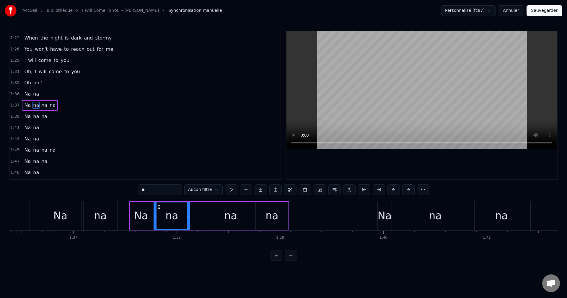
drag, startPoint x: 166, startPoint y: 216, endPoint x: 188, endPoint y: 218, distance: 22.3
click at [188, 218] on icon at bounding box center [188, 216] width 2 height 5
drag, startPoint x: 160, startPoint y: 205, endPoint x: 181, endPoint y: 212, distance: 22.4
click at [181, 212] on div "na" at bounding box center [193, 216] width 35 height 27
click at [150, 215] on div "Na" at bounding box center [141, 216] width 22 height 28
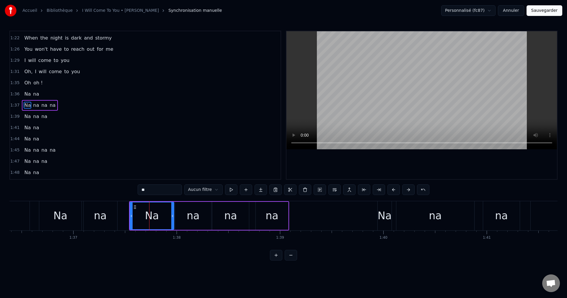
drag, startPoint x: 151, startPoint y: 216, endPoint x: 173, endPoint y: 219, distance: 22.1
click at [173, 219] on div at bounding box center [172, 216] width 2 height 27
click at [64, 221] on div "Na" at bounding box center [60, 216] width 14 height 16
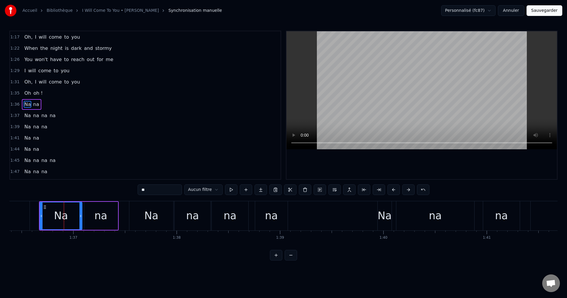
scroll to position [201, 0]
click at [26, 92] on span "Oh" at bounding box center [28, 94] width 8 height 7
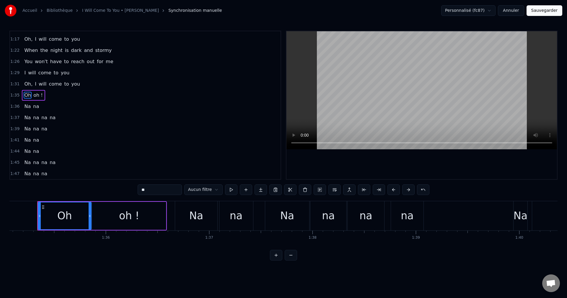
scroll to position [0, 9829]
click at [408, 219] on div "na" at bounding box center [409, 216] width 13 height 16
type input "**"
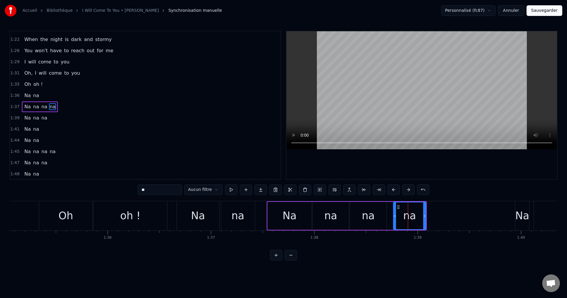
scroll to position [212, 0]
click at [408, 219] on div at bounding box center [408, 216] width 0 height 29
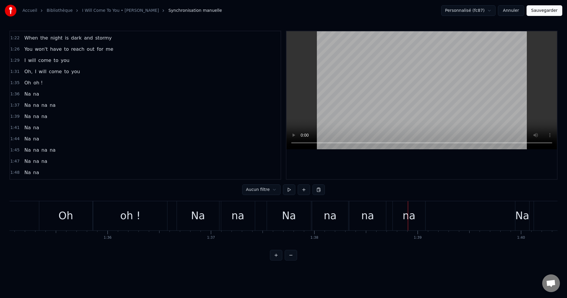
click at [403, 209] on div "na" at bounding box center [409, 216] width 33 height 29
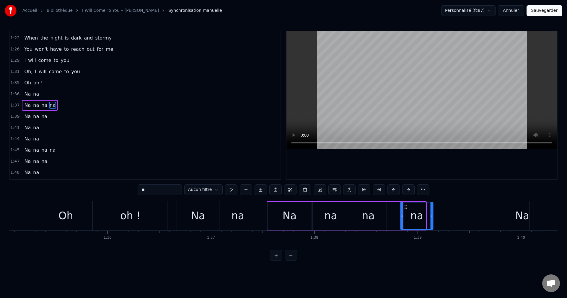
drag, startPoint x: 399, startPoint y: 207, endPoint x: 407, endPoint y: 209, distance: 7.6
click at [407, 209] on icon at bounding box center [406, 207] width 5 height 5
drag, startPoint x: 406, startPoint y: 207, endPoint x: 397, endPoint y: 208, distance: 8.9
click at [397, 208] on icon at bounding box center [397, 207] width 5 height 5
click at [372, 213] on div "na" at bounding box center [368, 216] width 13 height 16
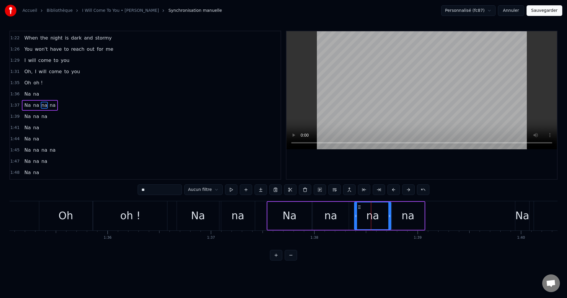
drag, startPoint x: 354, startPoint y: 206, endPoint x: 359, endPoint y: 207, distance: 4.8
click at [359, 207] on icon at bounding box center [359, 207] width 5 height 5
drag, startPoint x: 356, startPoint y: 216, endPoint x: 360, endPoint y: 218, distance: 4.0
click at [360, 218] on icon at bounding box center [359, 216] width 2 height 5
click at [332, 219] on div "na" at bounding box center [330, 216] width 13 height 16
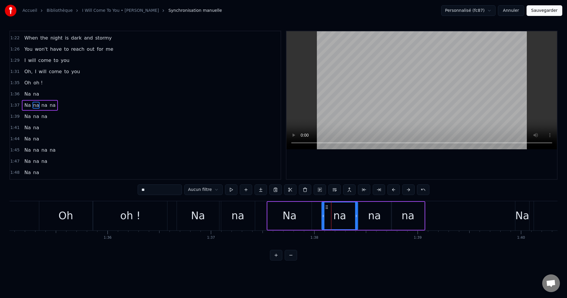
drag, startPoint x: 318, startPoint y: 206, endPoint x: 326, endPoint y: 209, distance: 9.3
click at [326, 209] on icon at bounding box center [327, 207] width 5 height 5
drag, startPoint x: 324, startPoint y: 216, endPoint x: 330, endPoint y: 217, distance: 6.3
click at [330, 217] on icon at bounding box center [330, 216] width 2 height 5
click at [297, 219] on div "Na" at bounding box center [290, 216] width 44 height 28
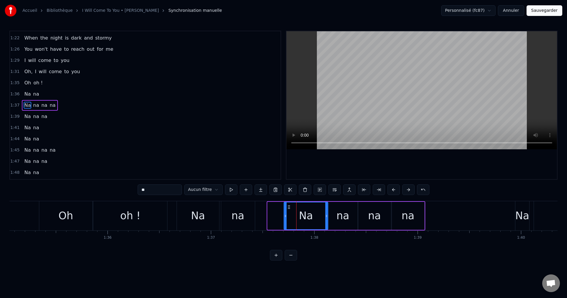
drag, startPoint x: 273, startPoint y: 206, endPoint x: 290, endPoint y: 209, distance: 16.9
click at [290, 209] on icon at bounding box center [289, 207] width 5 height 5
drag, startPoint x: 285, startPoint y: 215, endPoint x: 299, endPoint y: 217, distance: 13.9
click at [299, 217] on icon at bounding box center [299, 216] width 2 height 5
click at [245, 217] on div "na" at bounding box center [238, 216] width 34 height 29
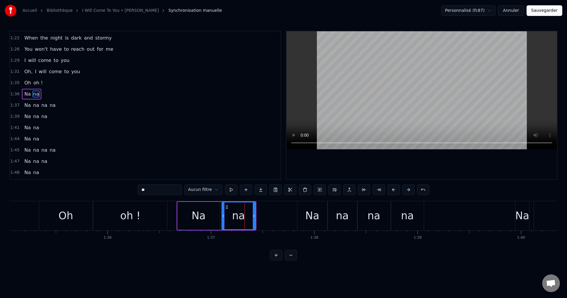
scroll to position [201, 0]
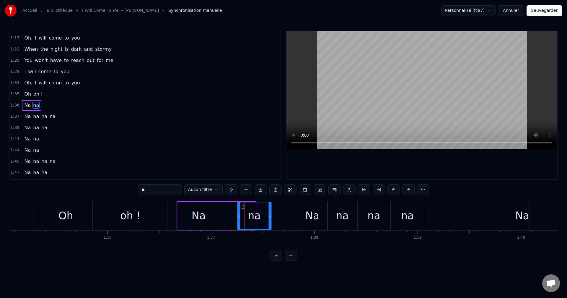
drag, startPoint x: 225, startPoint y: 205, endPoint x: 241, endPoint y: 209, distance: 16.6
click at [241, 209] on icon at bounding box center [242, 207] width 5 height 5
drag, startPoint x: 269, startPoint y: 216, endPoint x: 285, endPoint y: 219, distance: 15.4
click at [285, 219] on div at bounding box center [285, 216] width 2 height 27
click at [189, 217] on div "Na" at bounding box center [199, 216] width 42 height 28
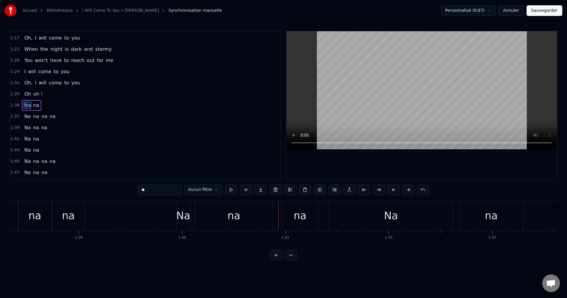
scroll to position [0, 10162]
click at [190, 214] on div "Na" at bounding box center [190, 216] width 14 height 16
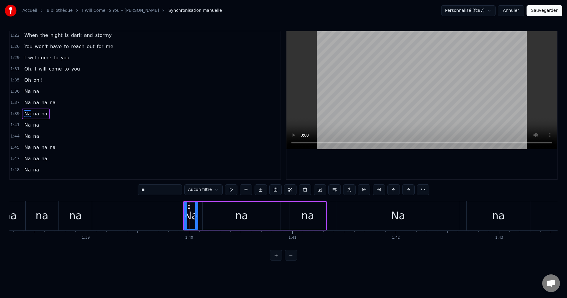
scroll to position [223, 0]
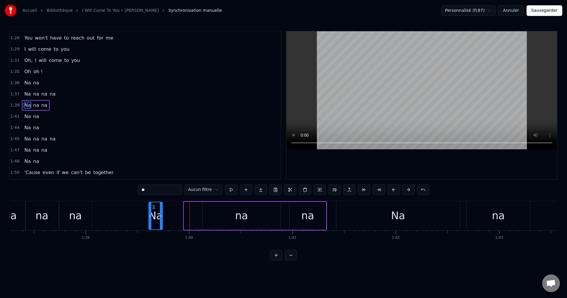
drag, startPoint x: 189, startPoint y: 206, endPoint x: 154, endPoint y: 209, distance: 35.6
click at [154, 209] on icon at bounding box center [154, 207] width 5 height 5
click at [233, 216] on div "na" at bounding box center [242, 216] width 78 height 28
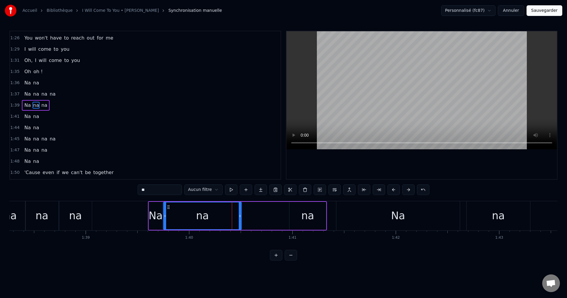
drag, startPoint x: 209, startPoint y: 207, endPoint x: 169, endPoint y: 212, distance: 39.7
click at [169, 212] on div "na" at bounding box center [202, 216] width 77 height 27
drag, startPoint x: 240, startPoint y: 216, endPoint x: 177, endPoint y: 219, distance: 62.7
click at [177, 219] on div at bounding box center [177, 216] width 2 height 27
click at [305, 217] on div "na" at bounding box center [307, 216] width 13 height 16
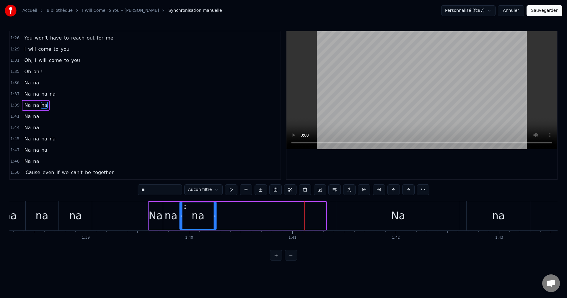
drag, startPoint x: 295, startPoint y: 206, endPoint x: 217, endPoint y: 220, distance: 78.6
click at [186, 223] on div "na" at bounding box center [198, 216] width 36 height 27
drag, startPoint x: 215, startPoint y: 216, endPoint x: 194, endPoint y: 219, distance: 22.1
click at [194, 219] on div at bounding box center [193, 216] width 2 height 27
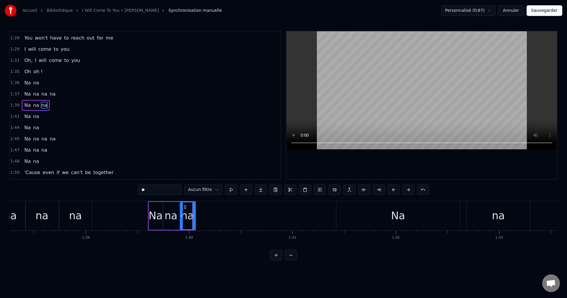
click at [79, 220] on div "na" at bounding box center [75, 216] width 13 height 16
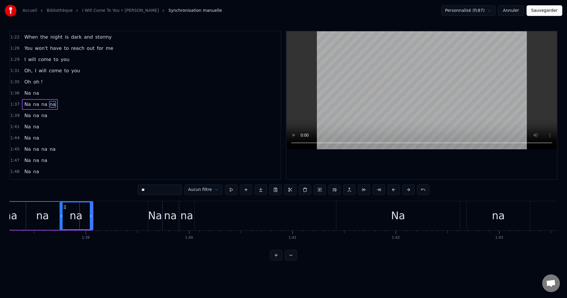
scroll to position [212, 0]
click at [389, 220] on div "Na" at bounding box center [399, 216] width 124 height 29
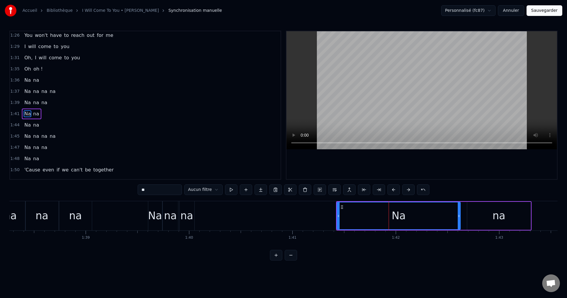
scroll to position [235, 0]
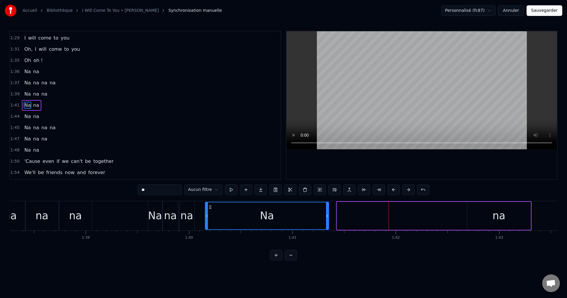
drag, startPoint x: 341, startPoint y: 205, endPoint x: 209, endPoint y: 222, distance: 132.9
click at [209, 222] on div "Na" at bounding box center [267, 216] width 123 height 27
click at [501, 215] on div "na" at bounding box center [499, 216] width 13 height 16
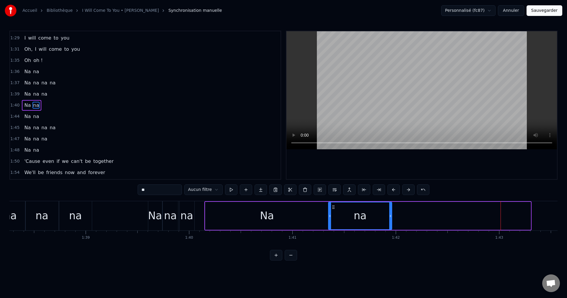
drag, startPoint x: 472, startPoint y: 208, endPoint x: 333, endPoint y: 233, distance: 141.1
click at [333, 233] on div "Oh oh When you have no light to guide you And no one to walk beside you I will …" at bounding box center [283, 223] width 548 height 44
click at [231, 216] on div "Na" at bounding box center [267, 216] width 124 height 28
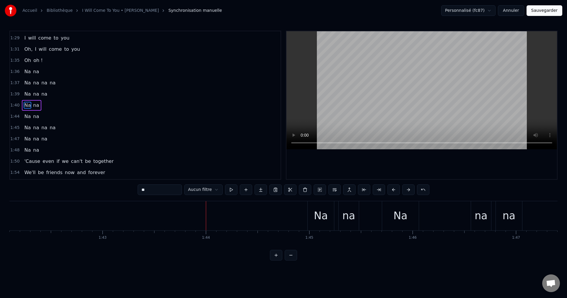
scroll to position [0, 10678]
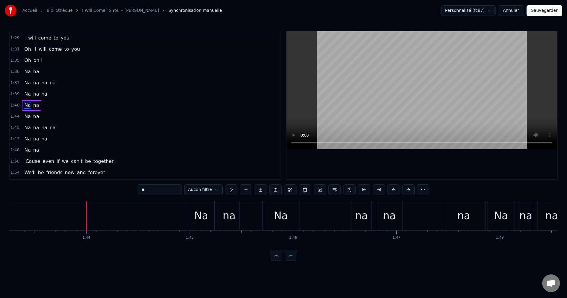
click at [201, 219] on div "Na" at bounding box center [201, 216] width 14 height 16
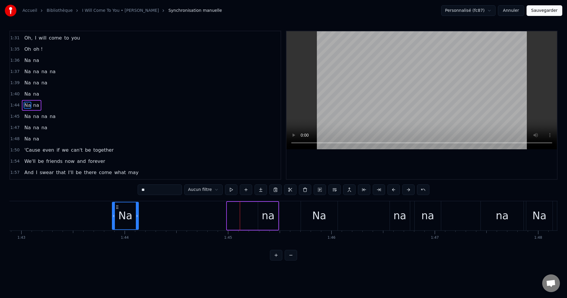
scroll to position [0, 10638]
drag, startPoint x: 193, startPoint y: 206, endPoint x: 120, endPoint y: 215, distance: 73.6
click at [120, 215] on div "Na" at bounding box center [129, 216] width 26 height 27
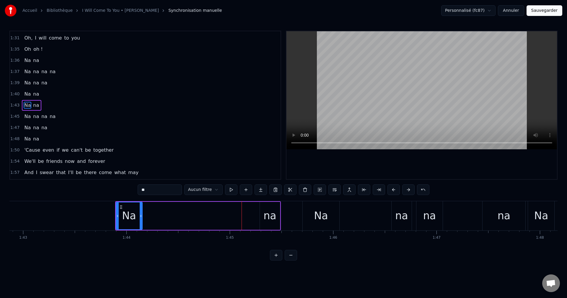
click at [265, 218] on div "na" at bounding box center [270, 216] width 13 height 16
type input "**"
drag, startPoint x: 264, startPoint y: 208, endPoint x: 149, endPoint y: 218, distance: 115.7
click at [149, 218] on div "na" at bounding box center [155, 216] width 20 height 27
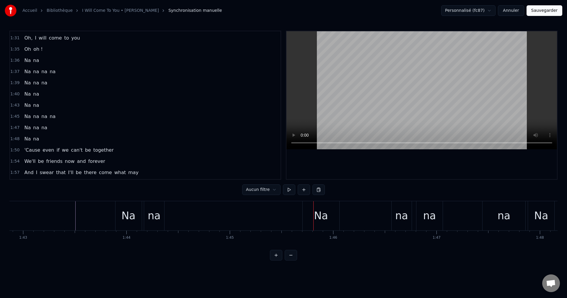
click at [160, 218] on div "na" at bounding box center [154, 216] width 20 height 29
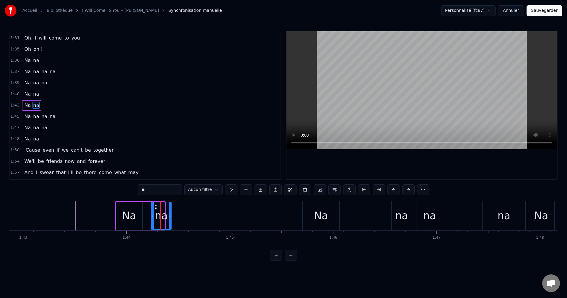
drag, startPoint x: 149, startPoint y: 206, endPoint x: 156, endPoint y: 207, distance: 6.7
click at [156, 207] on icon at bounding box center [156, 207] width 5 height 5
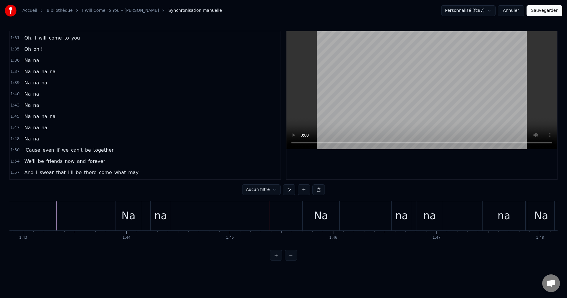
click at [311, 215] on div "Na" at bounding box center [321, 216] width 37 height 29
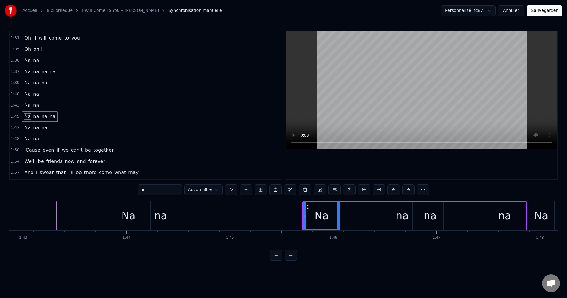
scroll to position [257, 0]
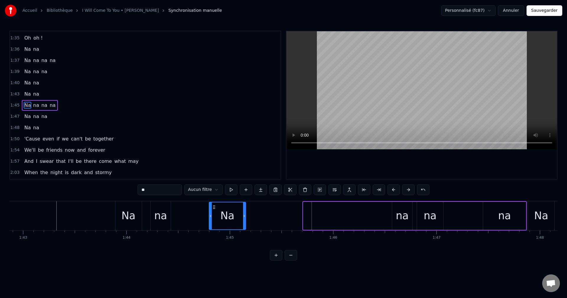
drag, startPoint x: 309, startPoint y: 207, endPoint x: 215, endPoint y: 227, distance: 96.4
click at [215, 227] on div "Na" at bounding box center [227, 216] width 36 height 27
click at [402, 220] on div "na" at bounding box center [402, 216] width 13 height 16
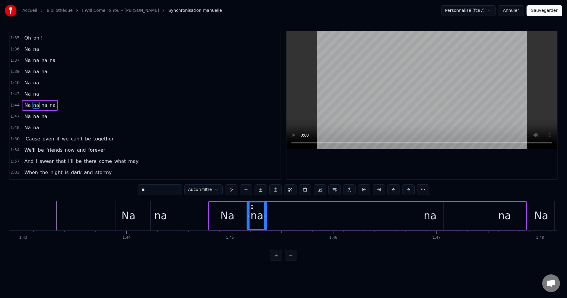
drag, startPoint x: 398, startPoint y: 208, endPoint x: 252, endPoint y: 221, distance: 146.0
click at [252, 221] on div "na" at bounding box center [257, 216] width 20 height 27
click at [433, 220] on div "na" at bounding box center [430, 216] width 13 height 16
drag, startPoint x: 423, startPoint y: 207, endPoint x: 276, endPoint y: 225, distance: 148.3
click at [276, 225] on div "na" at bounding box center [283, 216] width 26 height 27
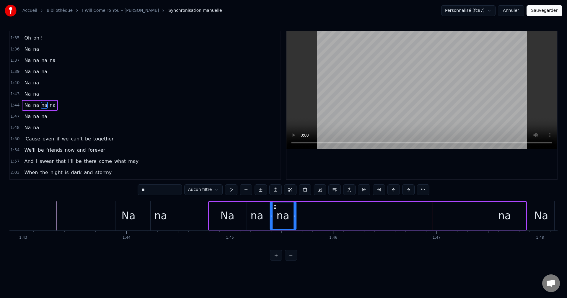
click at [501, 222] on div "na" at bounding box center [504, 216] width 13 height 16
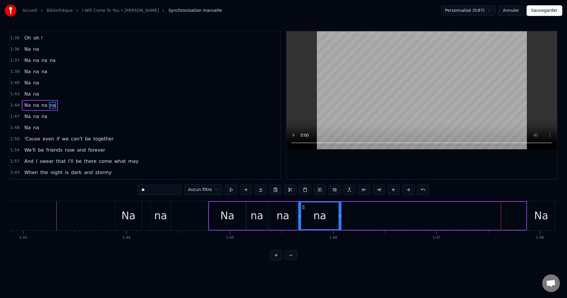
drag, startPoint x: 489, startPoint y: 208, endPoint x: 304, endPoint y: 220, distance: 185.1
click at [304, 220] on div "na" at bounding box center [320, 216] width 42 height 27
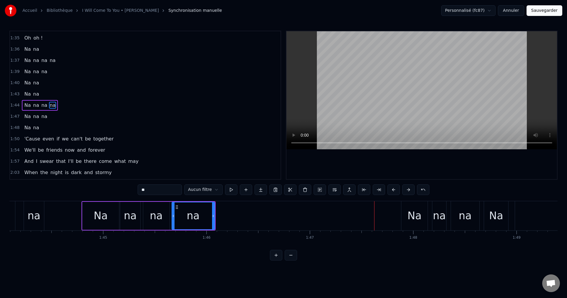
scroll to position [0, 10814]
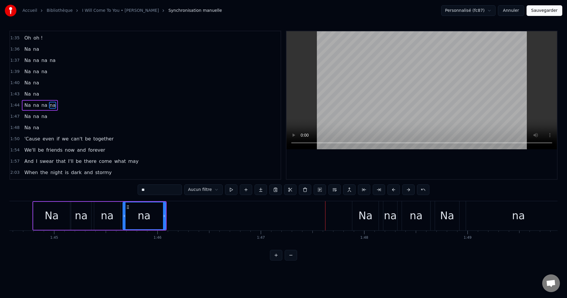
click at [371, 222] on div "Na" at bounding box center [366, 216] width 14 height 16
type input "**"
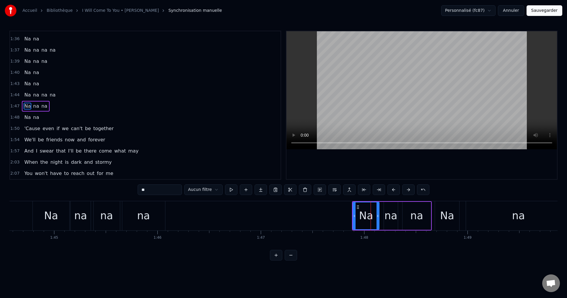
scroll to position [268, 0]
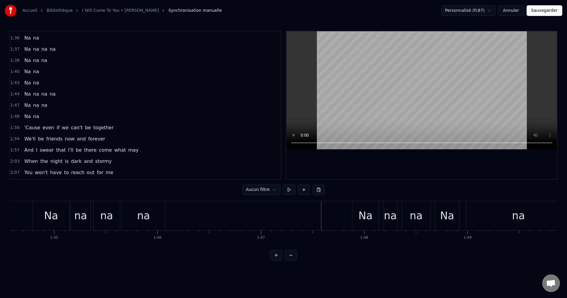
click at [359, 207] on div "Na" at bounding box center [365, 216] width 26 height 29
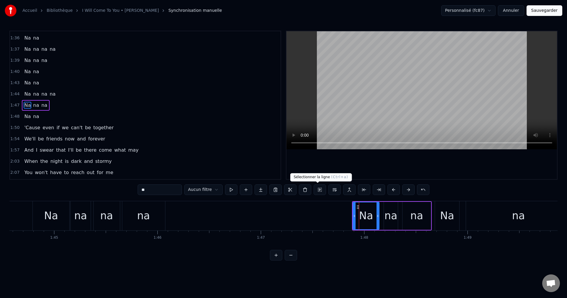
click at [316, 191] on button at bounding box center [320, 190] width 12 height 11
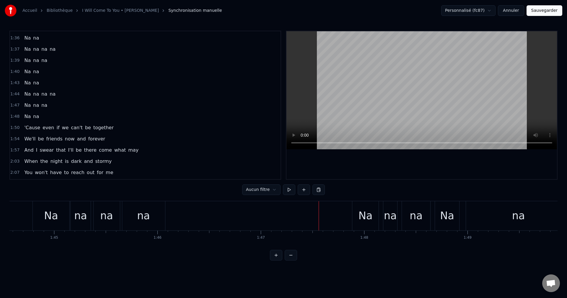
click at [358, 207] on div "Na" at bounding box center [365, 216] width 26 height 29
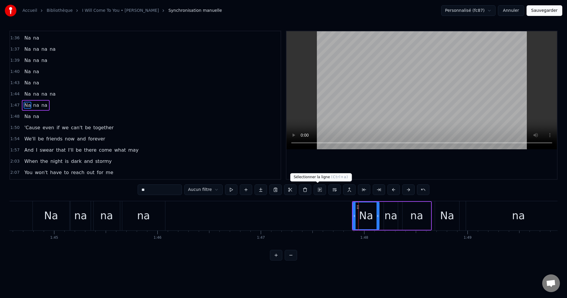
click at [321, 191] on button at bounding box center [320, 190] width 12 height 11
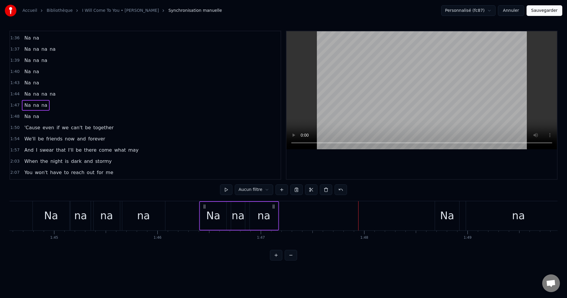
drag, startPoint x: 358, startPoint y: 207, endPoint x: 204, endPoint y: 224, distance: 153.9
click at [204, 224] on div "Na na na" at bounding box center [239, 216] width 80 height 29
click at [140, 214] on div "na" at bounding box center [143, 216] width 13 height 16
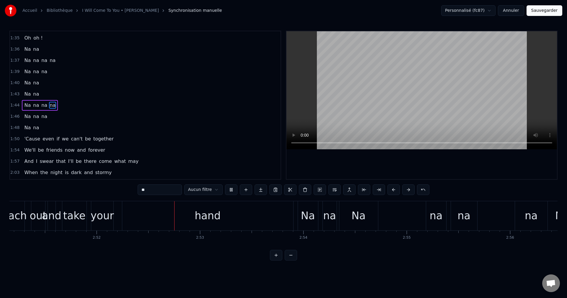
scroll to position [0, 17770]
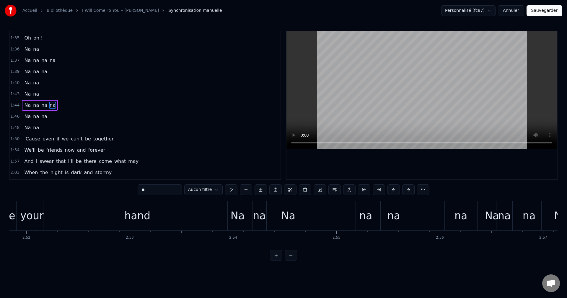
click at [180, 213] on div "hand" at bounding box center [137, 216] width 171 height 29
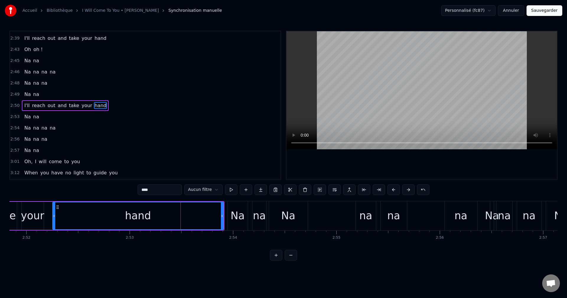
scroll to position [515, 0]
drag, startPoint x: 222, startPoint y: 218, endPoint x: 144, endPoint y: 228, distance: 79.0
click at [144, 228] on div at bounding box center [144, 216] width 2 height 27
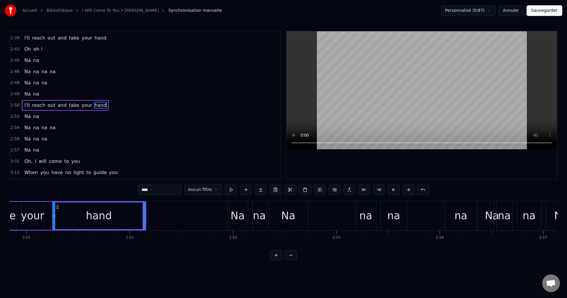
click at [237, 215] on div "Na" at bounding box center [238, 216] width 14 height 16
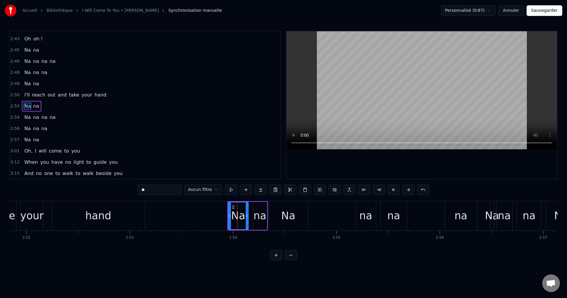
scroll to position [527, 0]
drag, startPoint x: 232, startPoint y: 206, endPoint x: 157, endPoint y: 219, distance: 75.8
click at [157, 219] on div "Na" at bounding box center [164, 216] width 20 height 27
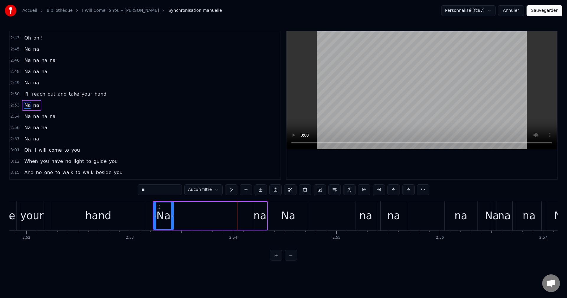
click at [261, 217] on div "na" at bounding box center [260, 216] width 13 height 16
drag, startPoint x: 257, startPoint y: 206, endPoint x: 193, endPoint y: 217, distance: 65.3
click at [193, 217] on div "na" at bounding box center [196, 216] width 13 height 27
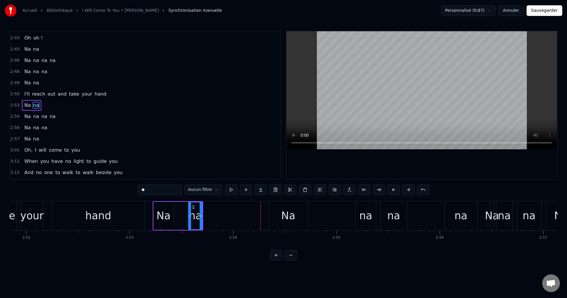
click at [288, 210] on div "Na" at bounding box center [288, 216] width 14 height 16
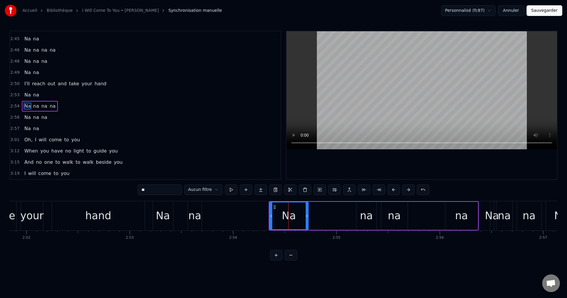
scroll to position [538, 0]
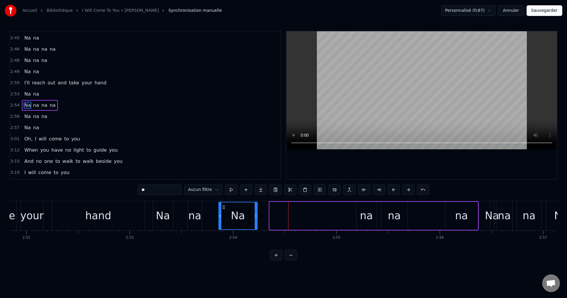
drag, startPoint x: 274, startPoint y: 206, endPoint x: 220, endPoint y: 217, distance: 55.0
click at [220, 217] on div "Na" at bounding box center [238, 216] width 38 height 27
click at [26, 41] on span "Na" at bounding box center [28, 38] width 8 height 7
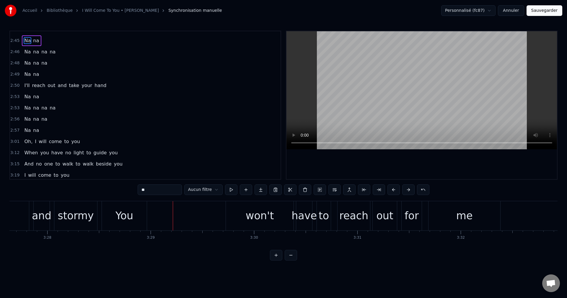
scroll to position [0, 21557]
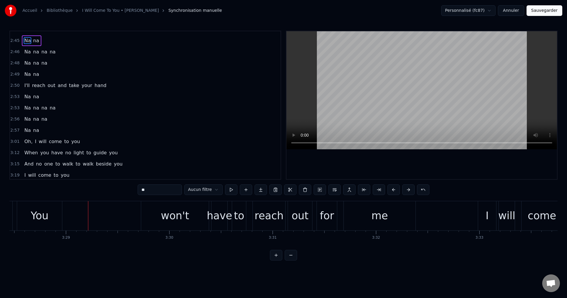
click at [184, 214] on div "won't" at bounding box center [175, 216] width 28 height 16
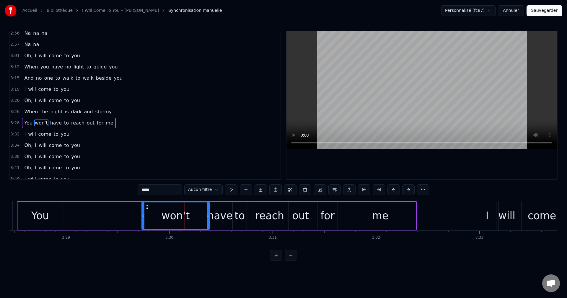
scroll to position [638, 0]
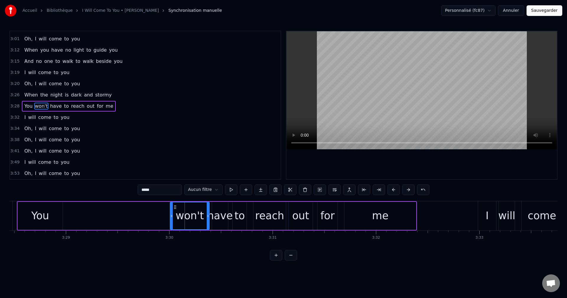
drag, startPoint x: 144, startPoint y: 217, endPoint x: 172, endPoint y: 224, distance: 29.2
click at [172, 224] on div at bounding box center [171, 216] width 2 height 27
click at [46, 220] on div "You" at bounding box center [40, 216] width 18 height 16
type input "***"
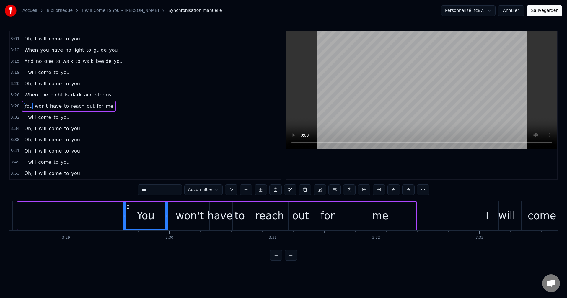
drag, startPoint x: 44, startPoint y: 211, endPoint x: 128, endPoint y: 220, distance: 84.1
click at [128, 220] on div "You" at bounding box center [146, 216] width 44 height 27
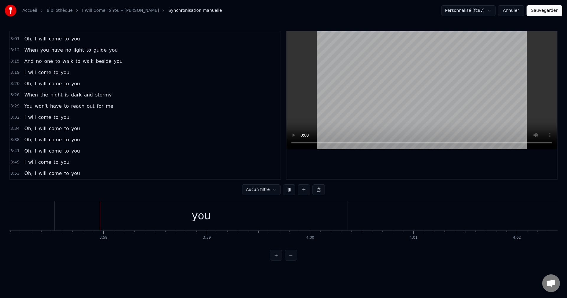
scroll to position [0, 24520]
click at [547, 14] on button "Sauvegarder" at bounding box center [545, 10] width 36 height 11
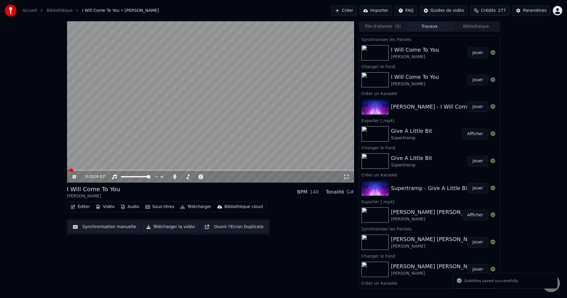
click at [147, 170] on span at bounding box center [210, 170] width 287 height 1
click at [189, 177] on span at bounding box center [184, 176] width 7 height 1
click at [185, 177] on span at bounding box center [187, 177] width 4 height 4
click at [72, 178] on icon at bounding box center [79, 177] width 14 height 5
click at [164, 226] on button "Télécharger la vidéo" at bounding box center [170, 227] width 56 height 11
